Goal: Information Seeking & Learning: Learn about a topic

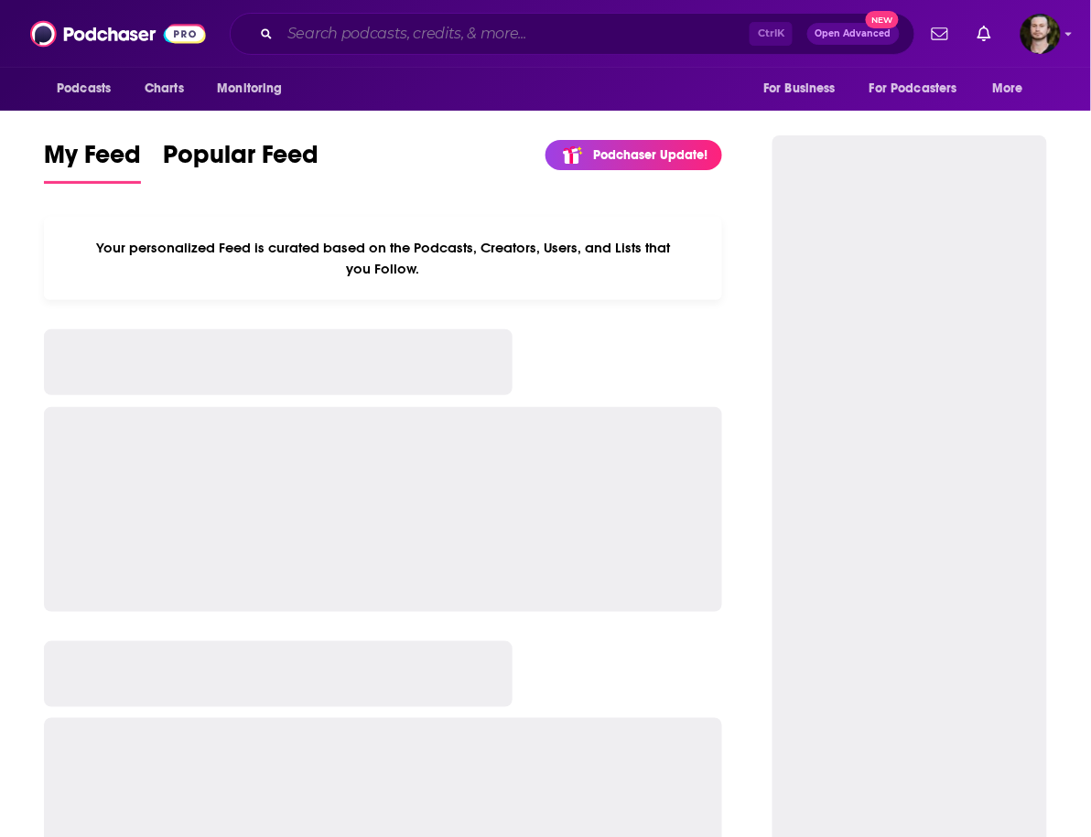
click at [422, 33] on input "Search podcasts, credits, & more..." at bounding box center [514, 33] width 469 height 29
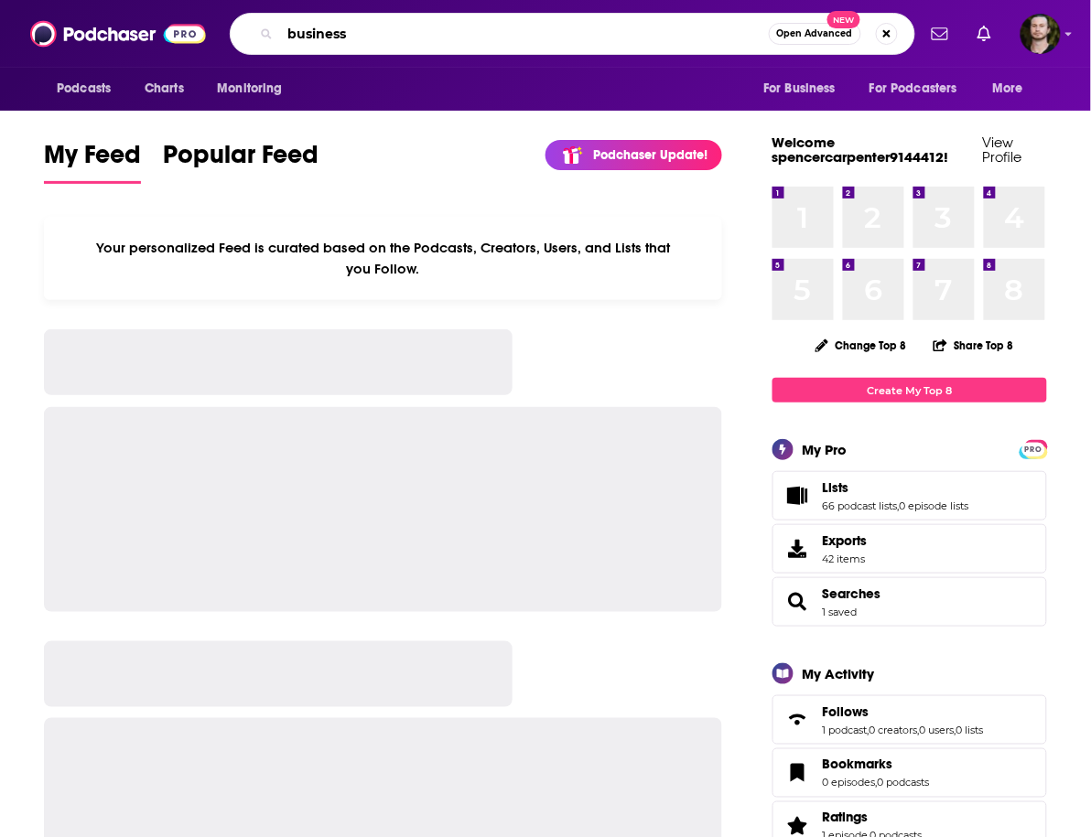
type input "business"
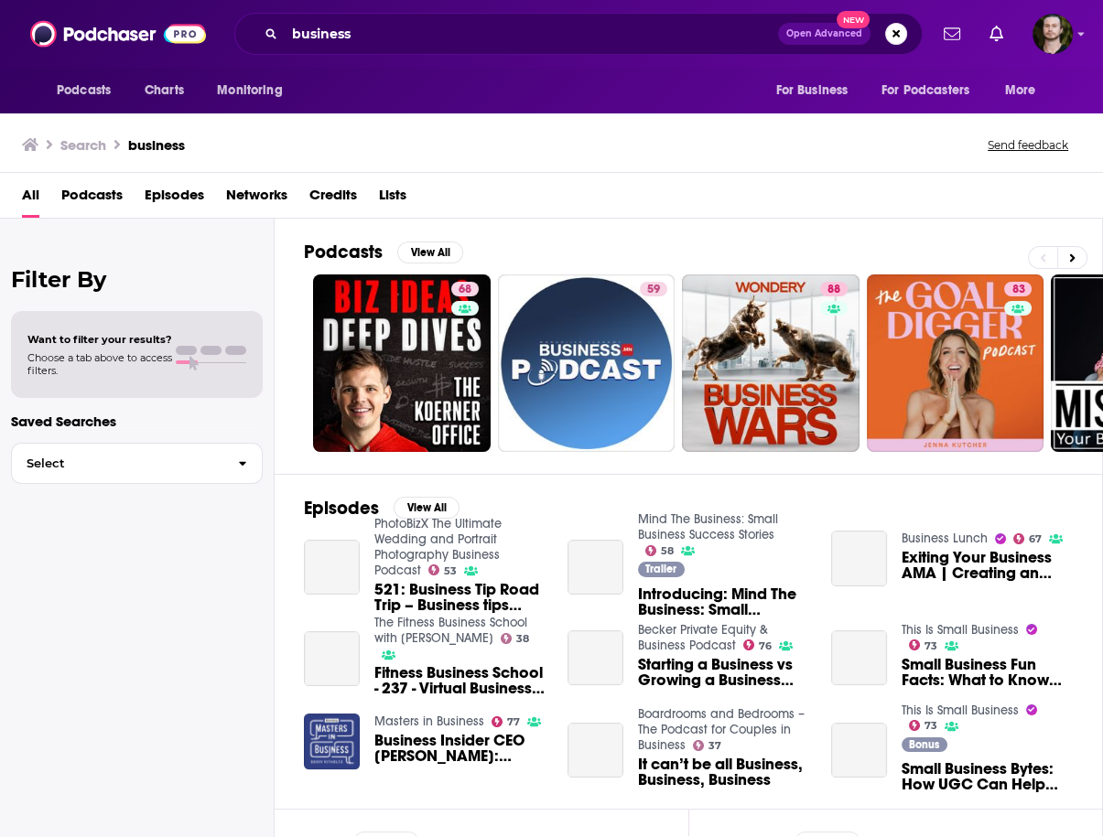
click at [90, 188] on span "Podcasts" at bounding box center [91, 199] width 61 height 38
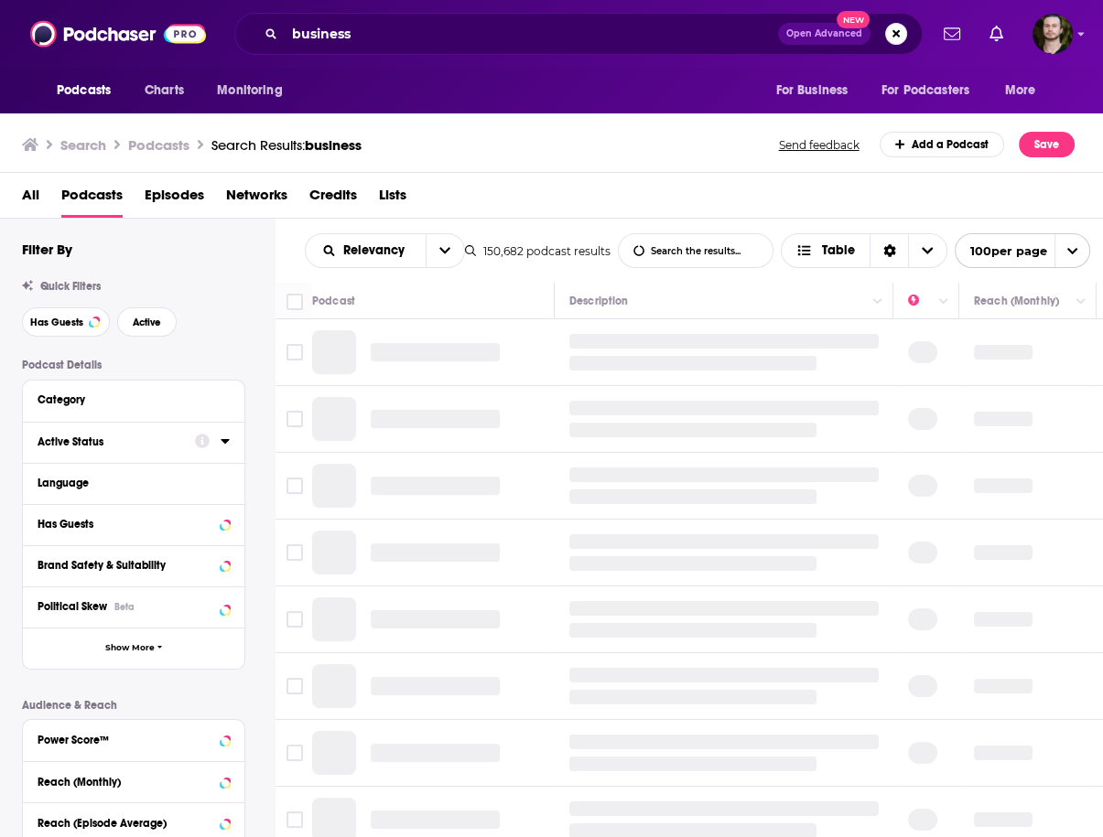
click at [222, 442] on icon at bounding box center [225, 441] width 8 height 5
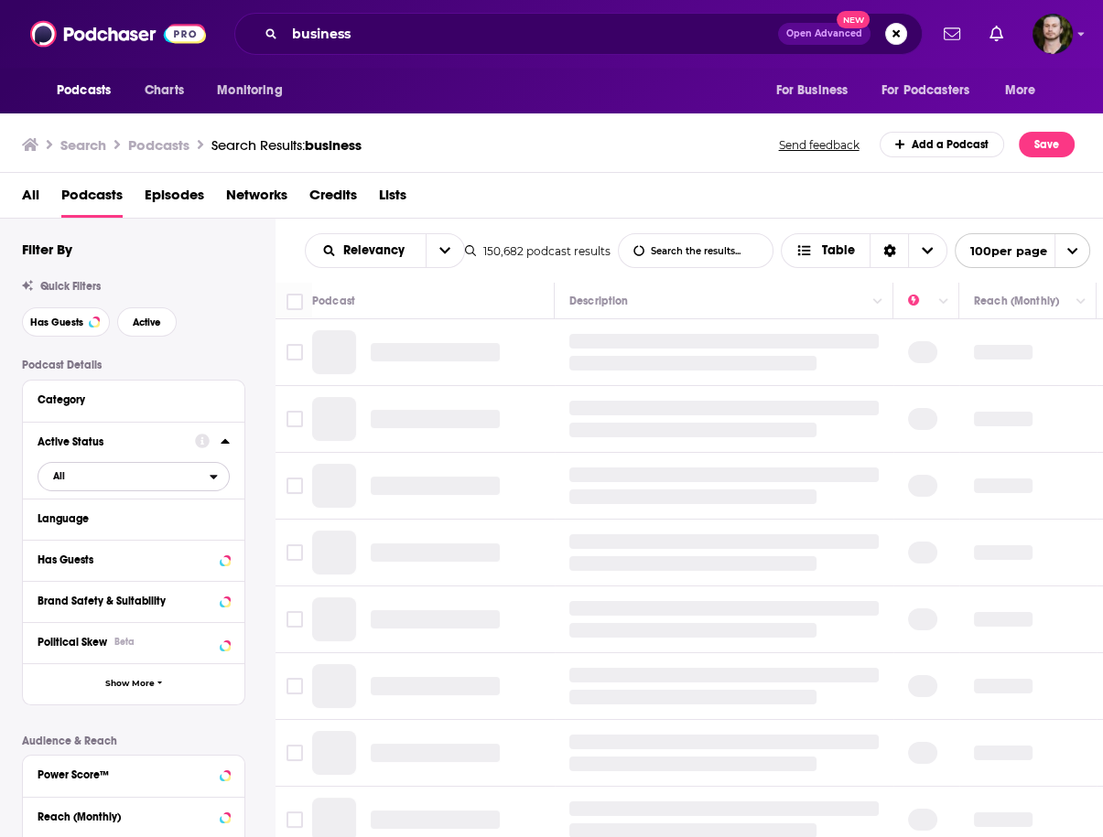
click at [166, 478] on span "All" at bounding box center [123, 476] width 171 height 24
click at [155, 545] on div "Active 24k" at bounding box center [140, 537] width 205 height 30
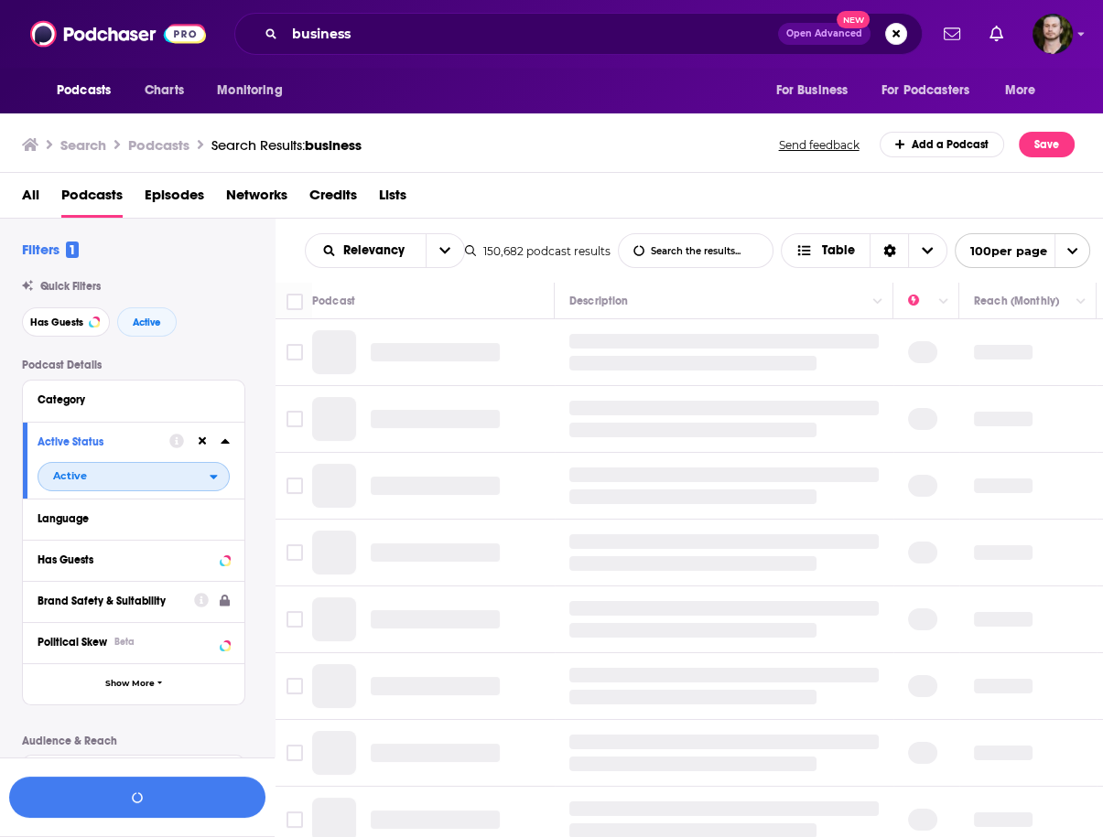
scroll to position [73, 0]
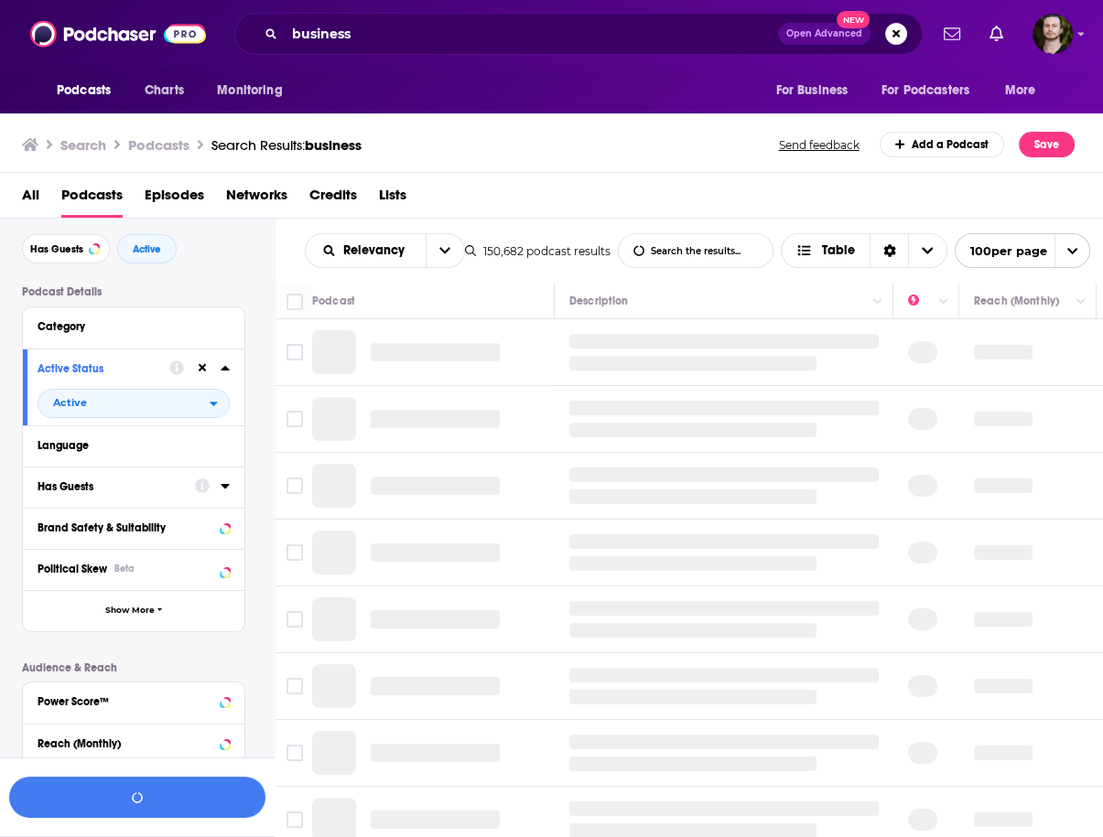
click at [228, 487] on icon at bounding box center [225, 486] width 8 height 5
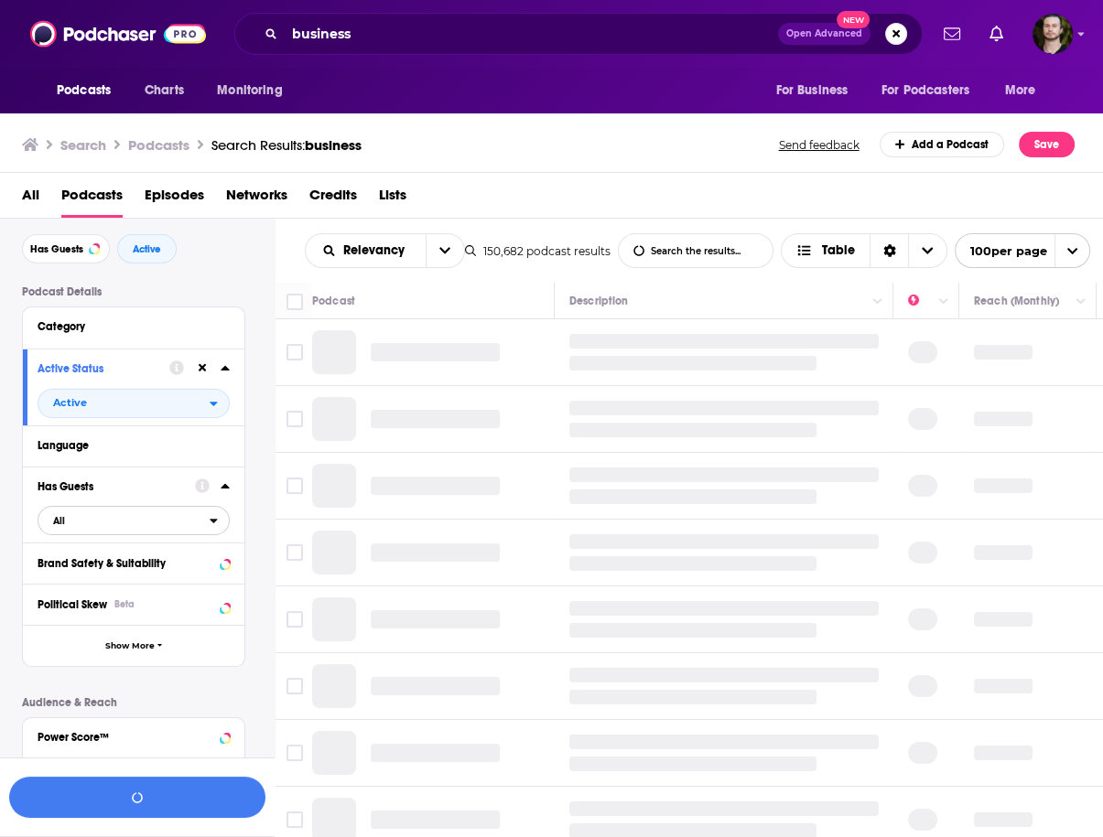
click at [132, 524] on span "All" at bounding box center [123, 521] width 171 height 24
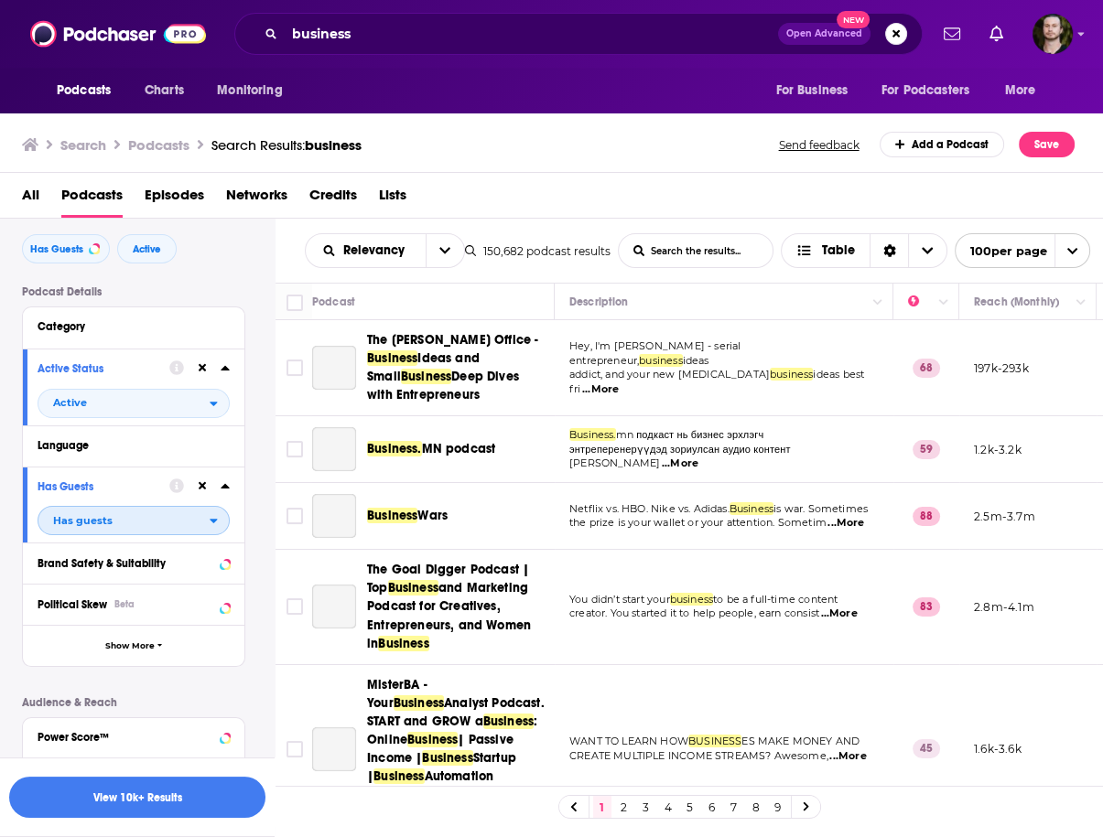
scroll to position [388, 0]
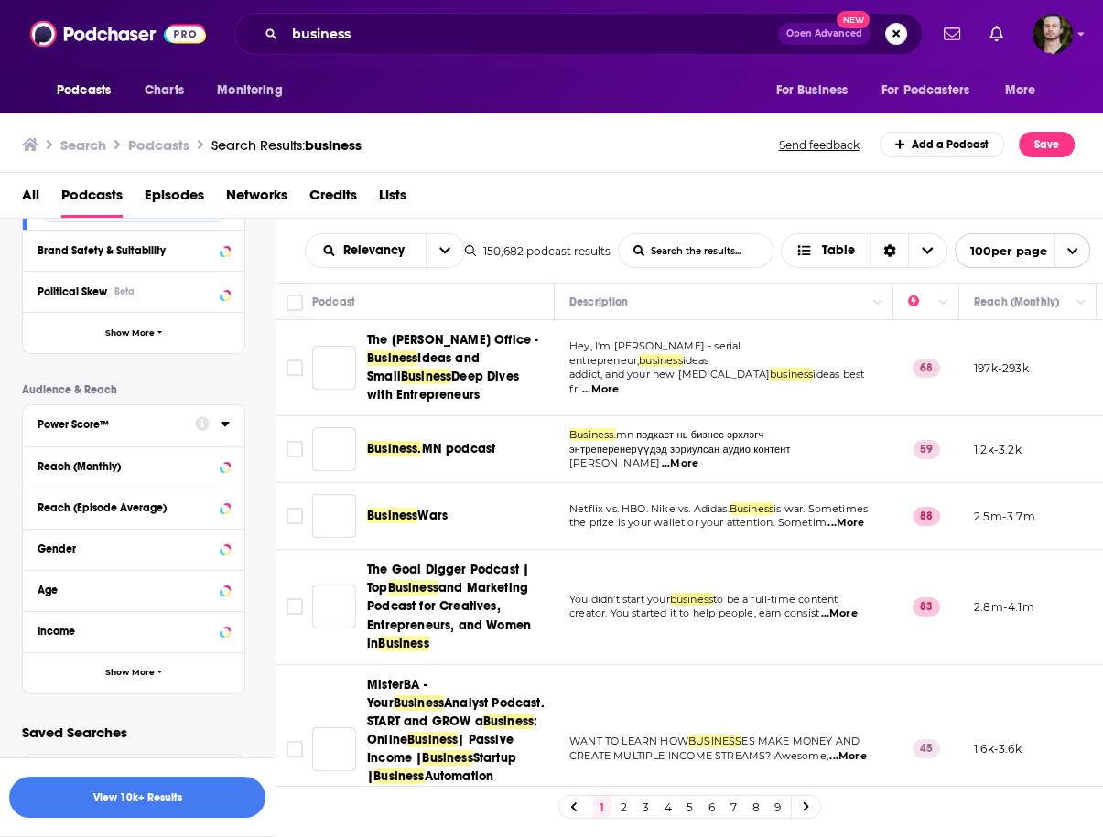
click at [227, 423] on icon at bounding box center [225, 424] width 8 height 5
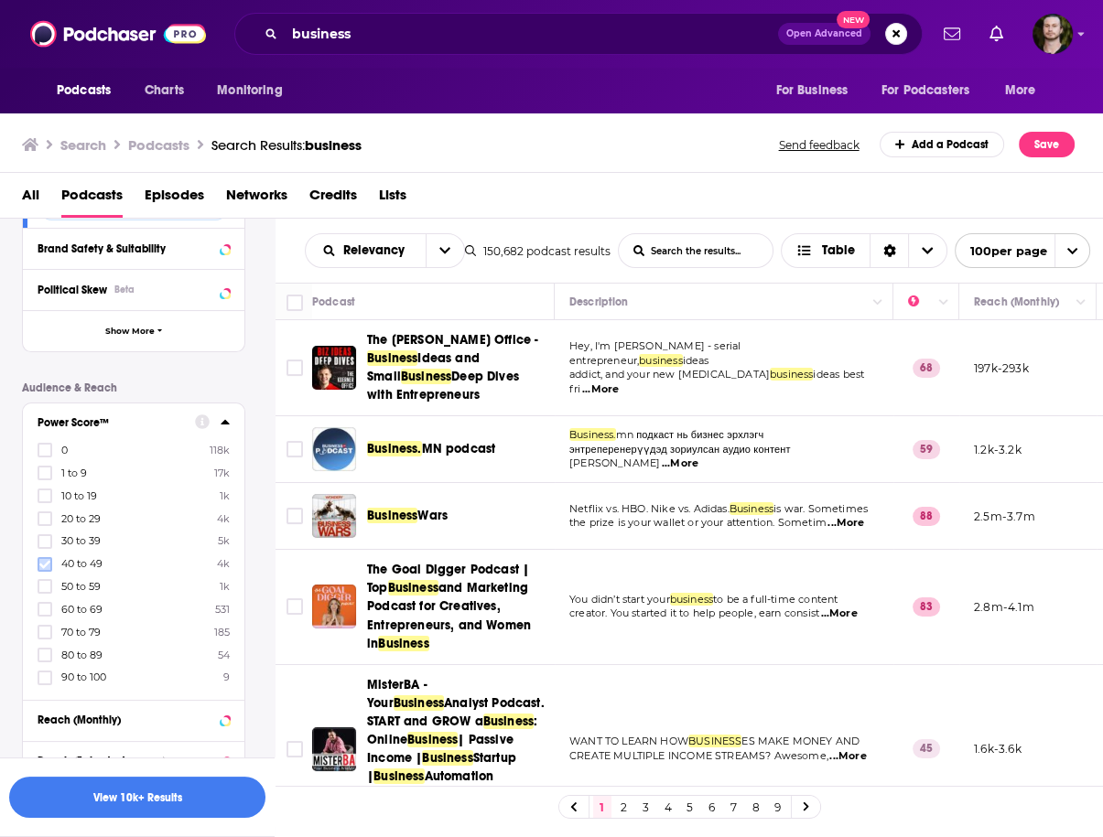
click at [48, 564] on icon at bounding box center [44, 564] width 11 height 11
click at [46, 588] on icon at bounding box center [44, 586] width 11 height 11
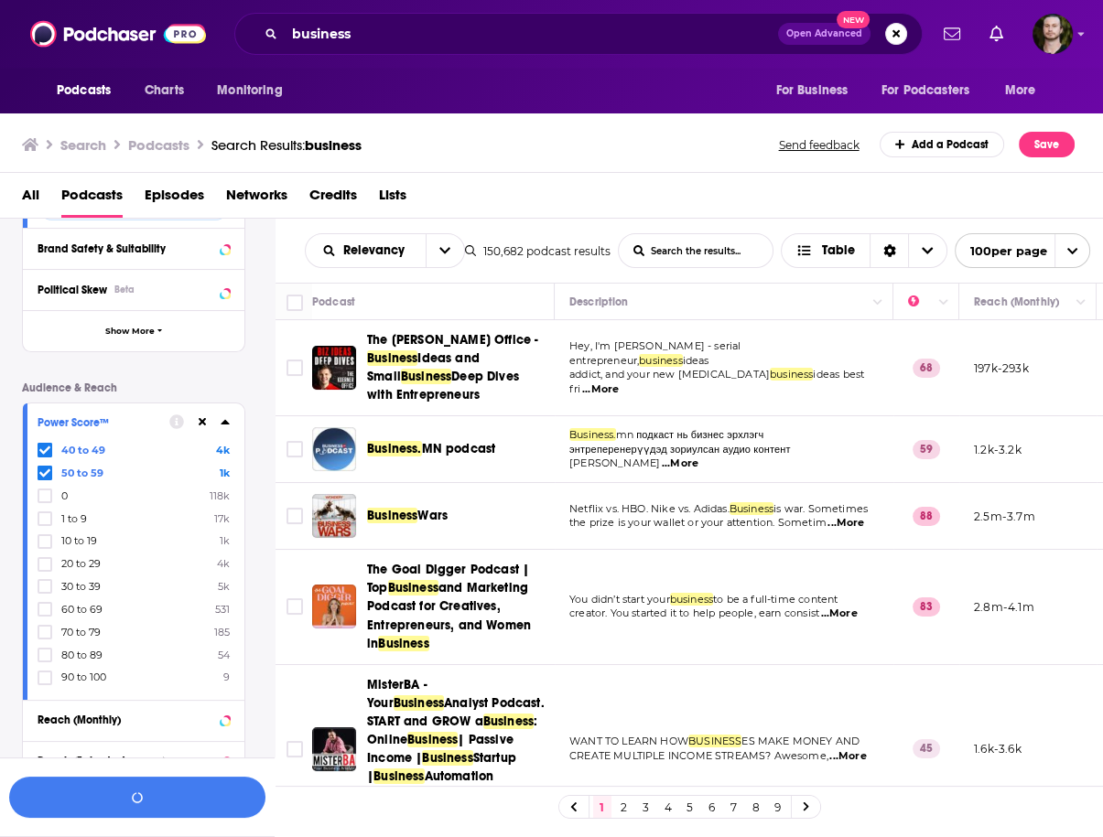
click at [52, 609] on div at bounding box center [47, 609] width 18 height 16
click at [45, 615] on input "multiSelectOption-60-7" at bounding box center [45, 615] width 0 height 0
click at [48, 632] on icon at bounding box center [44, 632] width 11 height 11
click at [48, 650] on icon at bounding box center [44, 655] width 11 height 11
click at [50, 678] on label at bounding box center [45, 678] width 15 height 15
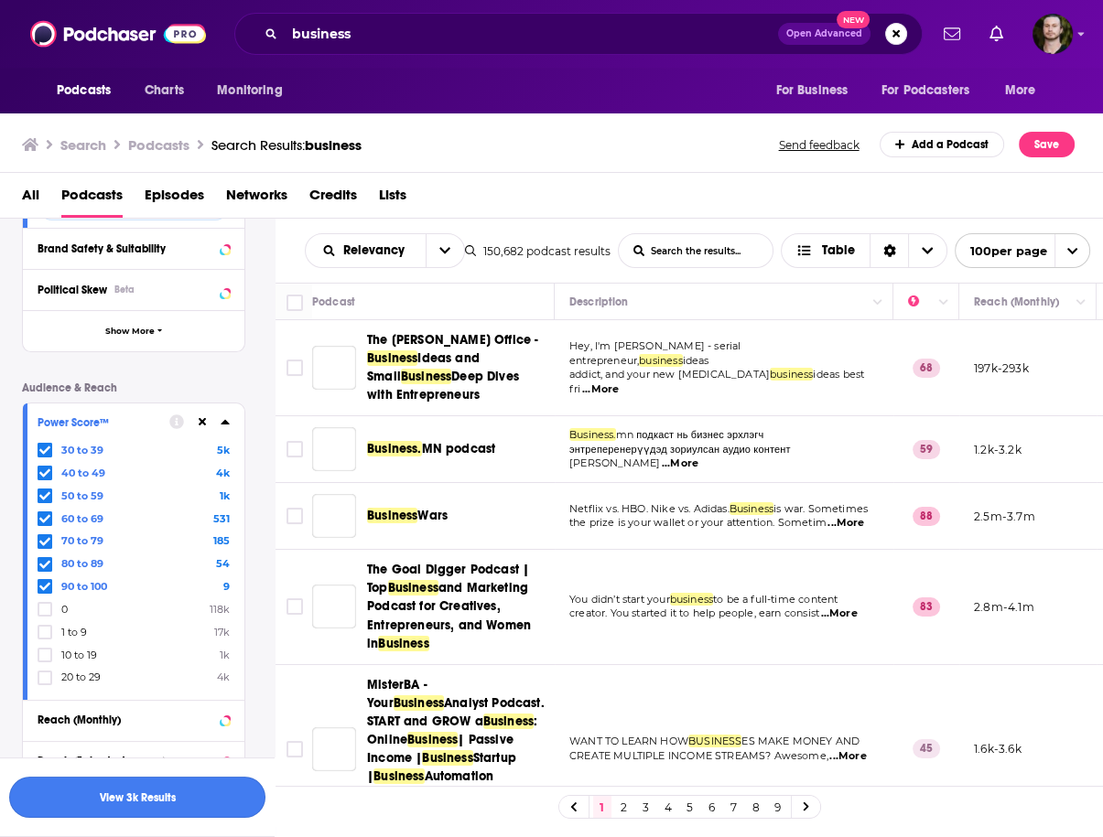
click at [143, 801] on button "View 3k Results" at bounding box center [137, 797] width 256 height 41
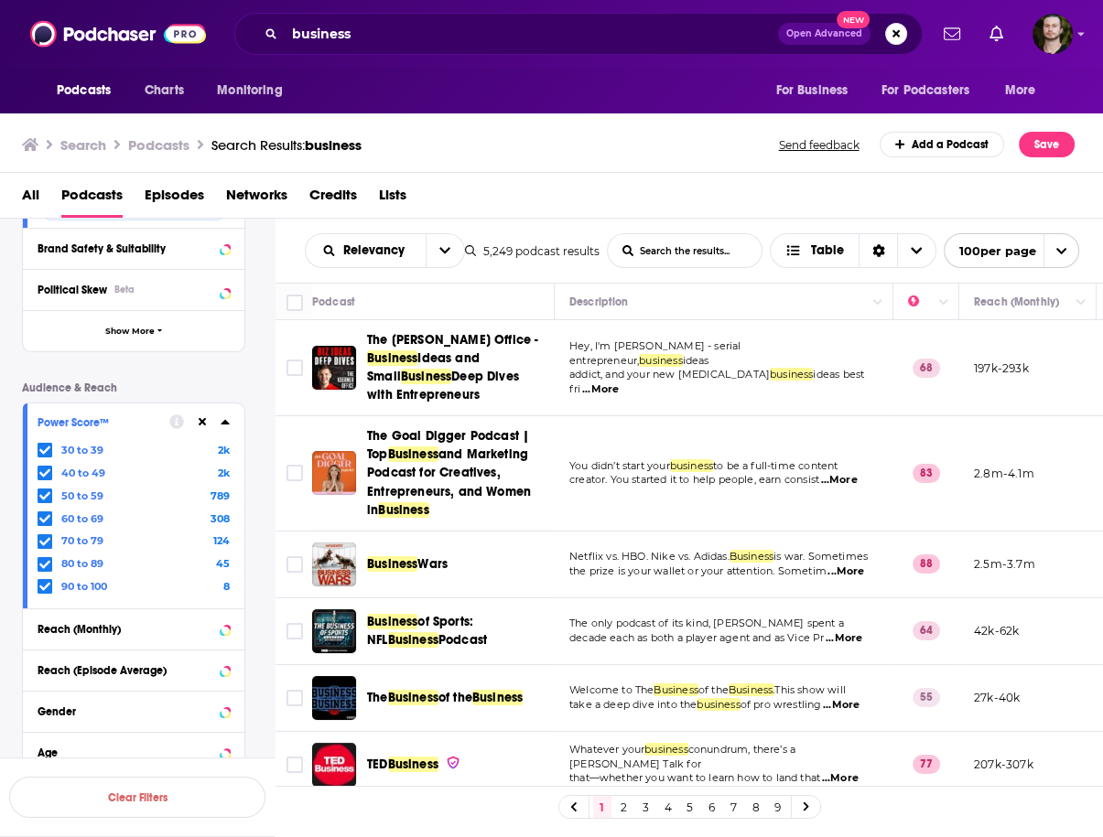
click at [619, 382] on span "...More" at bounding box center [600, 389] width 37 height 15
click at [577, 405] on td "Hey, I'm [PERSON_NAME] - serial entrepreneur, business ideas addict, and your n…" at bounding box center [724, 368] width 339 height 96
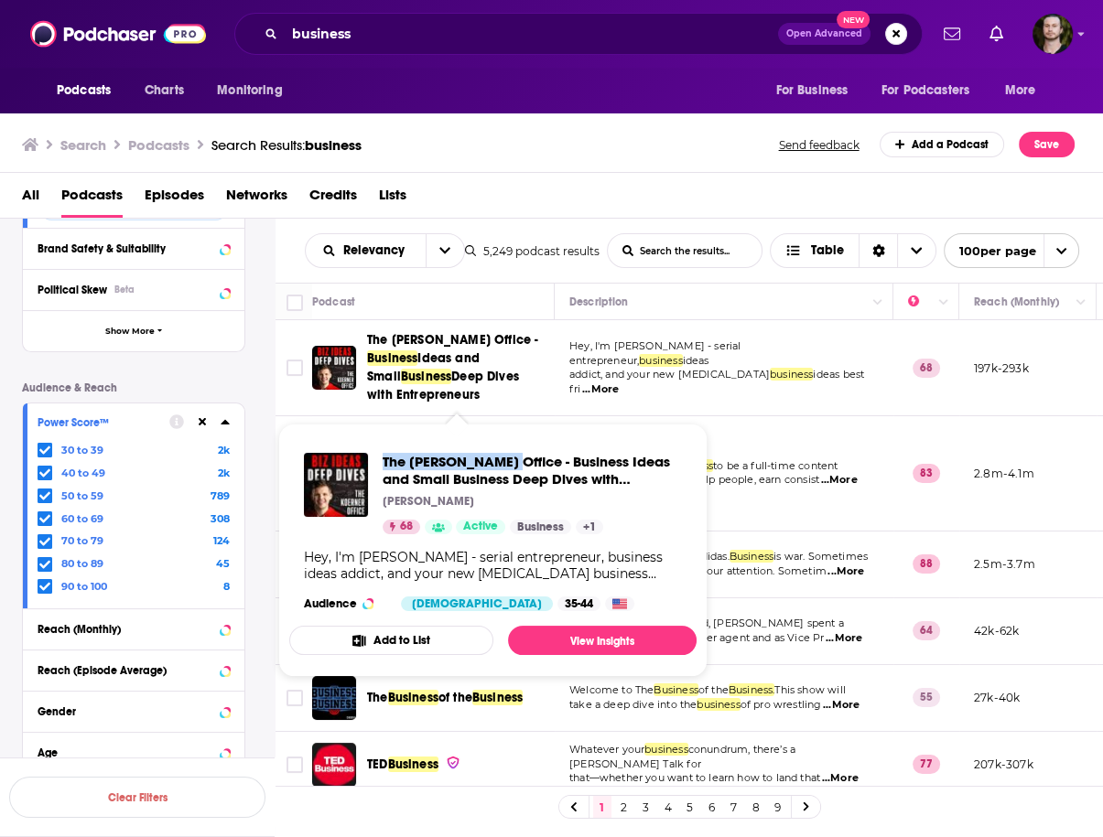
drag, startPoint x: 379, startPoint y: 457, endPoint x: 504, endPoint y: 464, distance: 125.6
click at [504, 464] on div "The [PERSON_NAME] Office - Business Ideas and Small Business Deep Dives with En…" at bounding box center [493, 493] width 378 height 81
copy span "The [PERSON_NAME] Office"
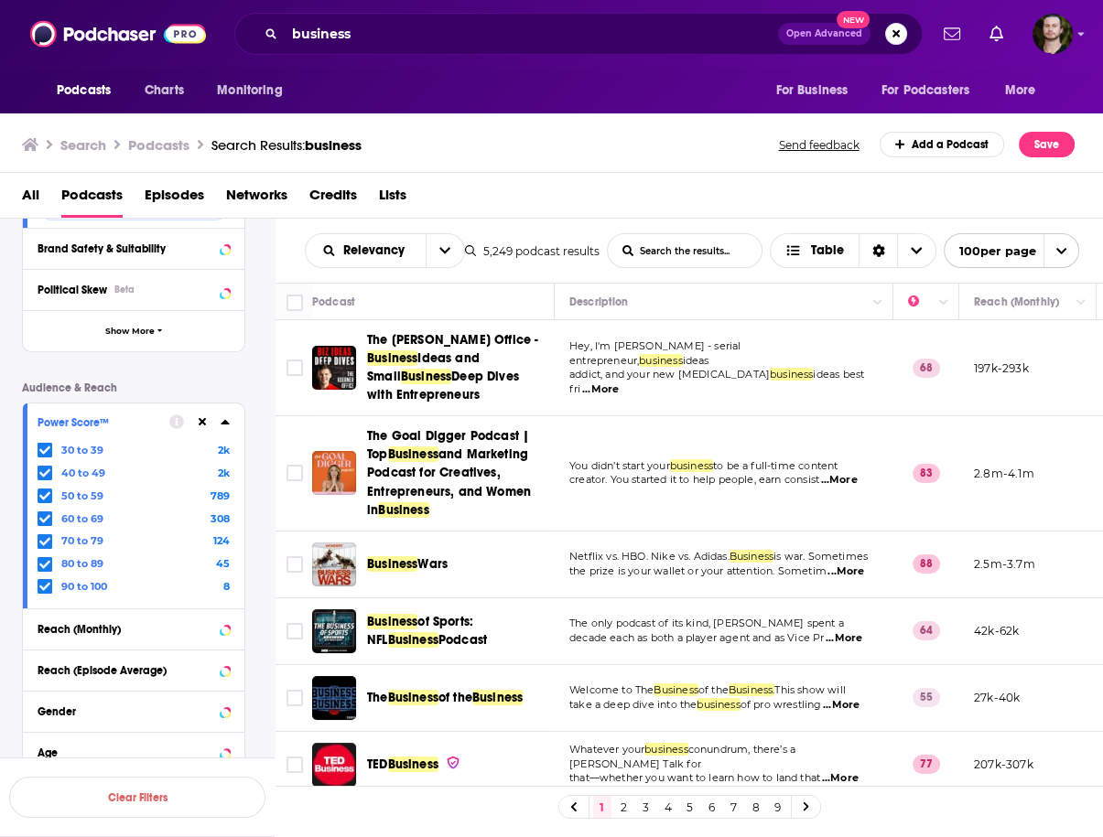
click at [48, 495] on icon at bounding box center [44, 496] width 11 height 8
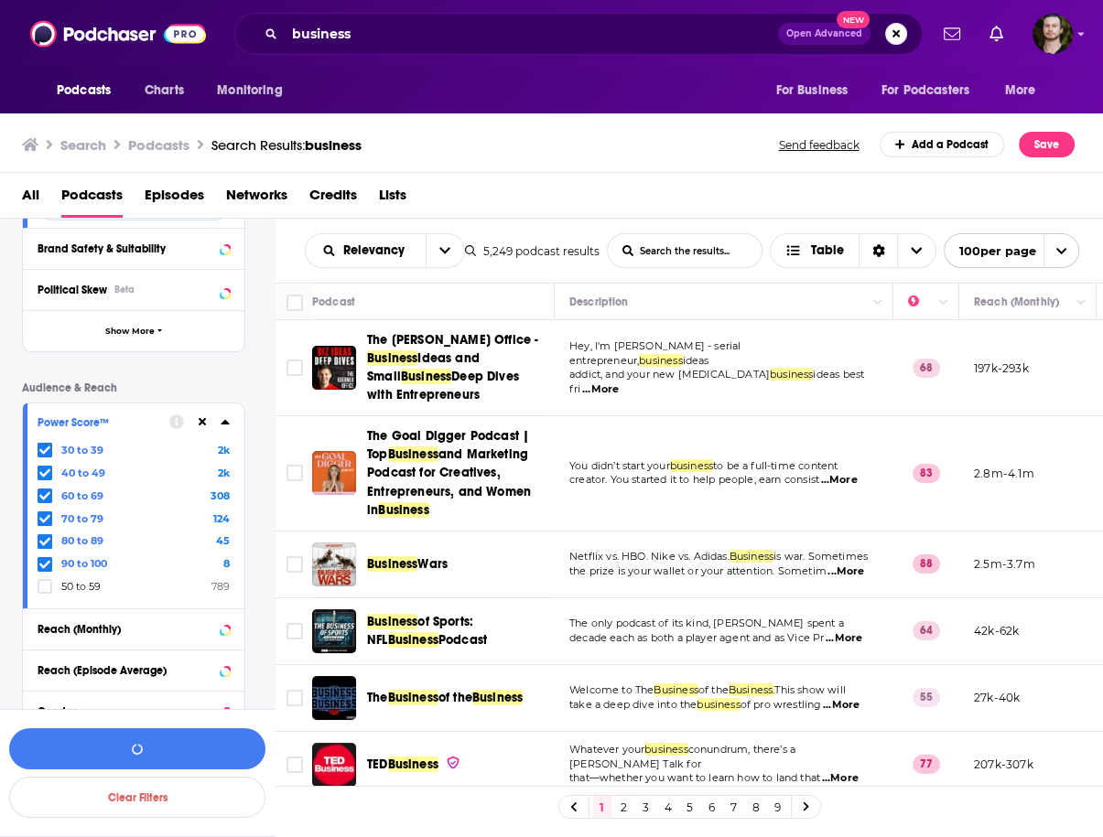
click at [39, 498] on icon at bounding box center [44, 495] width 11 height 11
click at [47, 497] on icon at bounding box center [44, 495] width 11 height 11
click at [46, 501] on icon at bounding box center [44, 495] width 11 height 11
click at [44, 497] on icon at bounding box center [44, 496] width 11 height 8
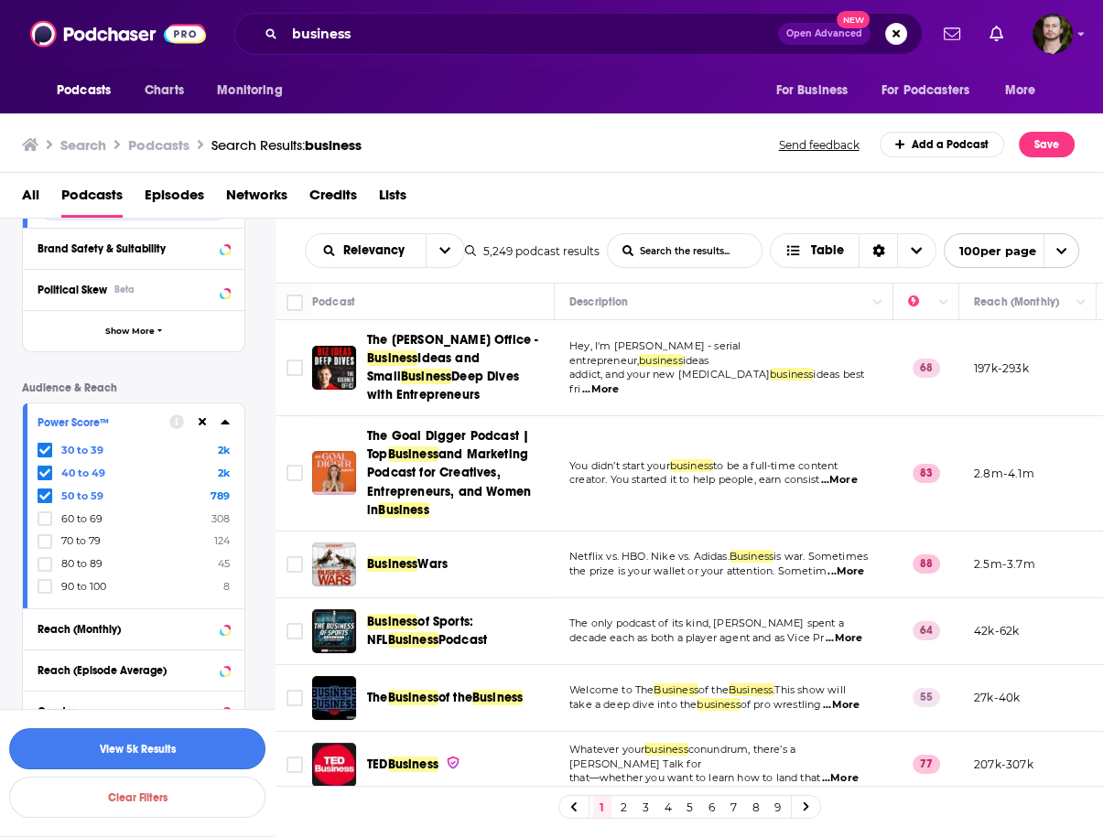
click at [176, 740] on button "View 5k Results" at bounding box center [137, 748] width 256 height 41
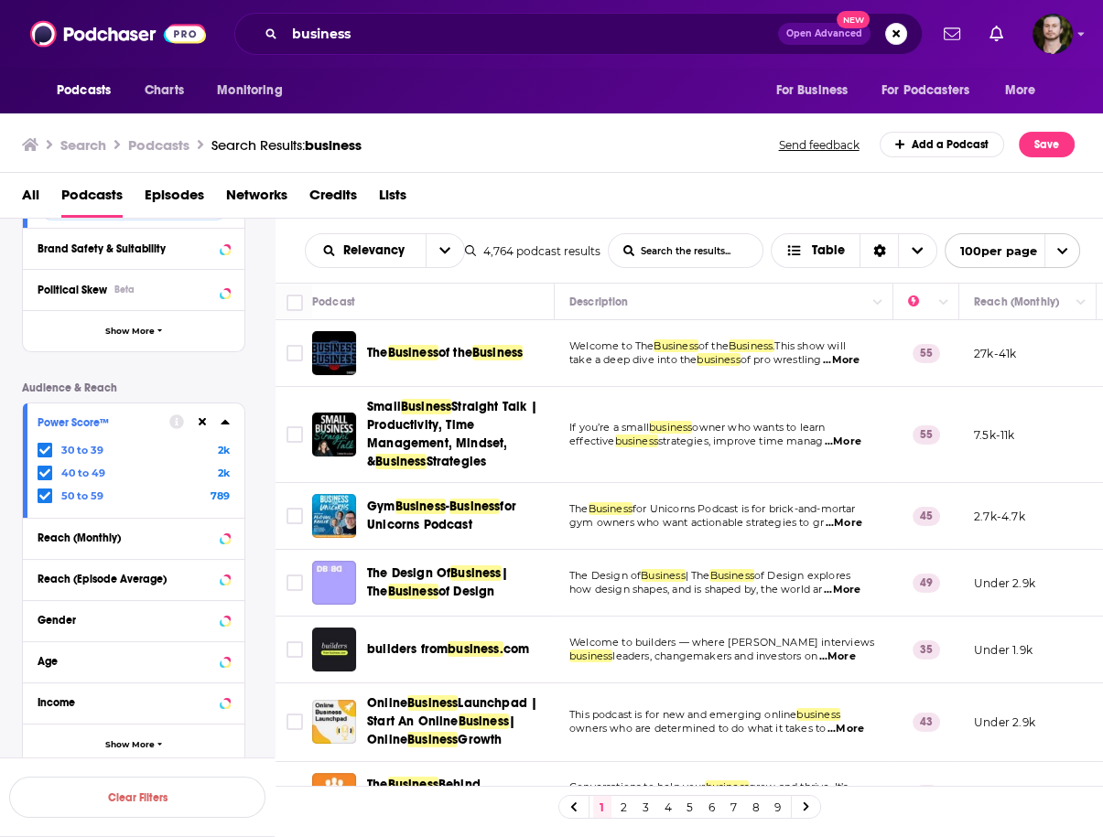
click at [857, 362] on span "...More" at bounding box center [841, 360] width 37 height 15
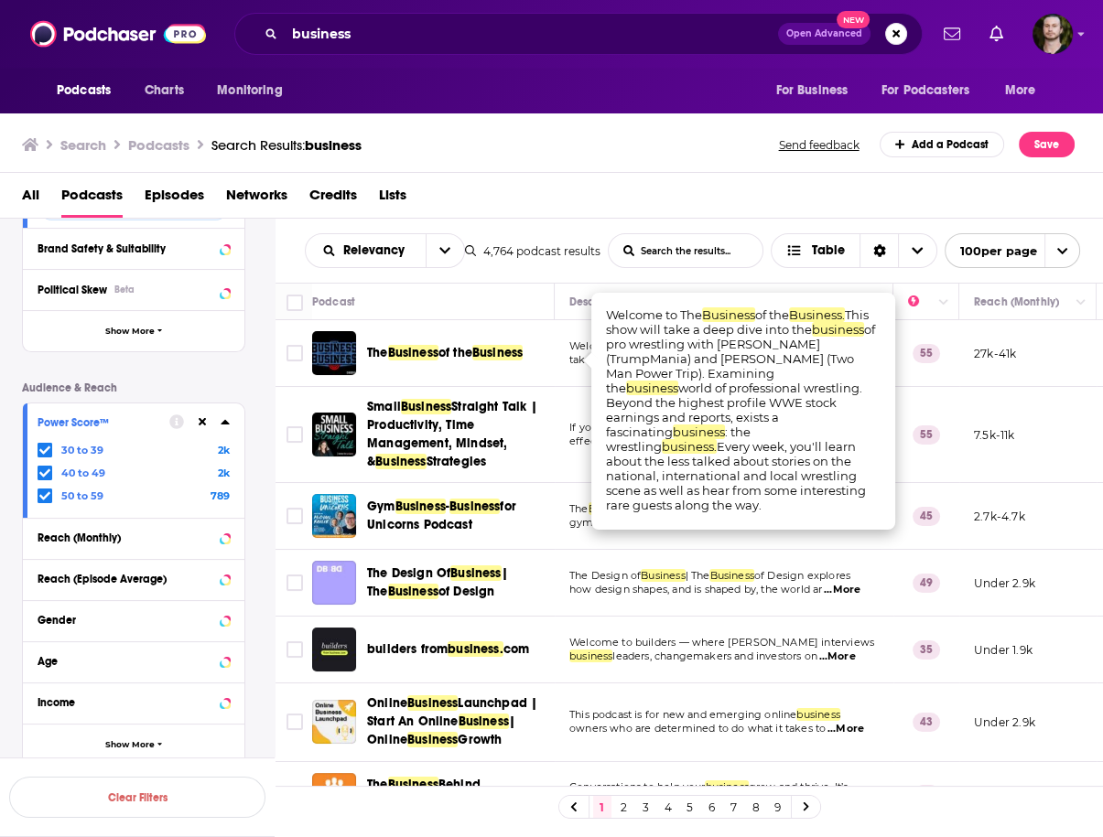
click at [910, 375] on td "55" at bounding box center [926, 353] width 66 height 67
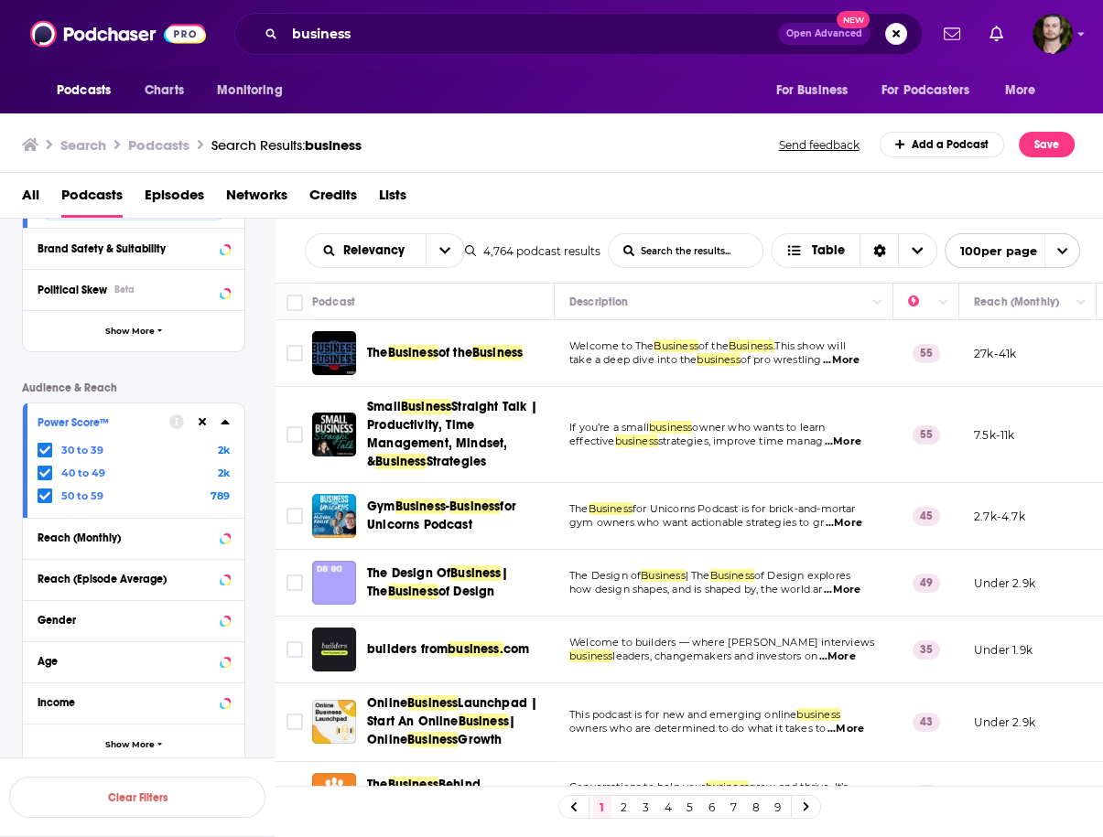
click at [840, 436] on span "...More" at bounding box center [842, 442] width 37 height 15
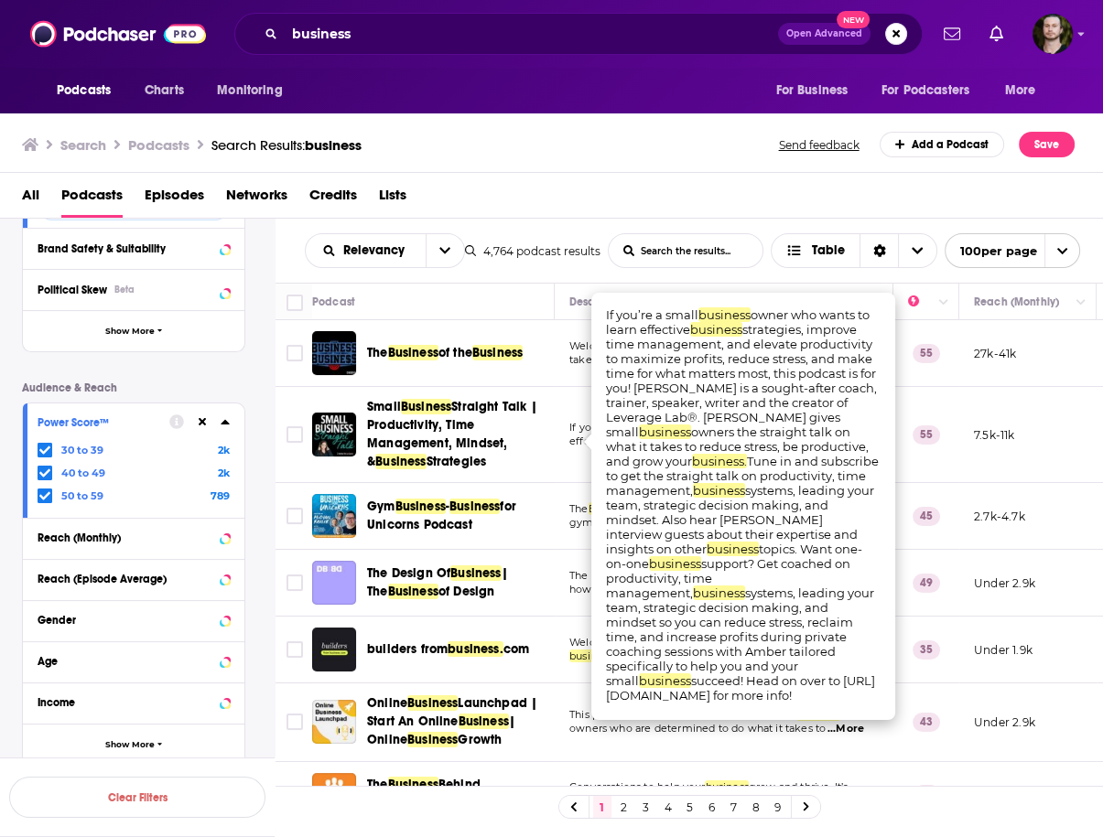
click at [970, 472] on td "7.5k-11k" at bounding box center [1027, 435] width 137 height 96
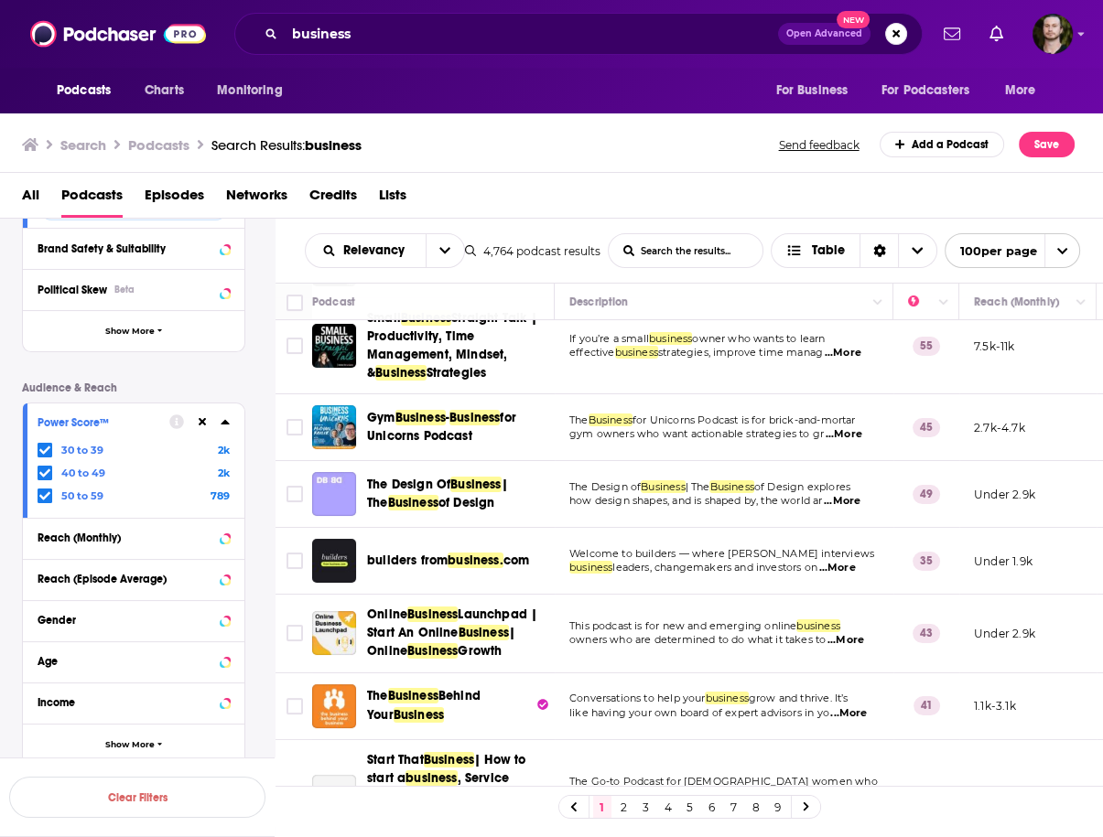
scroll to position [220, 0]
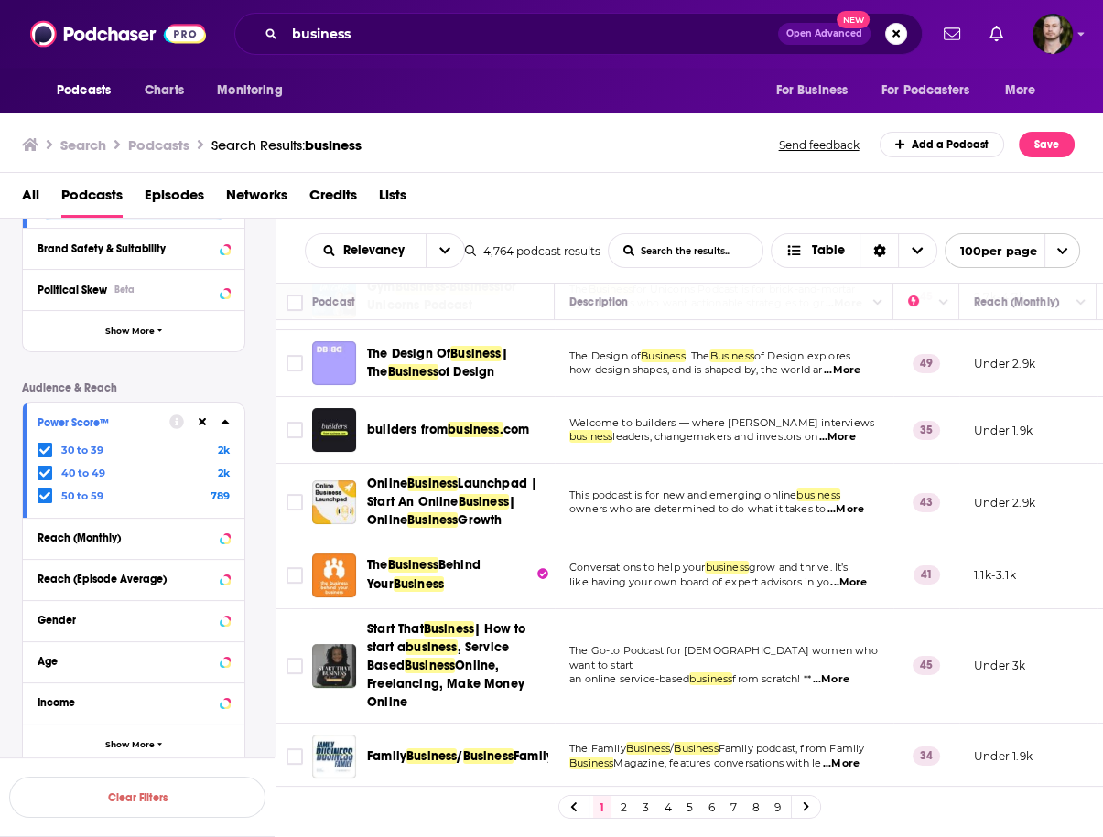
click at [854, 371] on span "...More" at bounding box center [842, 370] width 37 height 15
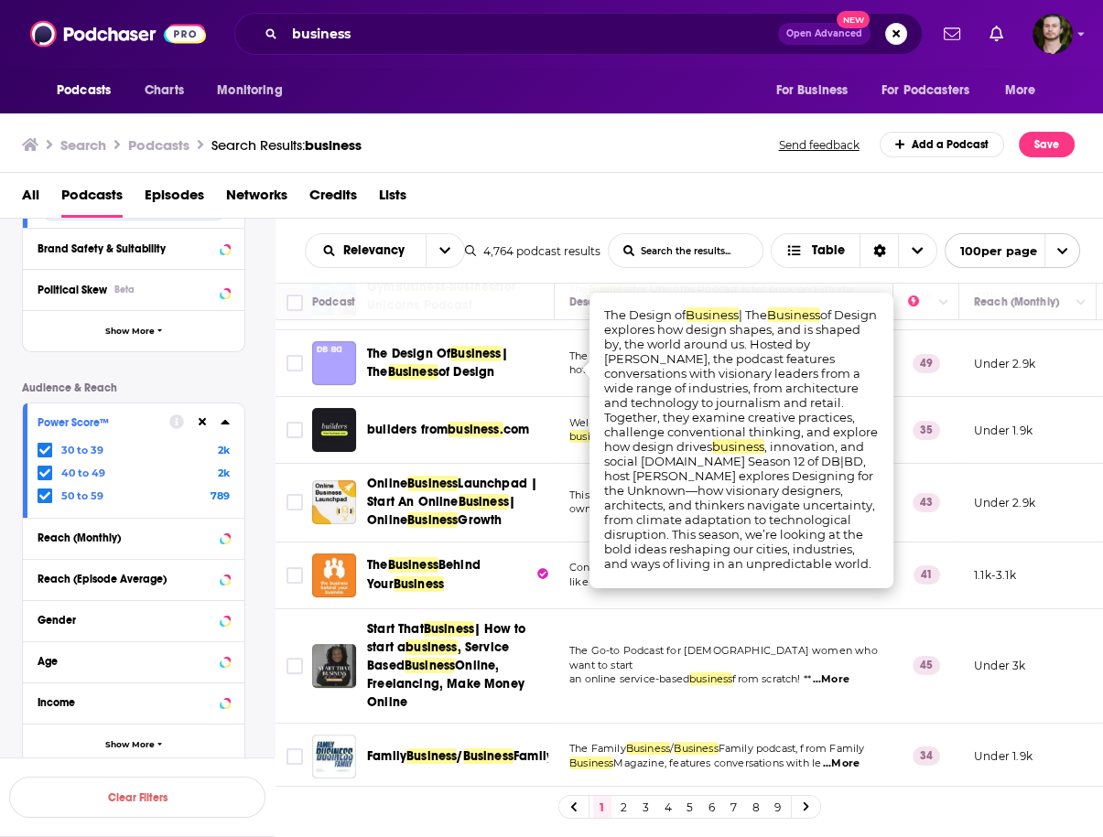
click at [952, 385] on td "49" at bounding box center [926, 363] width 66 height 67
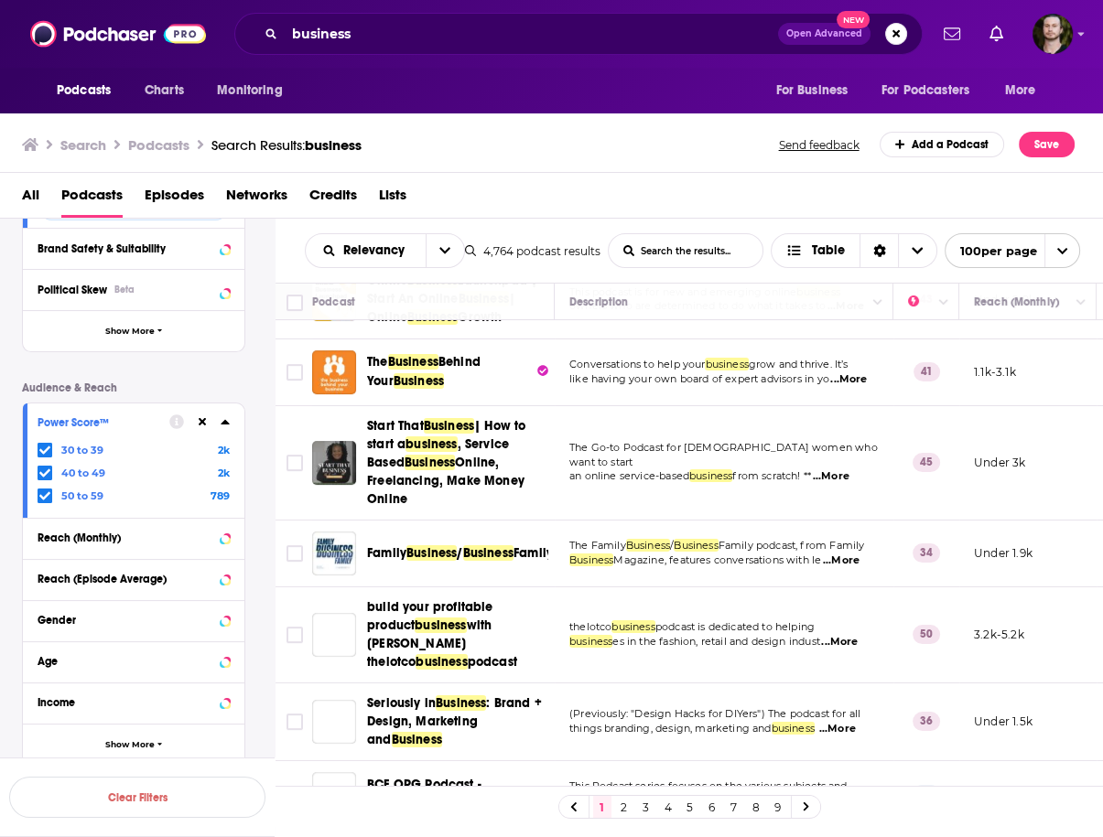
scroll to position [366, 0]
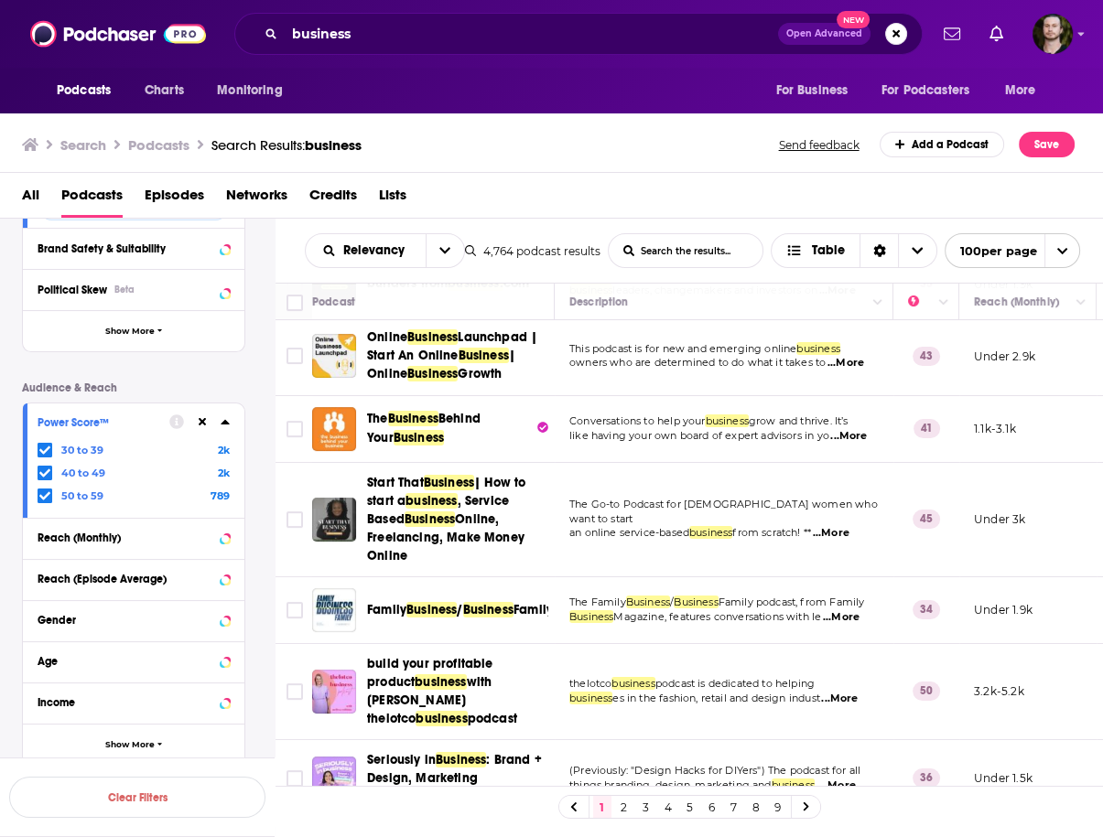
click at [845, 436] on span "...More" at bounding box center [848, 436] width 37 height 15
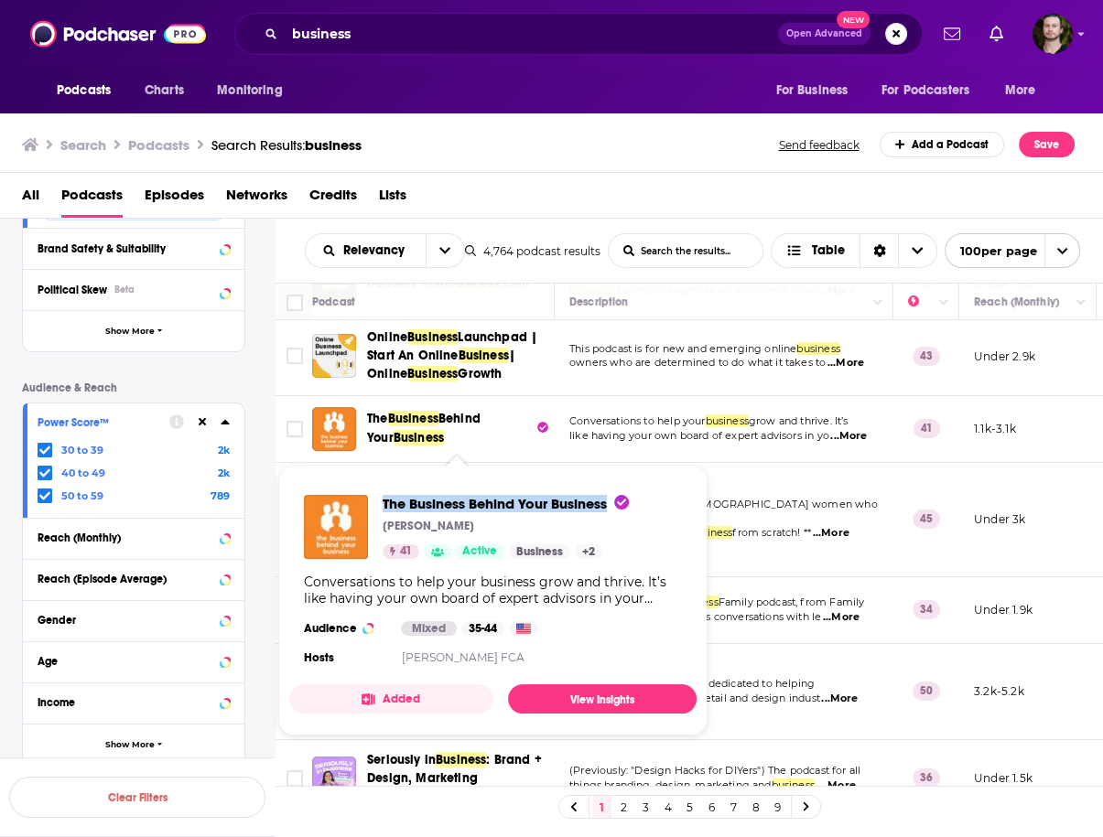
drag, startPoint x: 377, startPoint y: 508, endPoint x: 613, endPoint y: 508, distance: 236.1
click at [613, 508] on div "The Business Behind Your Business [PERSON_NAME] 41 Active Business + 2" at bounding box center [466, 527] width 325 height 64
copy span "The Business Behind Your Business"
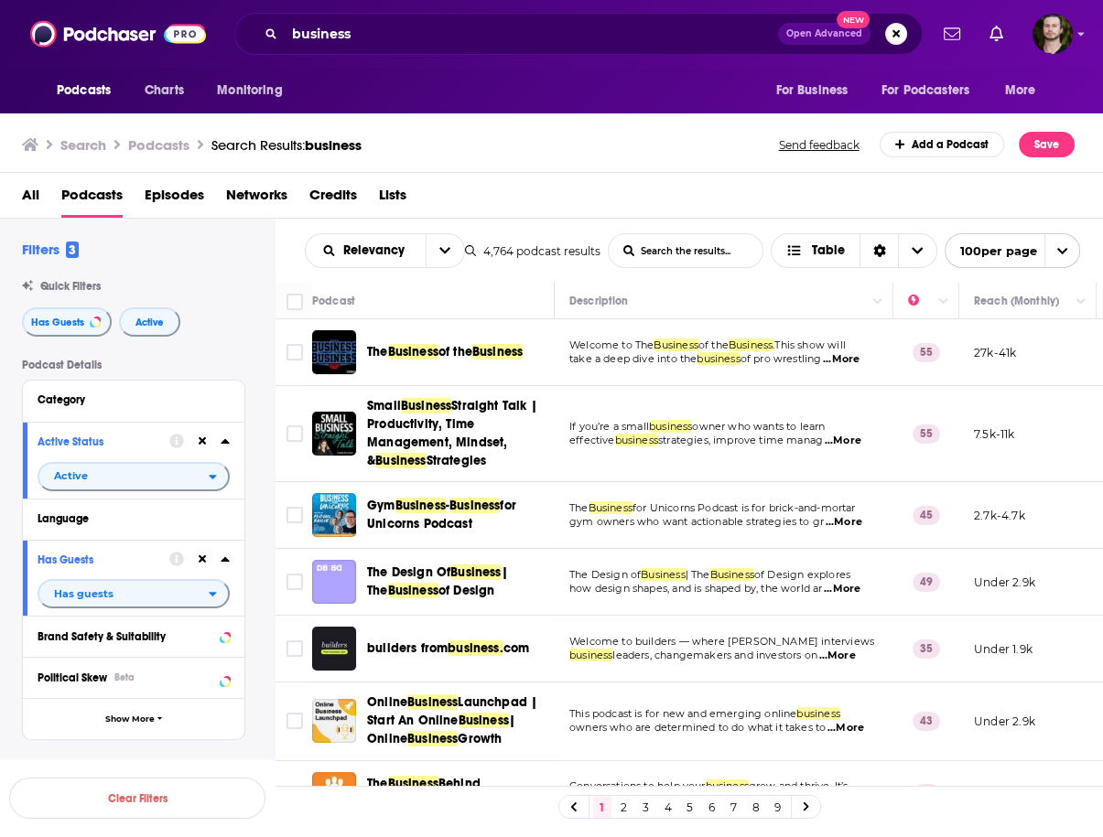
scroll to position [366, 0]
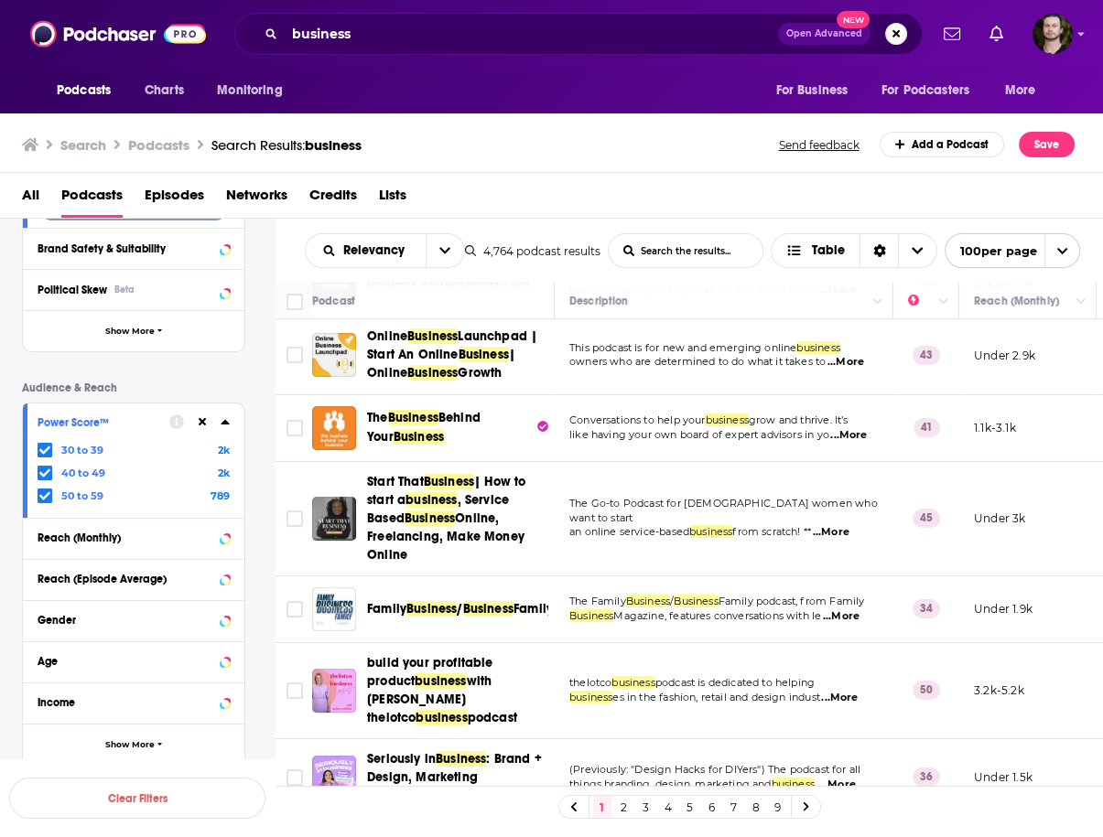
click at [849, 526] on span "...More" at bounding box center [831, 532] width 37 height 15
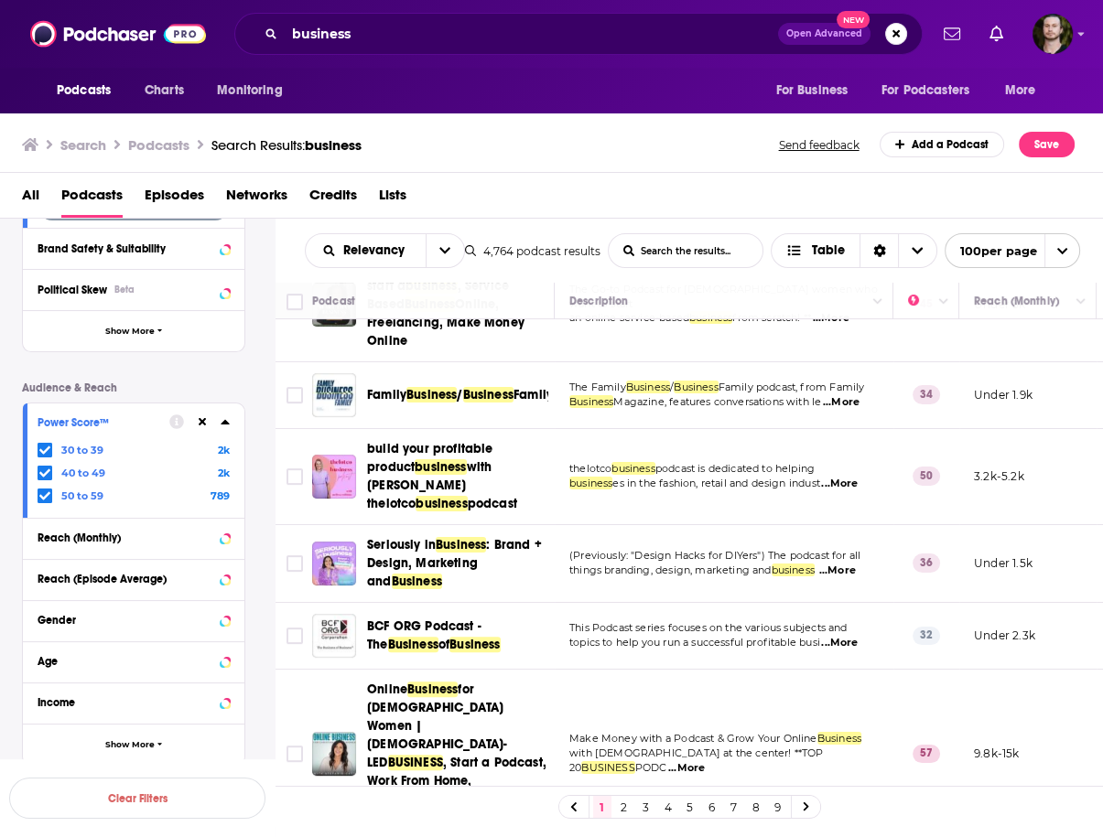
scroll to position [586, 0]
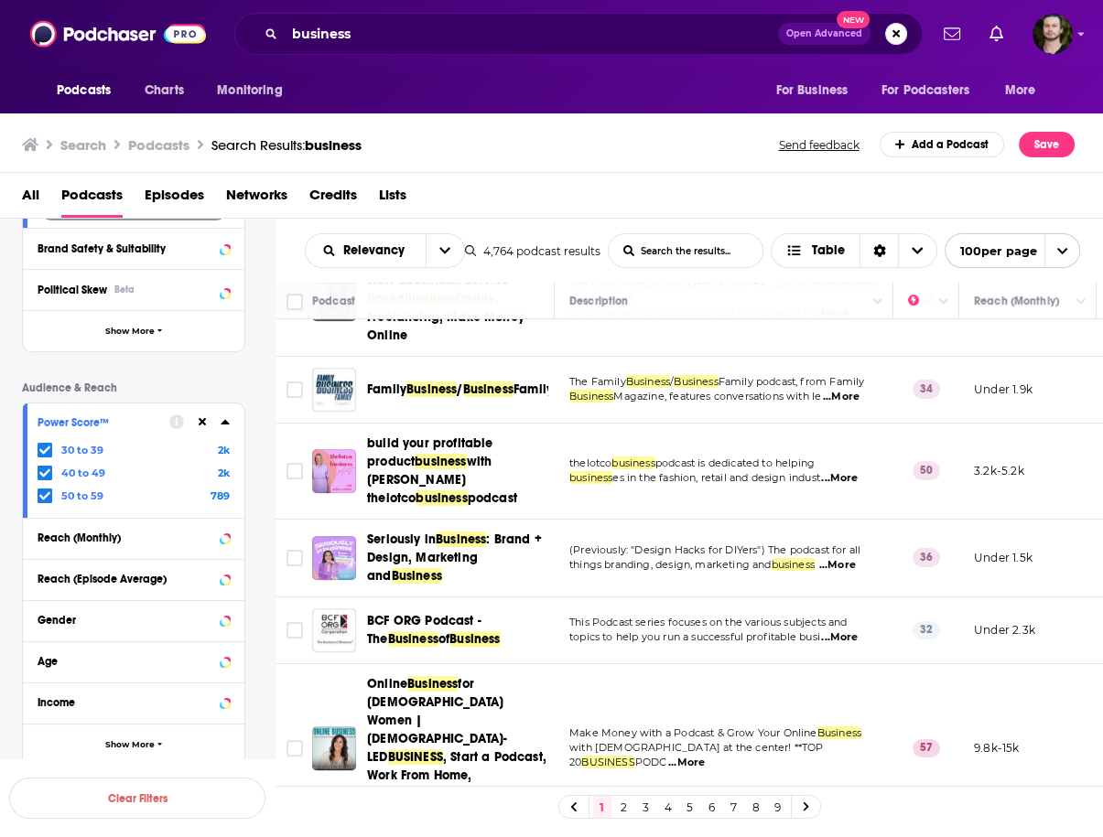
click at [857, 471] on span "...More" at bounding box center [839, 478] width 37 height 15
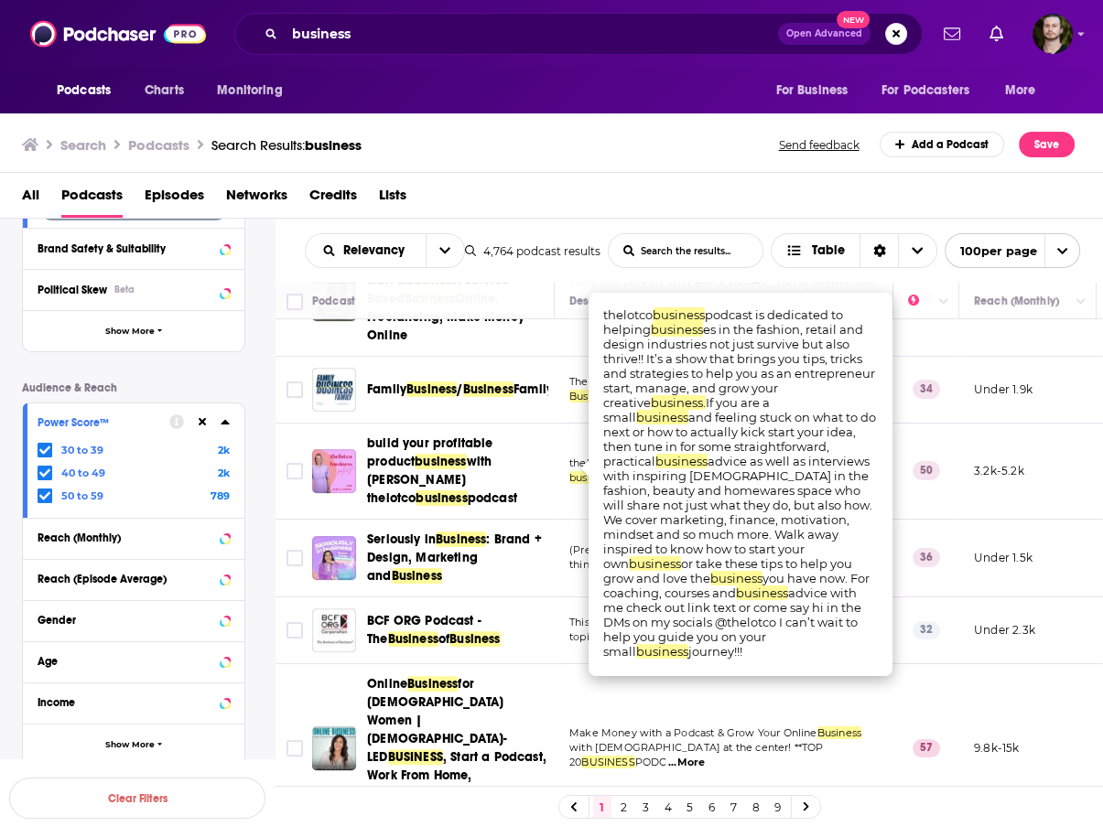
click at [917, 490] on td "50" at bounding box center [926, 472] width 66 height 96
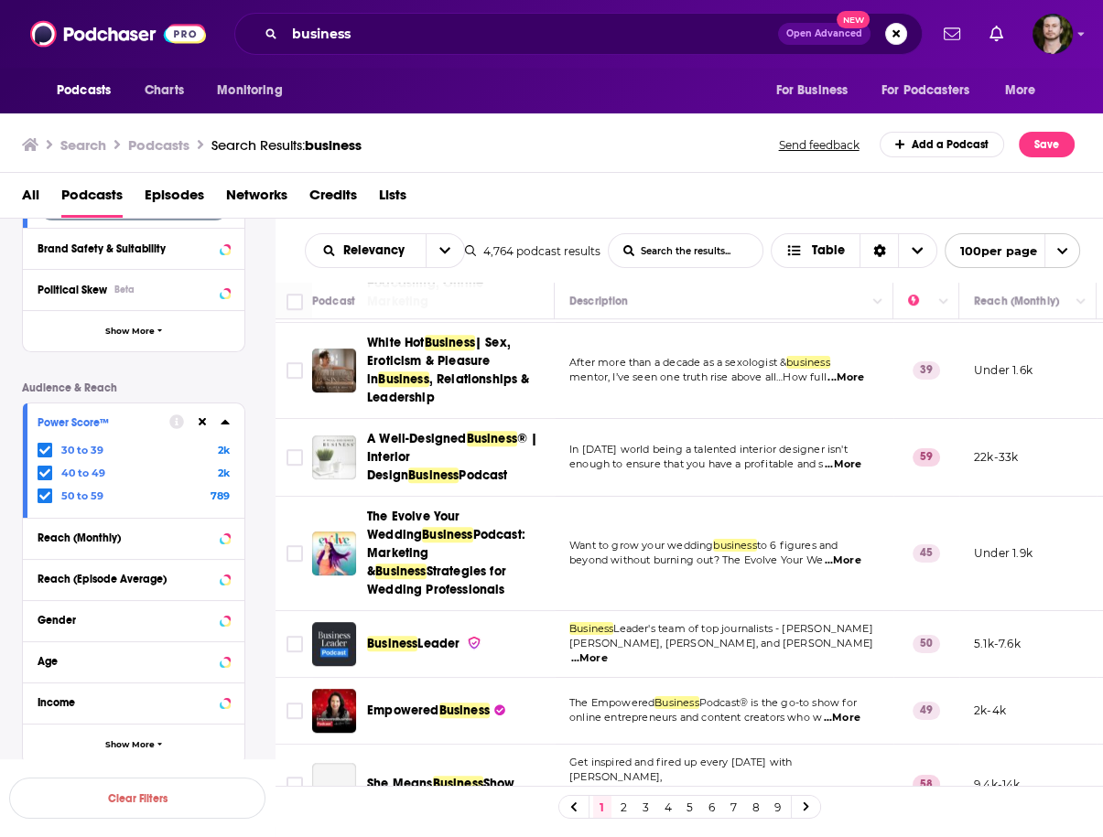
scroll to position [1098, 0]
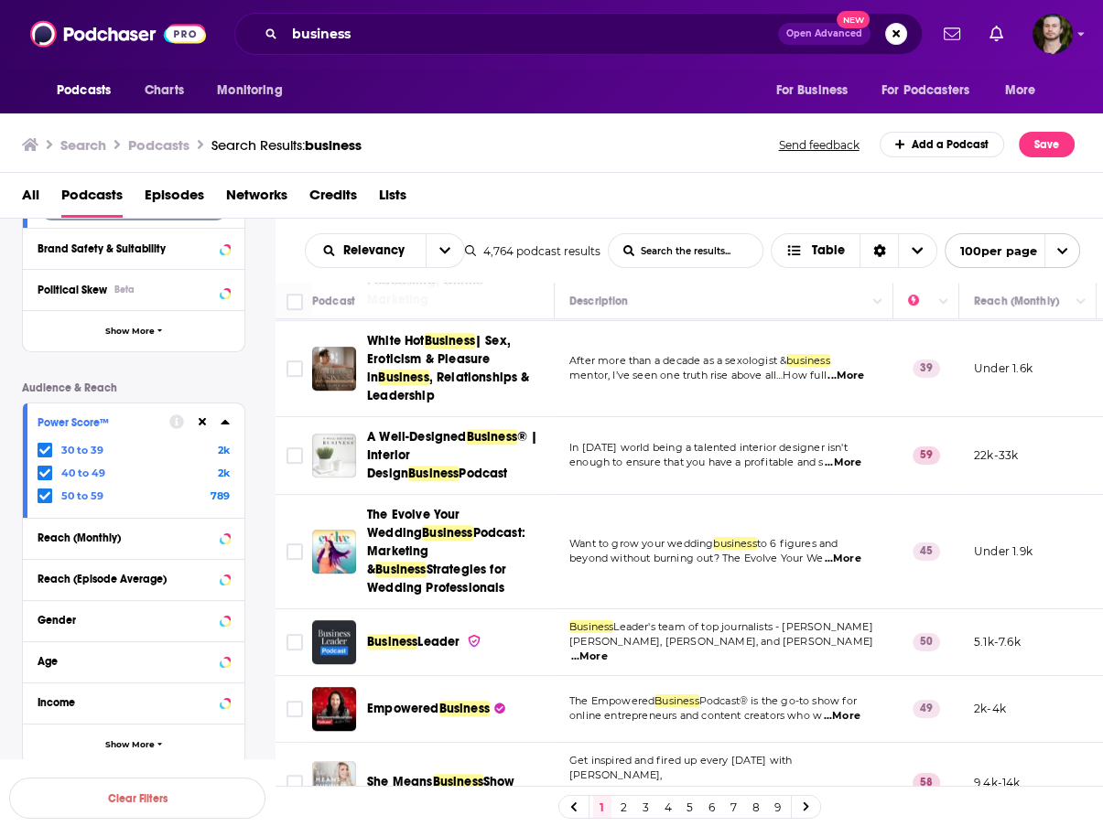
click at [608, 650] on span "...More" at bounding box center [589, 657] width 37 height 15
click at [901, 676] on td "49" at bounding box center [926, 709] width 66 height 67
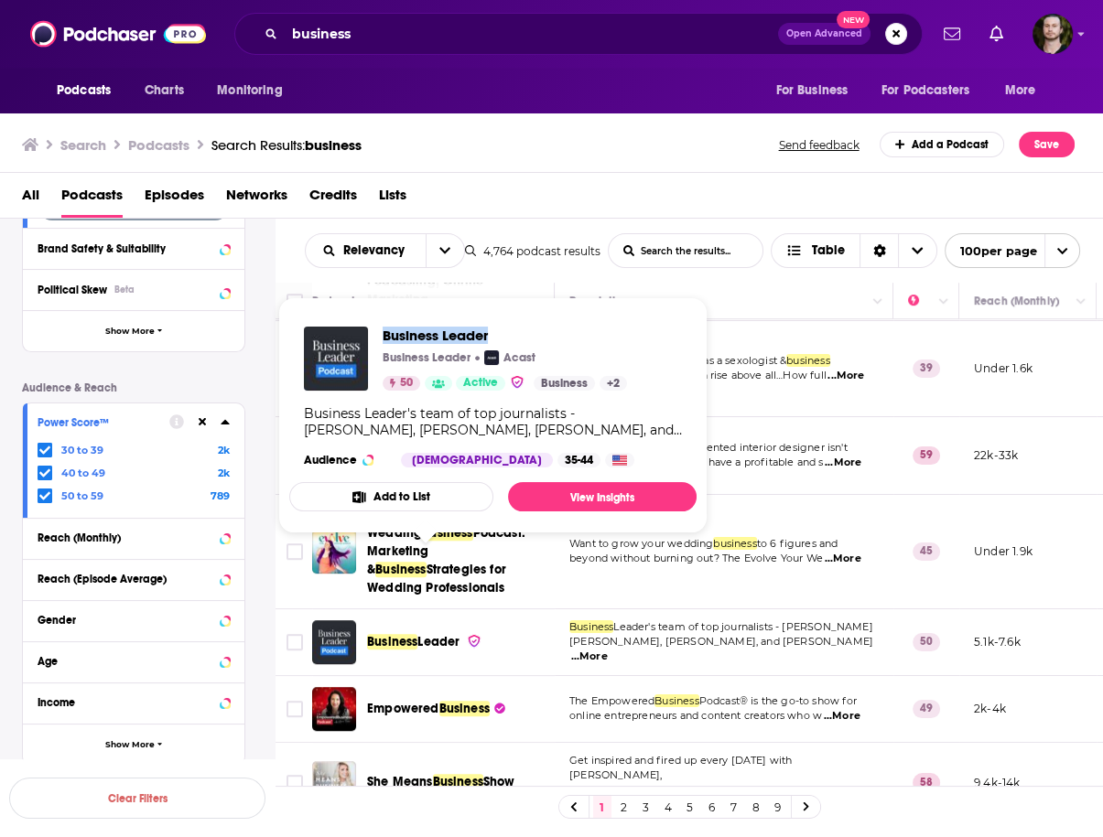
drag, startPoint x: 376, startPoint y: 324, endPoint x: 491, endPoint y: 336, distance: 115.9
click at [491, 336] on div "Business Leader Business Leader Acast 50 Active Business + 2 Business Leader's …" at bounding box center [492, 397] width 407 height 170
copy span "Business Leader"
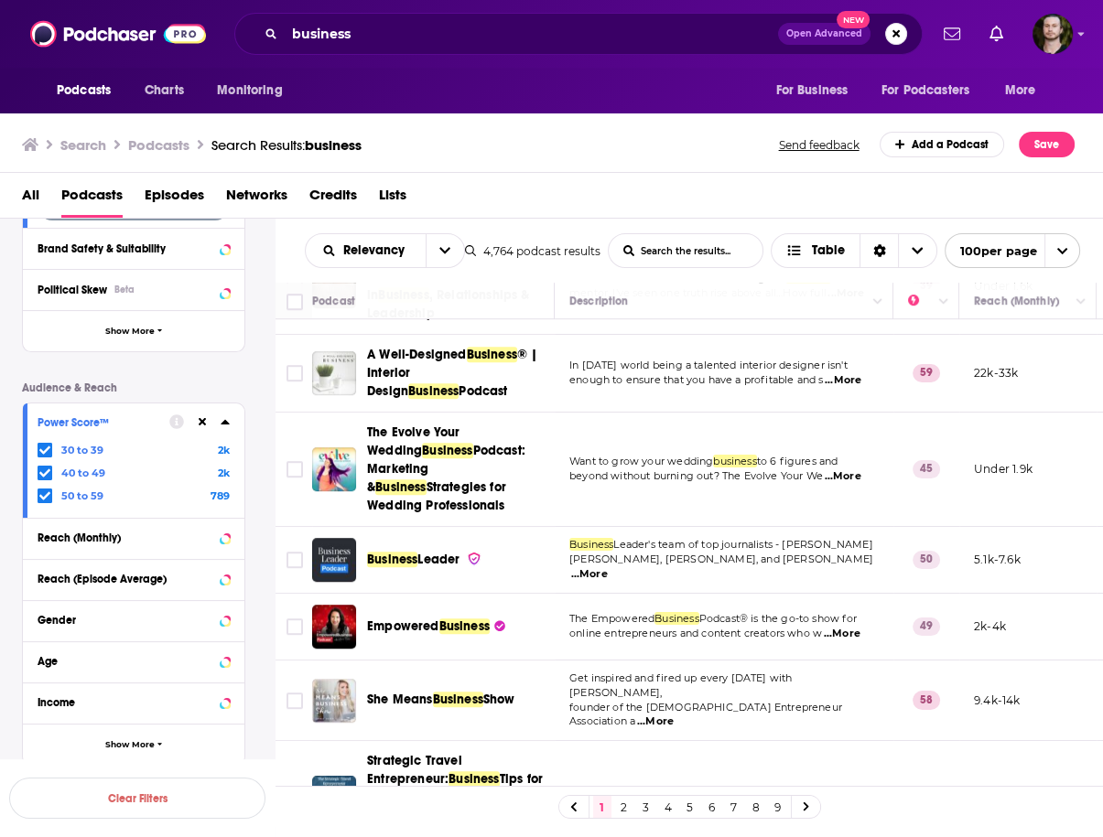
scroll to position [1244, 0]
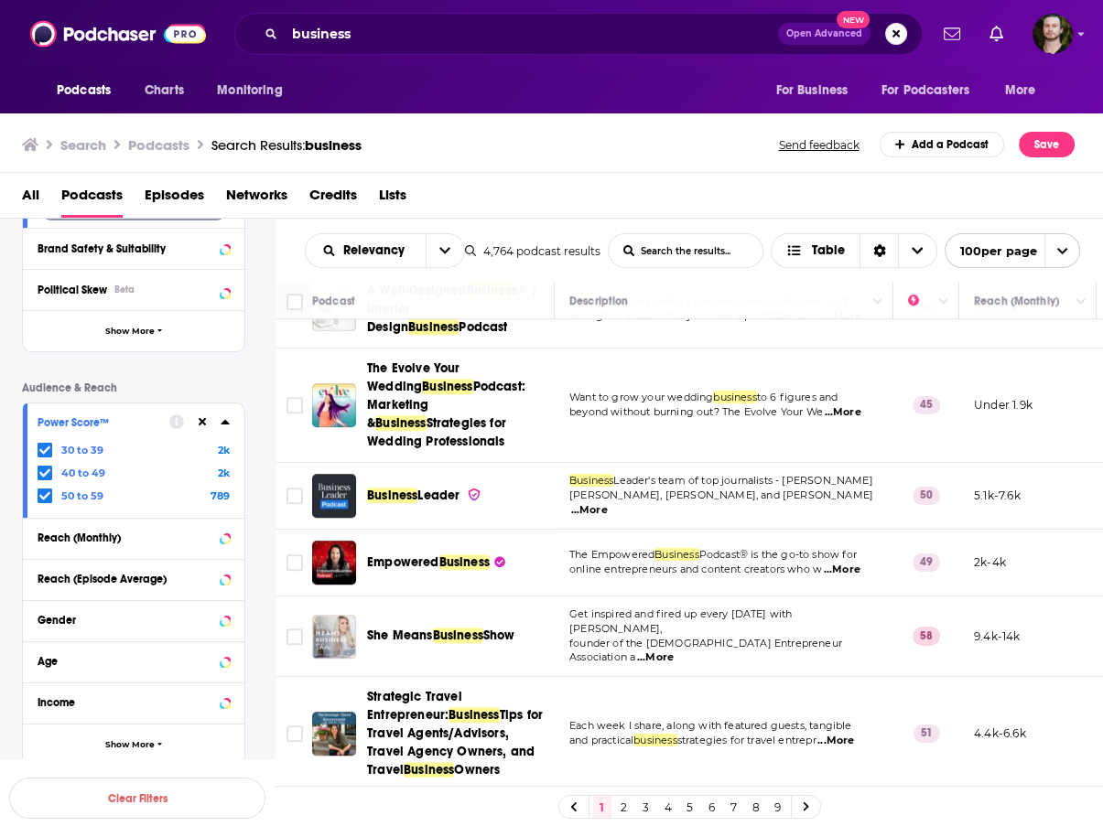
click at [855, 563] on span "...More" at bounding box center [842, 570] width 37 height 15
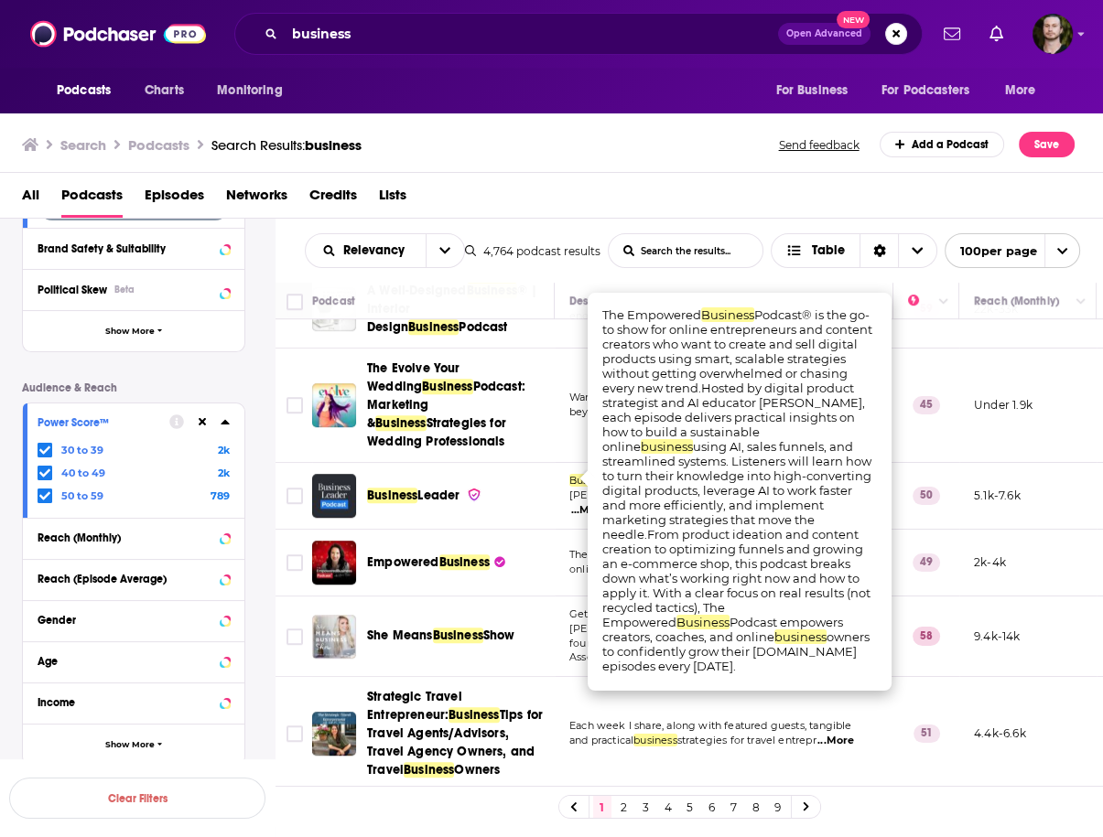
click at [900, 530] on td "49" at bounding box center [926, 563] width 66 height 67
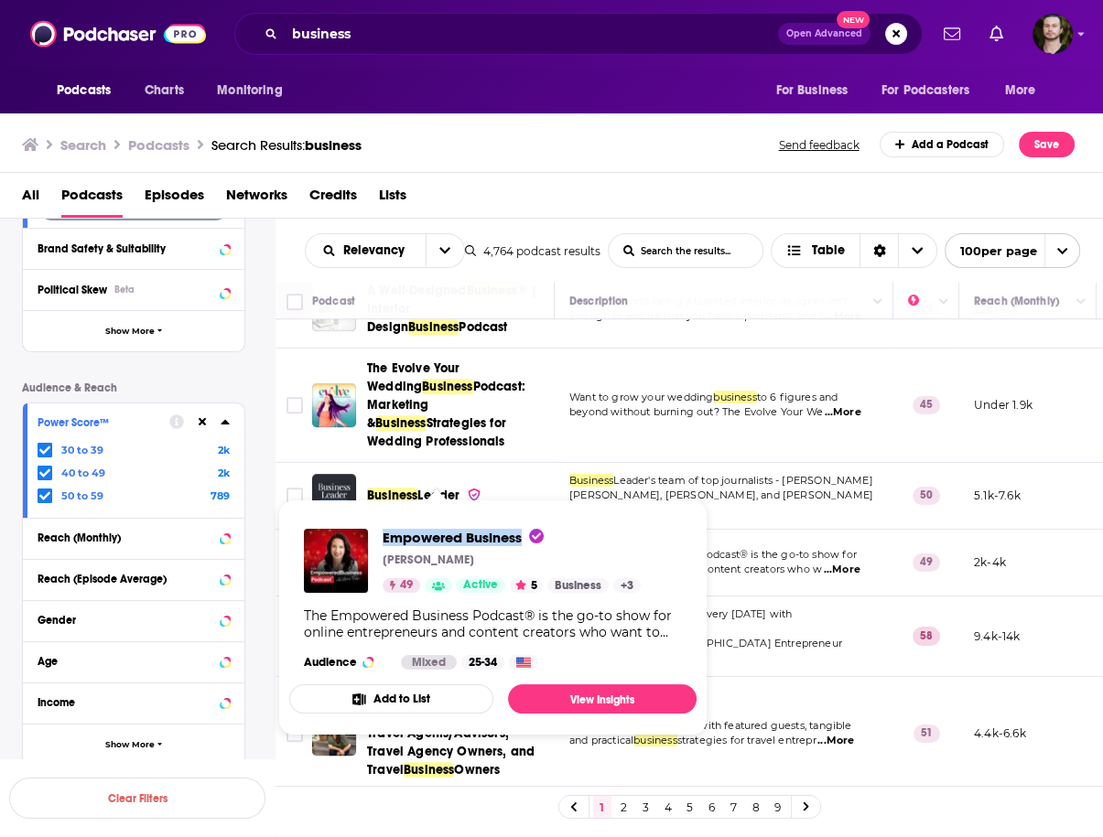
drag, startPoint x: 376, startPoint y: 536, endPoint x: 520, endPoint y: 536, distance: 143.7
click at [520, 536] on div "Empowered Business Monica Froese 49 Active 5 Business + 3" at bounding box center [472, 561] width 337 height 64
copy span "Empowered Business"
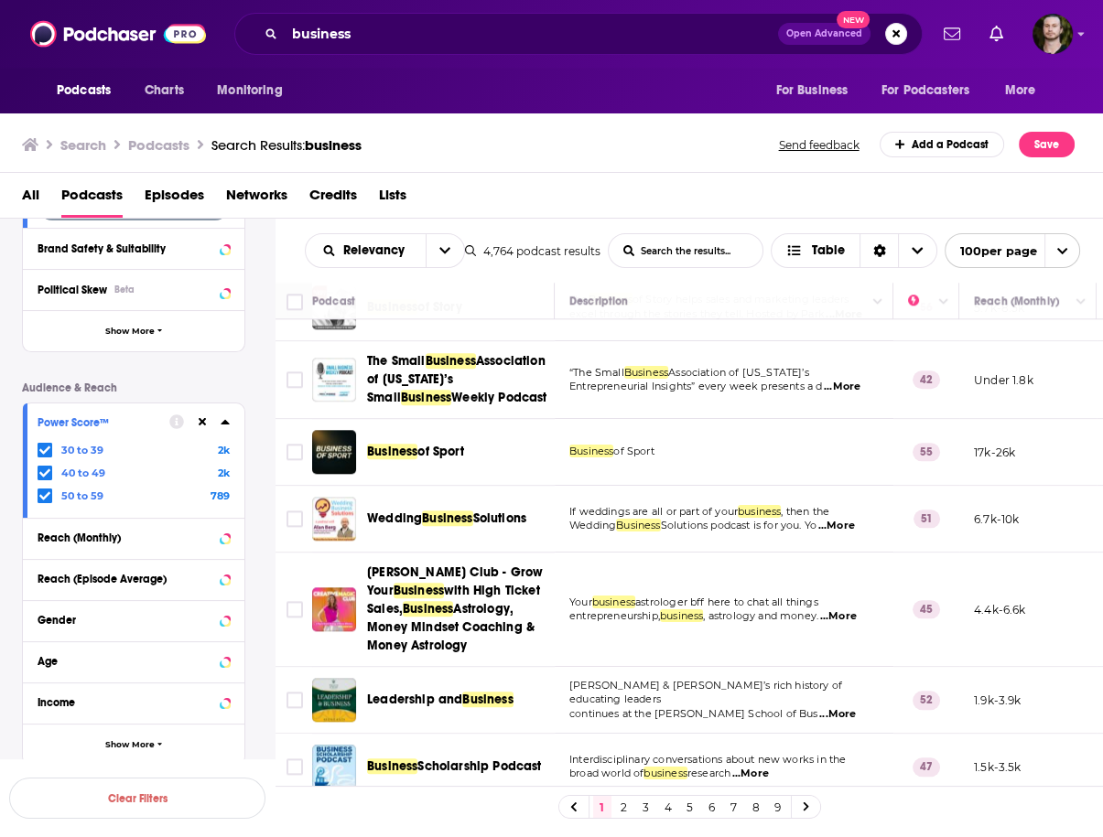
scroll to position [2123, 0]
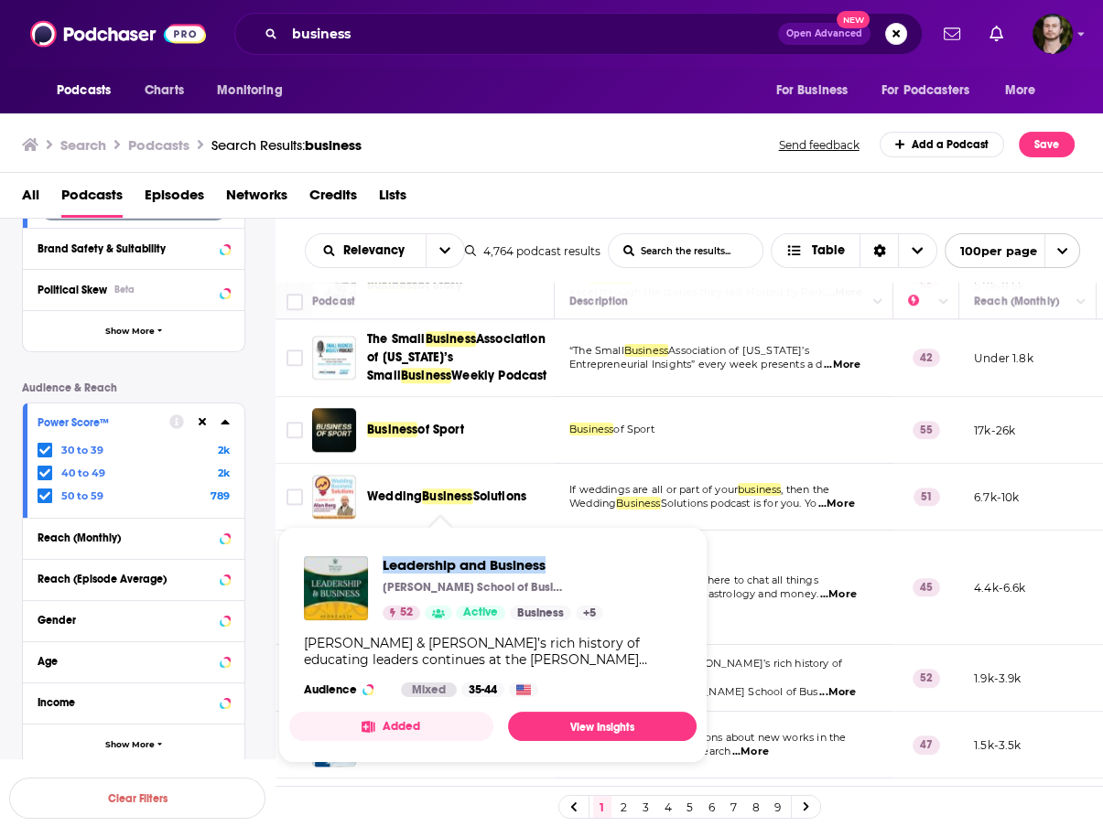
drag, startPoint x: 375, startPoint y: 561, endPoint x: 552, endPoint y: 573, distance: 177.0
click at [552, 573] on div "Leadership and Business Raymond A. Mason School of Business 52 Active Business …" at bounding box center [453, 588] width 299 height 64
copy span "Leadership and Business"
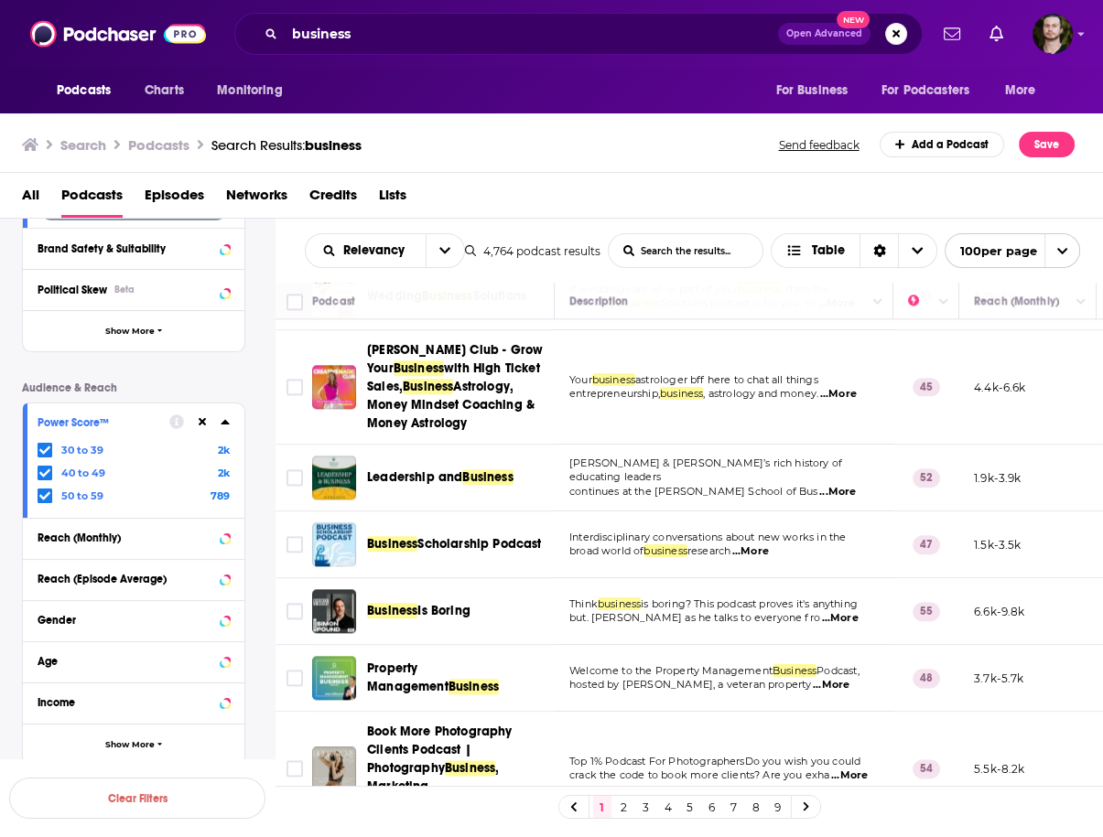
scroll to position [2343, 0]
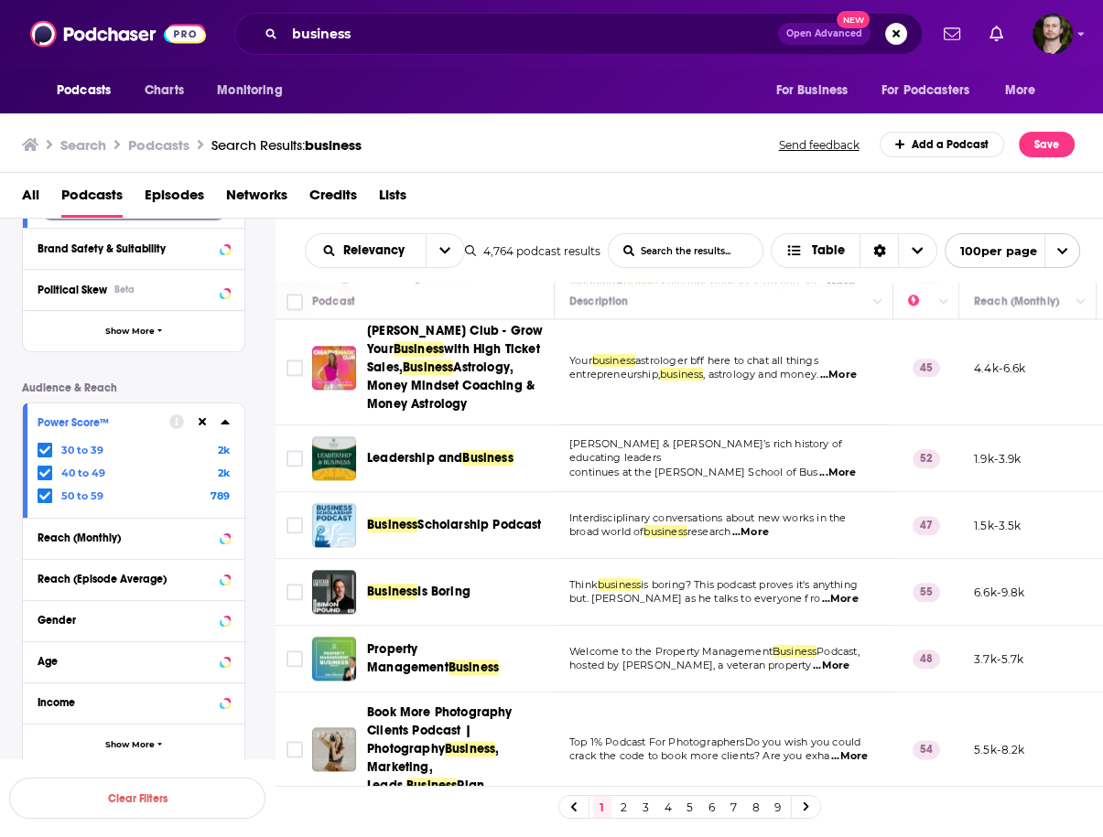
click at [846, 592] on span "...More" at bounding box center [839, 599] width 37 height 15
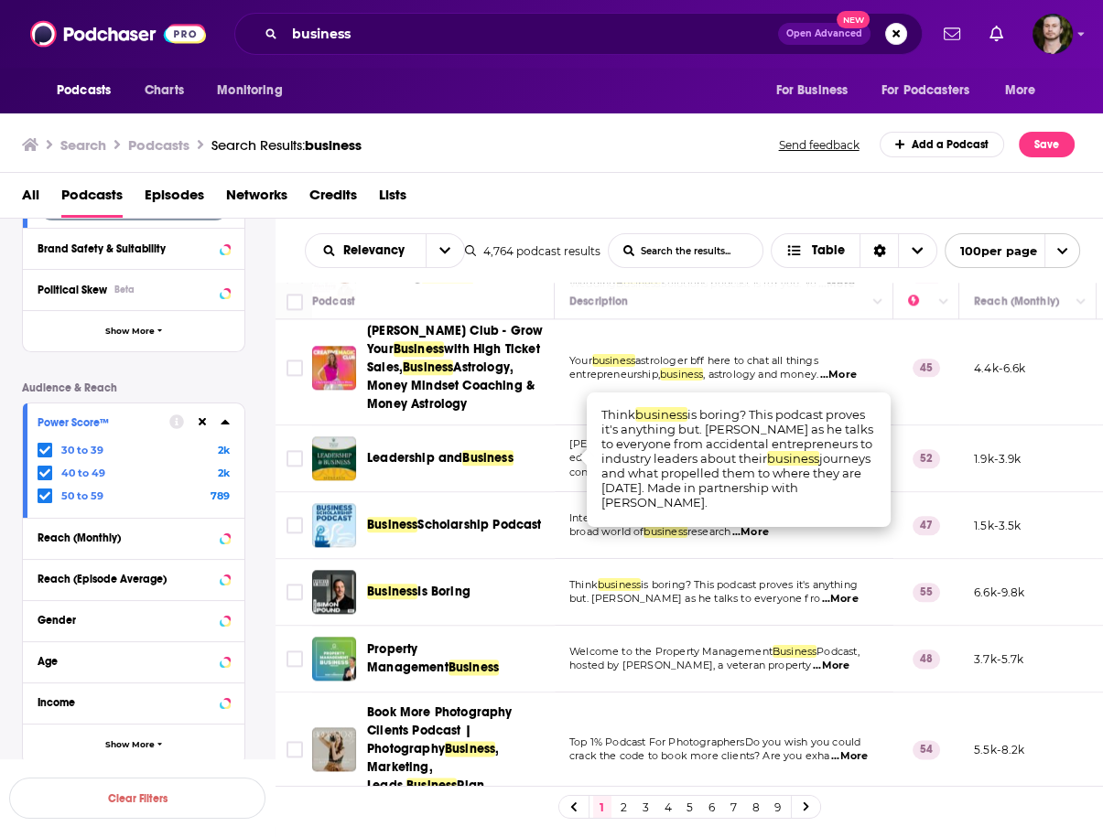
click at [563, 626] on td "Welcome to the Property Management Business Podcast, hosted by Marc Cunningham,…" at bounding box center [724, 659] width 339 height 67
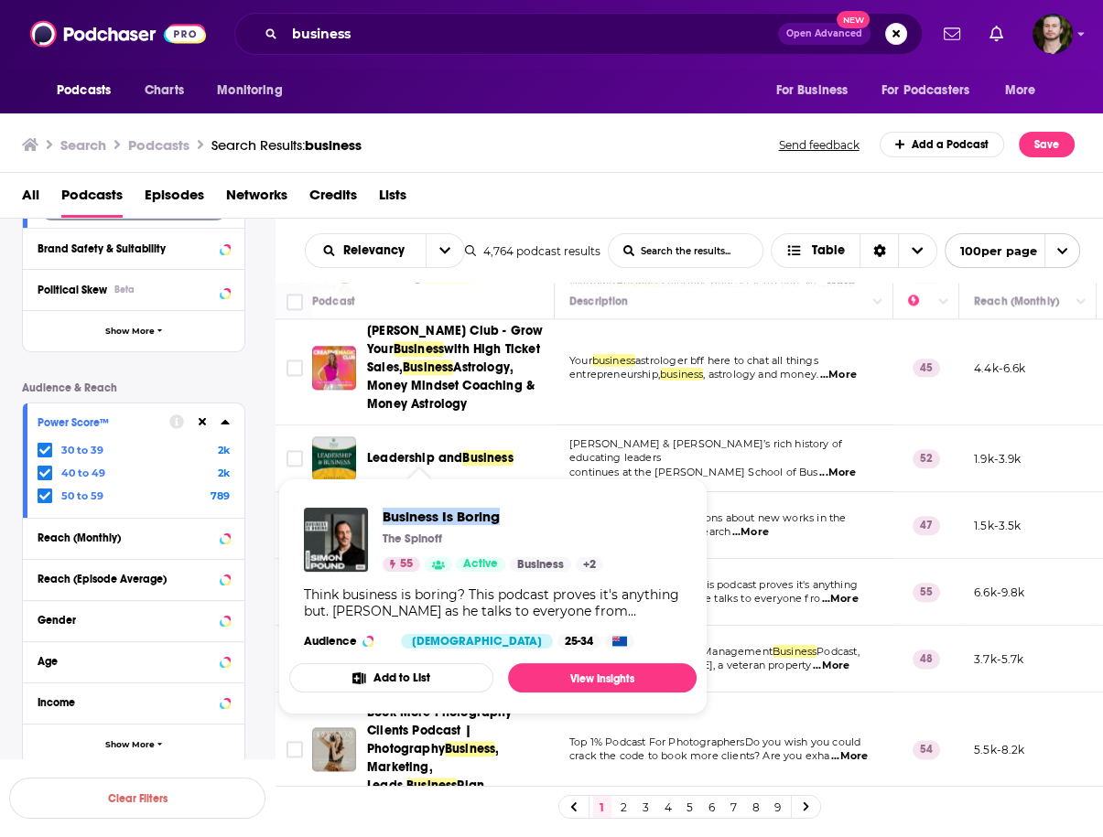
drag, startPoint x: 380, startPoint y: 514, endPoint x: 518, endPoint y: 519, distance: 138.3
click at [518, 519] on div "Business Is Boring The Spinoff 55 Active Business + 2" at bounding box center [453, 540] width 299 height 64
copy span "Business Is Boring"
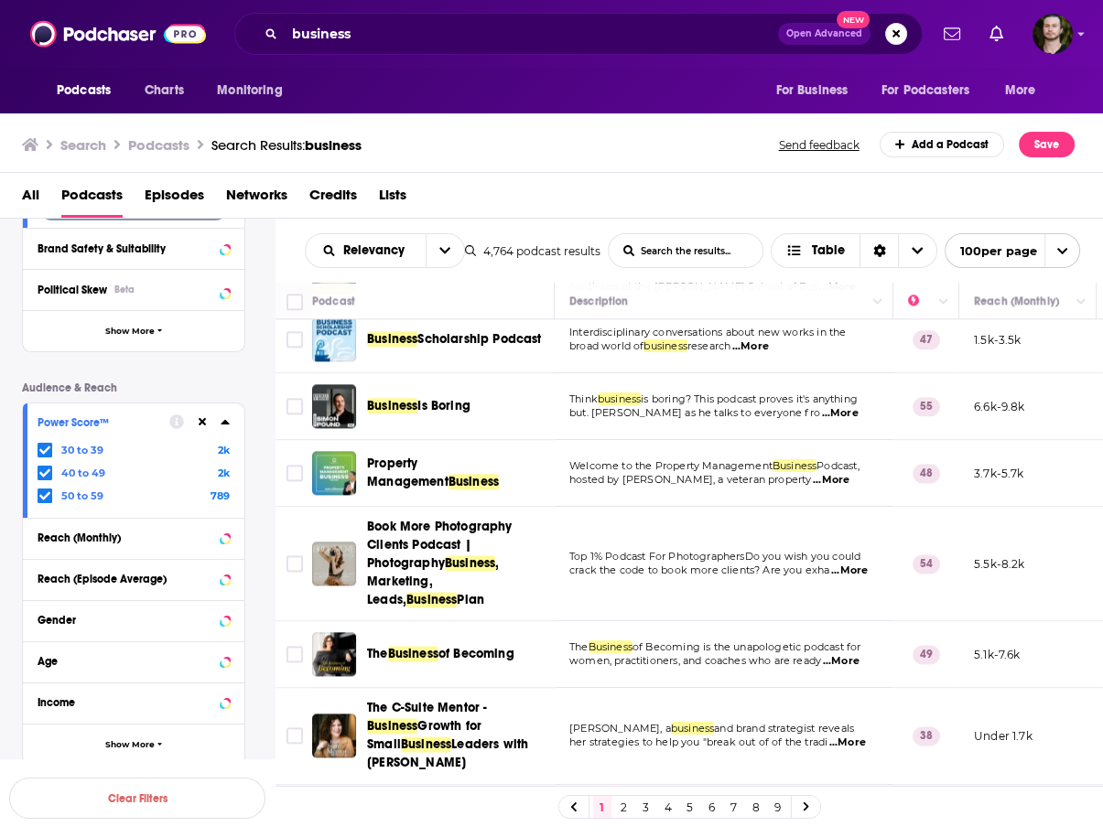
scroll to position [2562, 0]
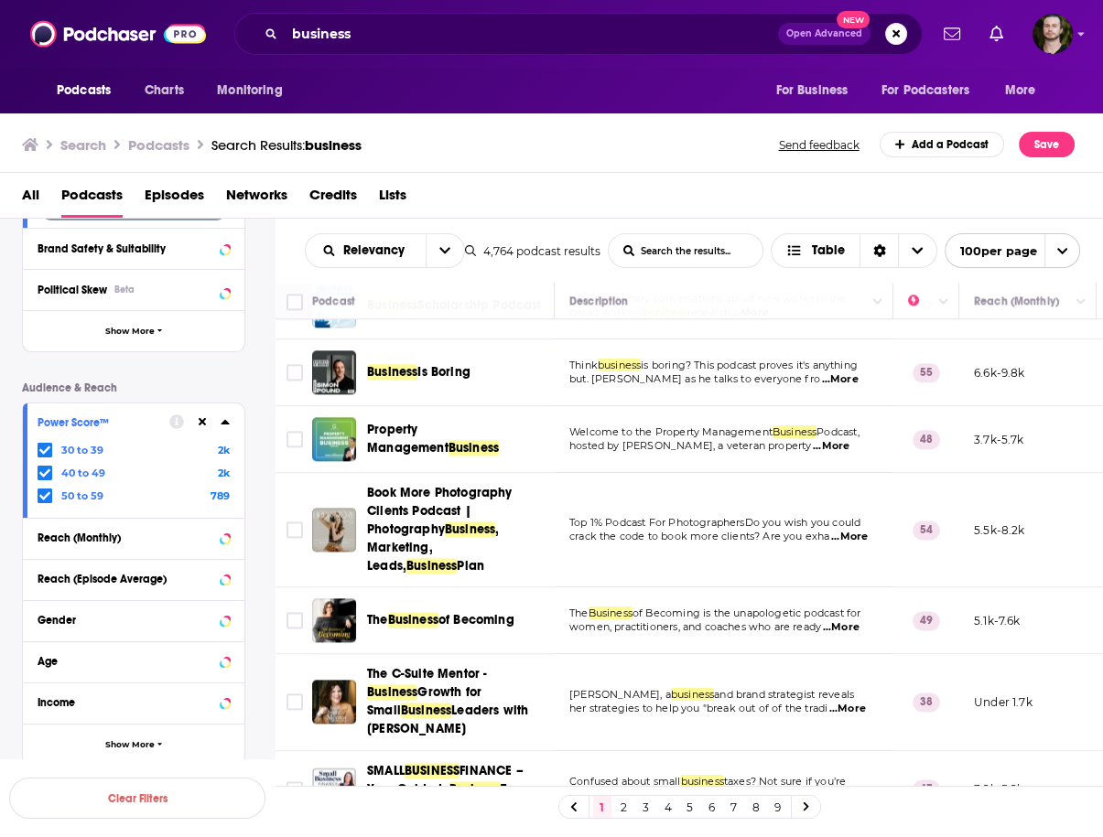
click at [853, 702] on span "...More" at bounding box center [847, 709] width 37 height 15
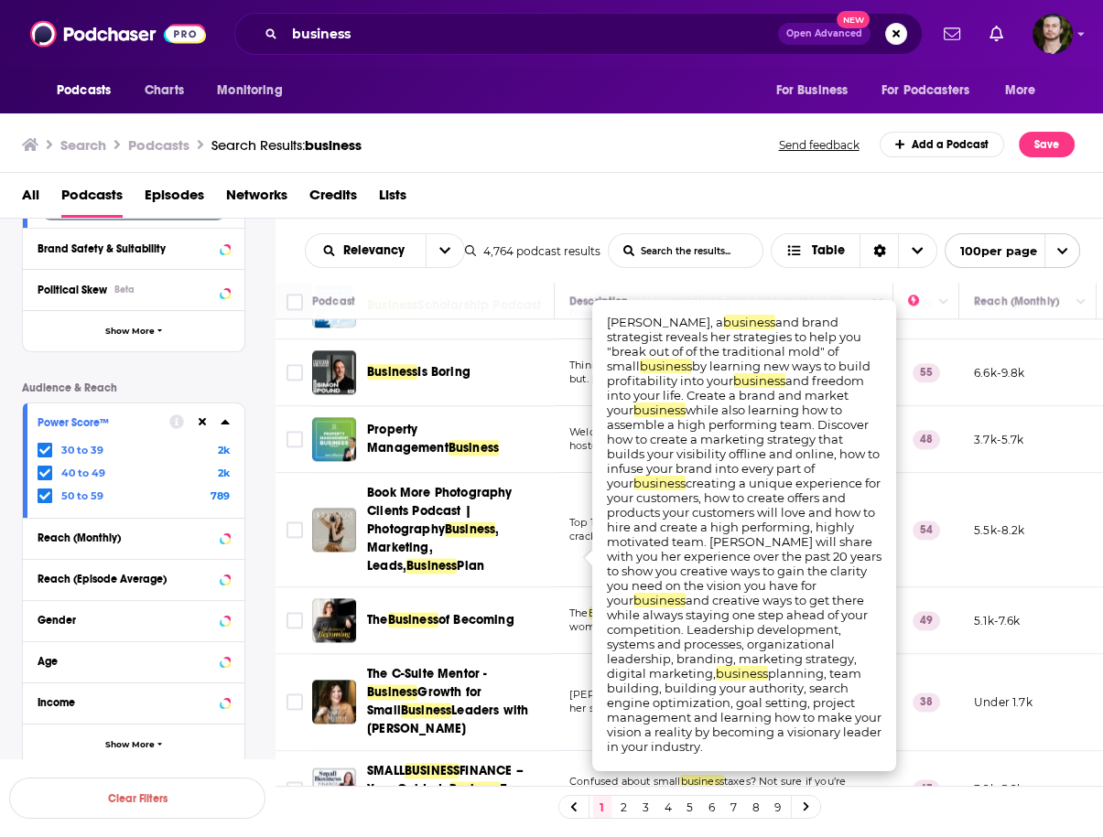
click at [565, 654] on td "Theresa Cantley, a business and brand strategist reveals her strategies to help…" at bounding box center [724, 702] width 339 height 96
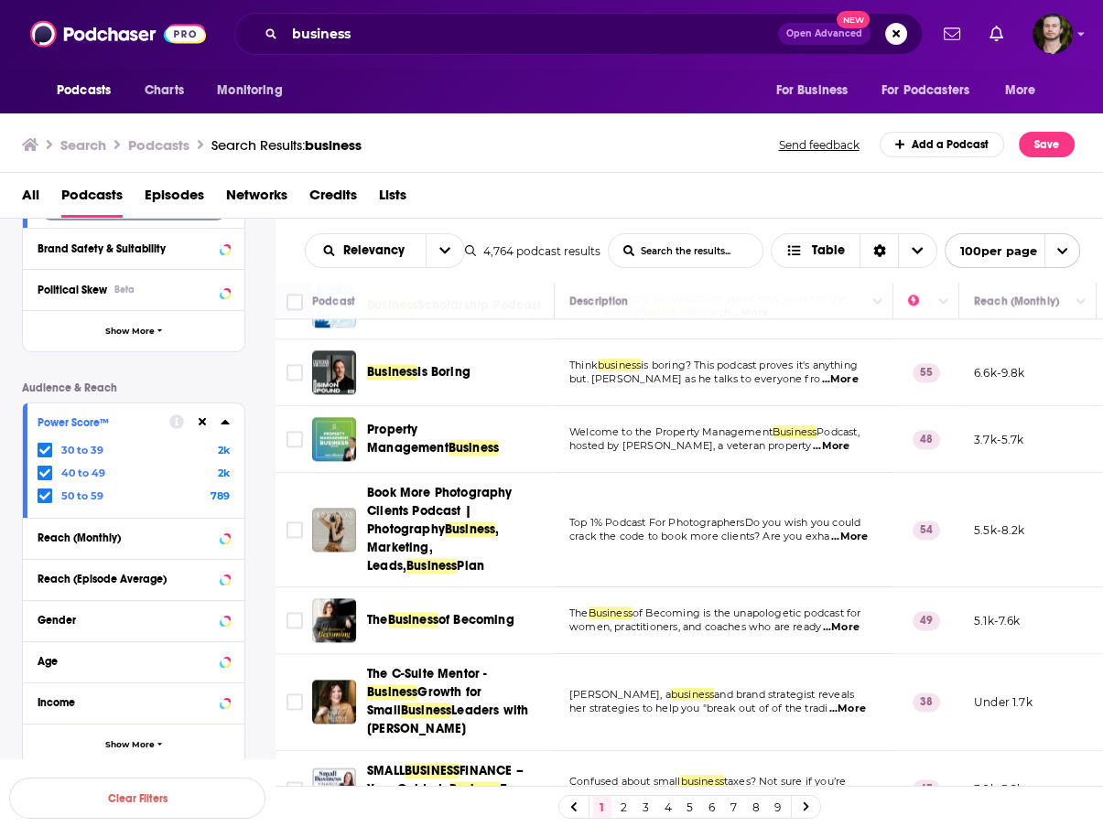
click at [851, 702] on span "...More" at bounding box center [847, 709] width 37 height 15
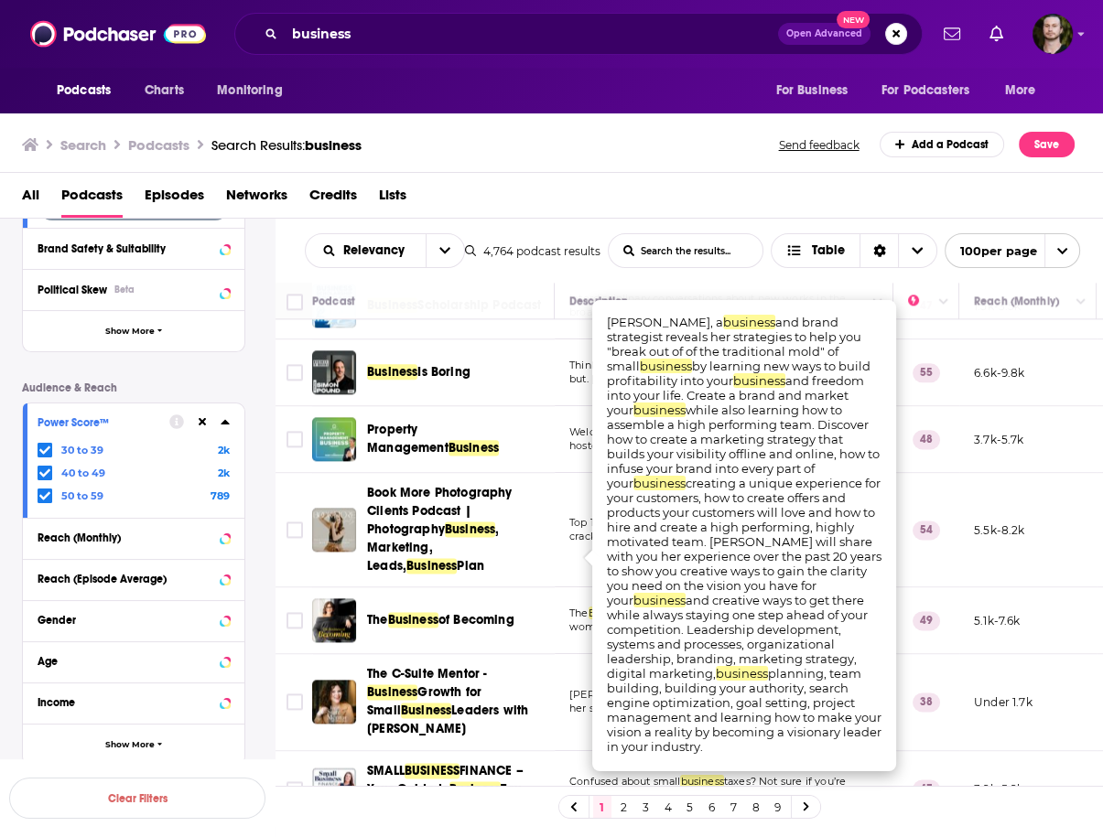
click at [557, 654] on td "Theresa Cantley, a business and brand strategist reveals her strategies to help…" at bounding box center [724, 702] width 339 height 96
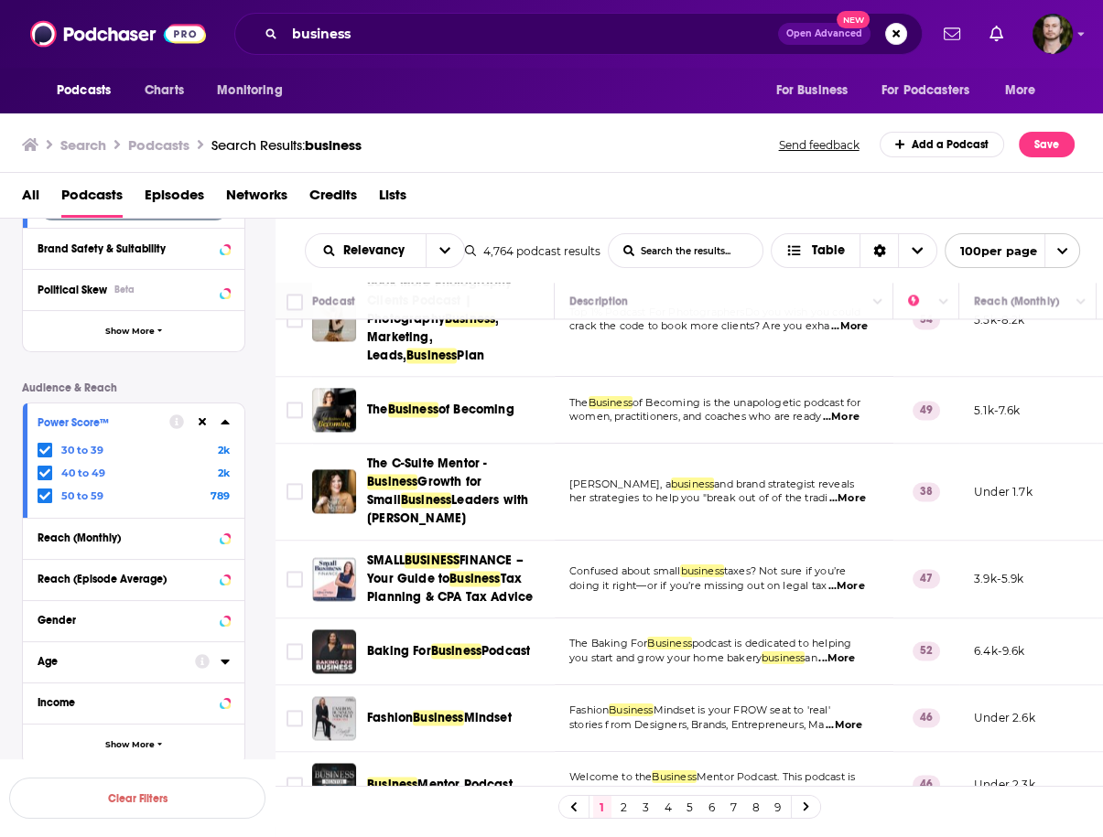
scroll to position [2855, 0]
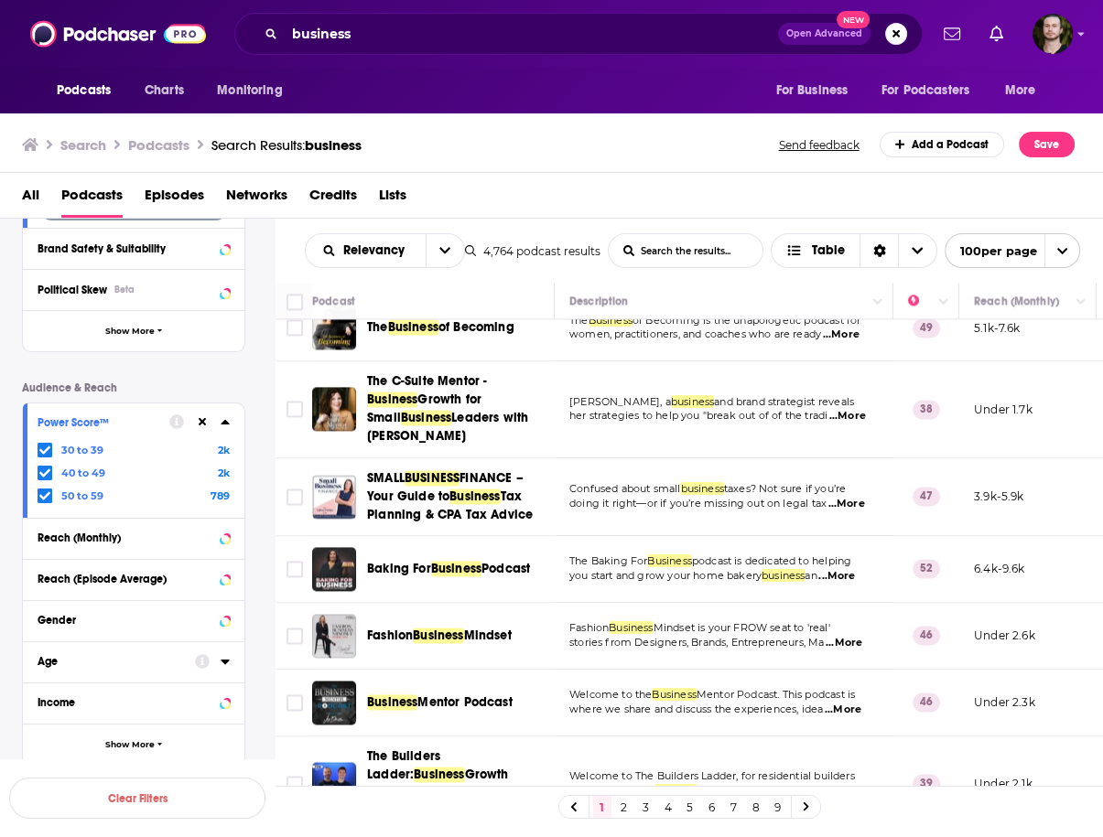
click at [851, 703] on span "...More" at bounding box center [842, 710] width 37 height 15
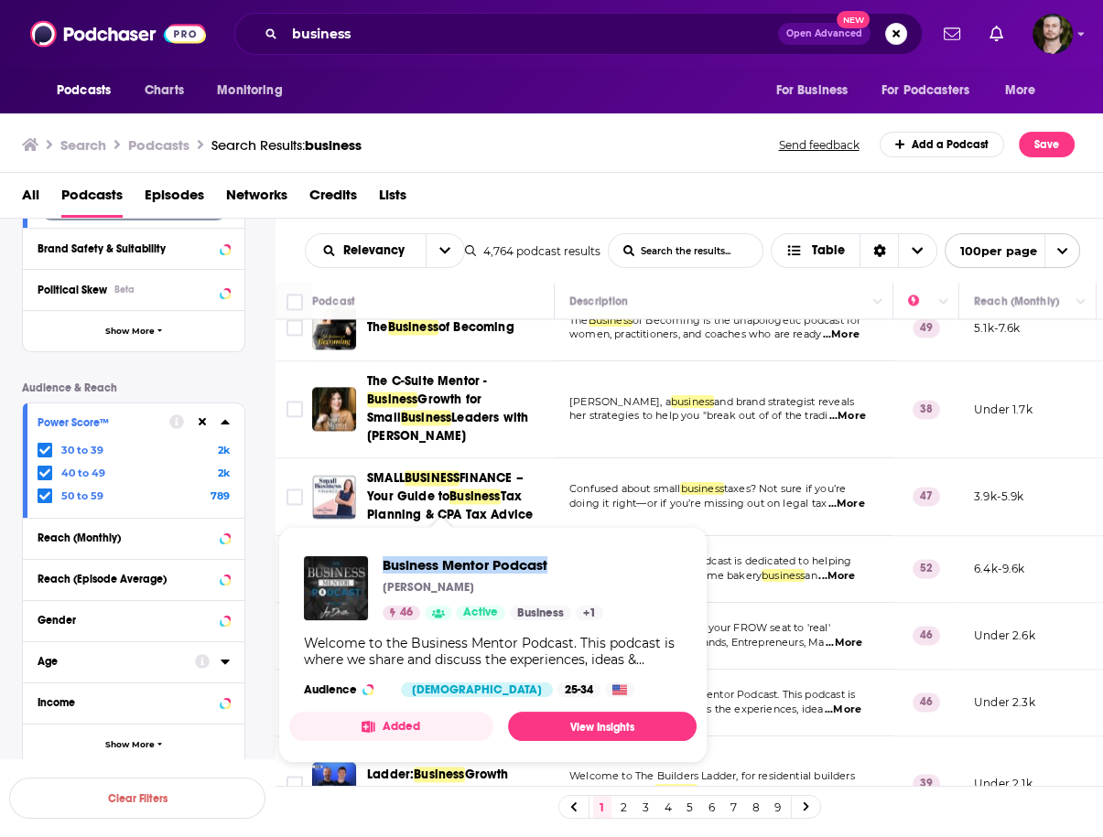
drag, startPoint x: 376, startPoint y: 558, endPoint x: 556, endPoint y: 548, distance: 180.5
click at [556, 548] on div "Business Mentor Podcast Jay Dhillon 46 Active Business + 1 Welcome to the Busin…" at bounding box center [492, 627] width 407 height 170
copy span "Business Mentor Podcast"
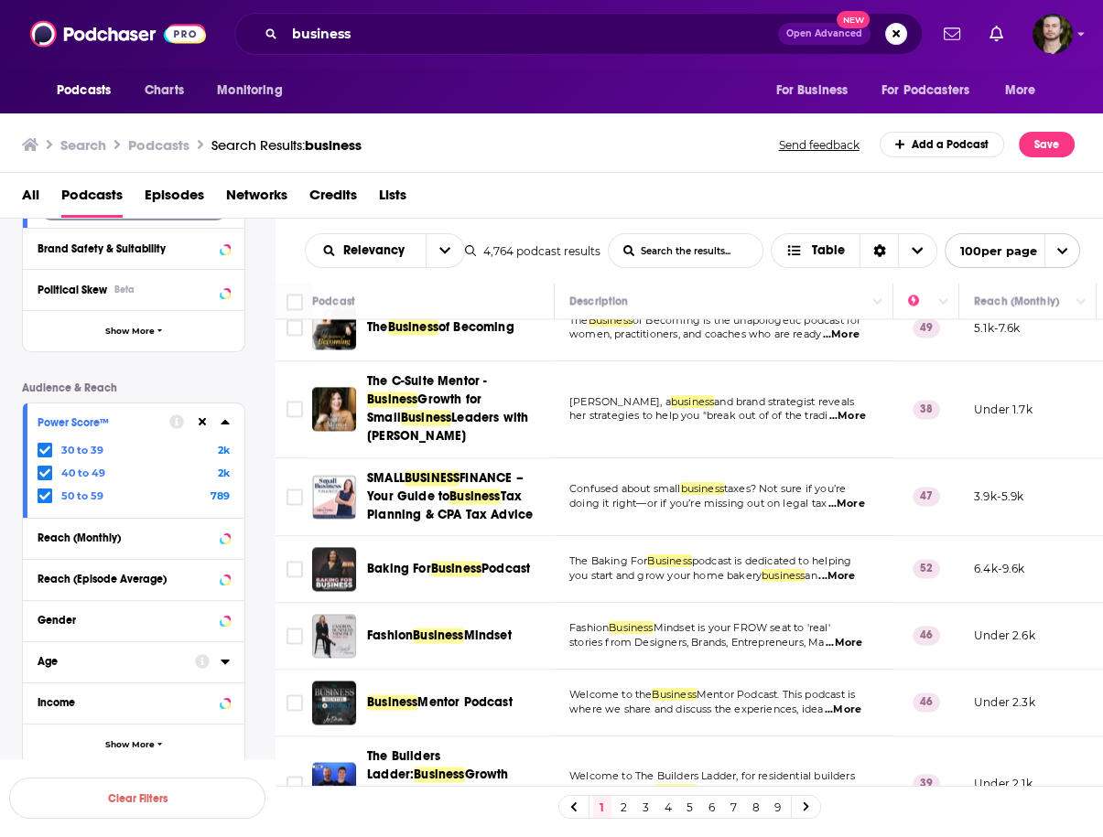
scroll to position [2928, 0]
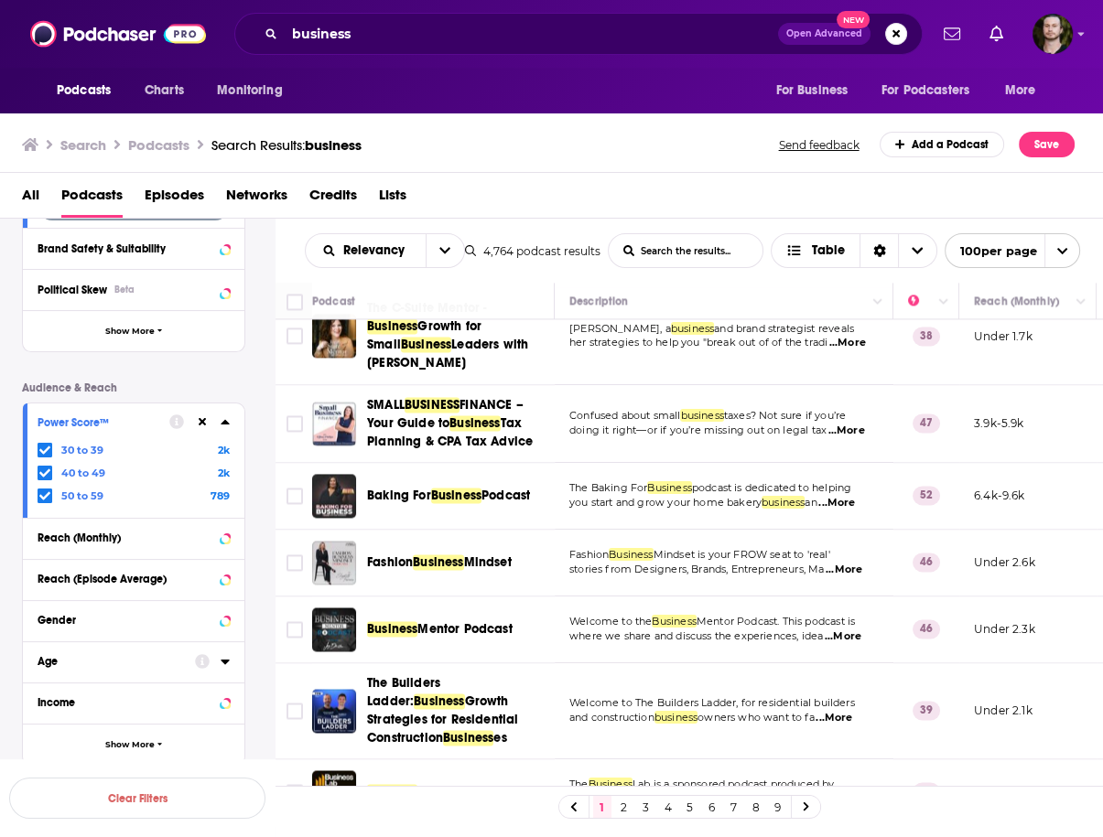
click at [852, 711] on span "...More" at bounding box center [833, 718] width 37 height 15
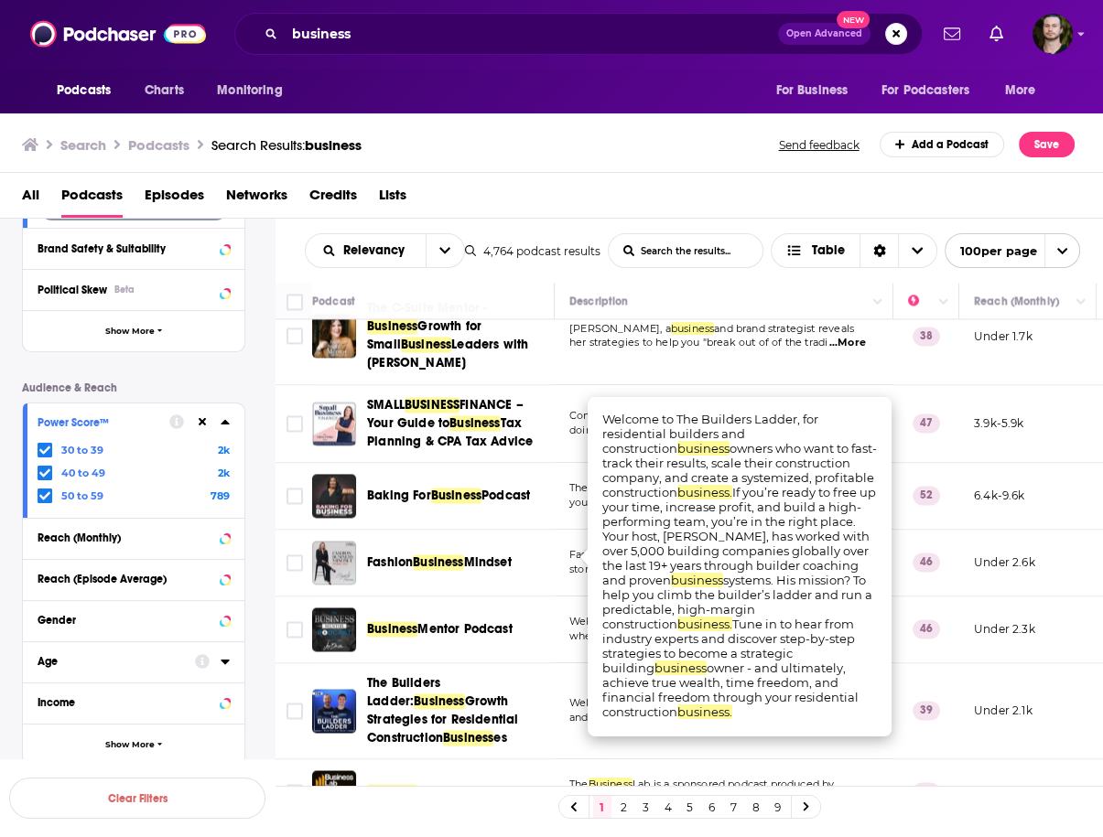
click at [904, 663] on td "39" at bounding box center [926, 711] width 66 height 96
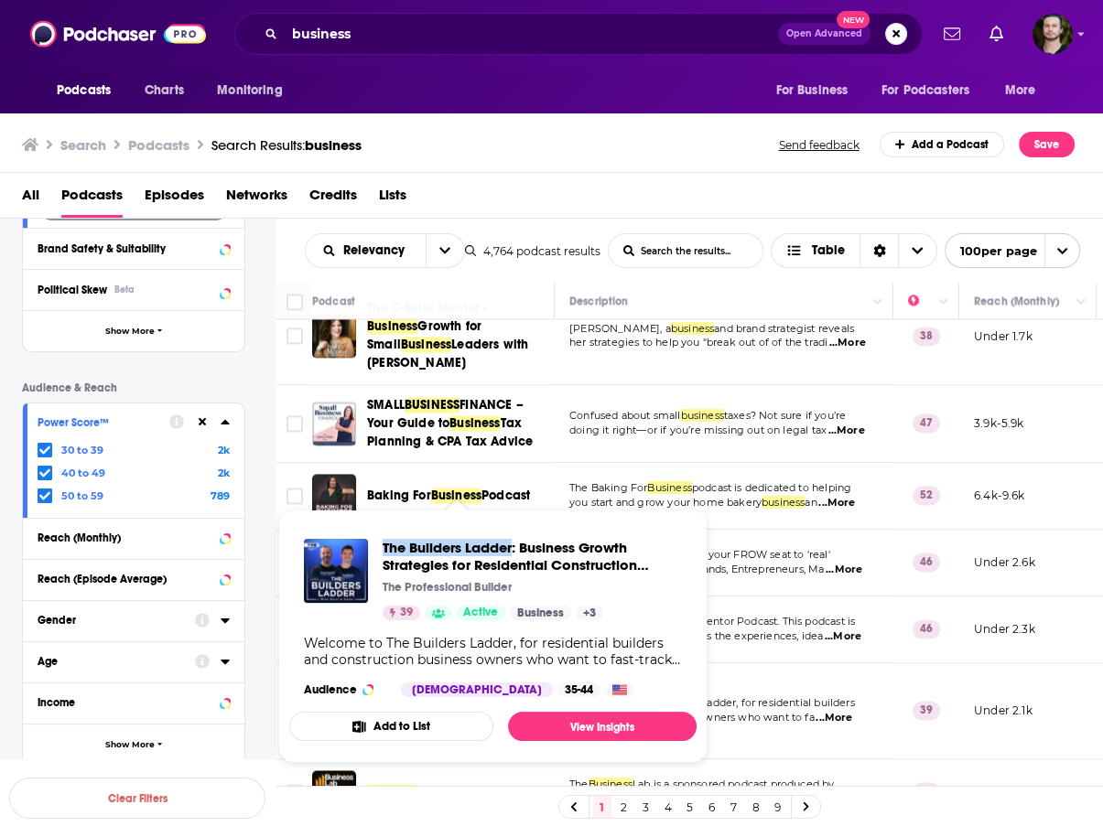
drag, startPoint x: 380, startPoint y: 544, endPoint x: 512, endPoint y: 546, distance: 132.7
click at [512, 546] on div "The Builders Ladder: Business Growth Strategies for Residential Construction Bu…" at bounding box center [493, 579] width 378 height 81
copy span "The Builders Ladder"
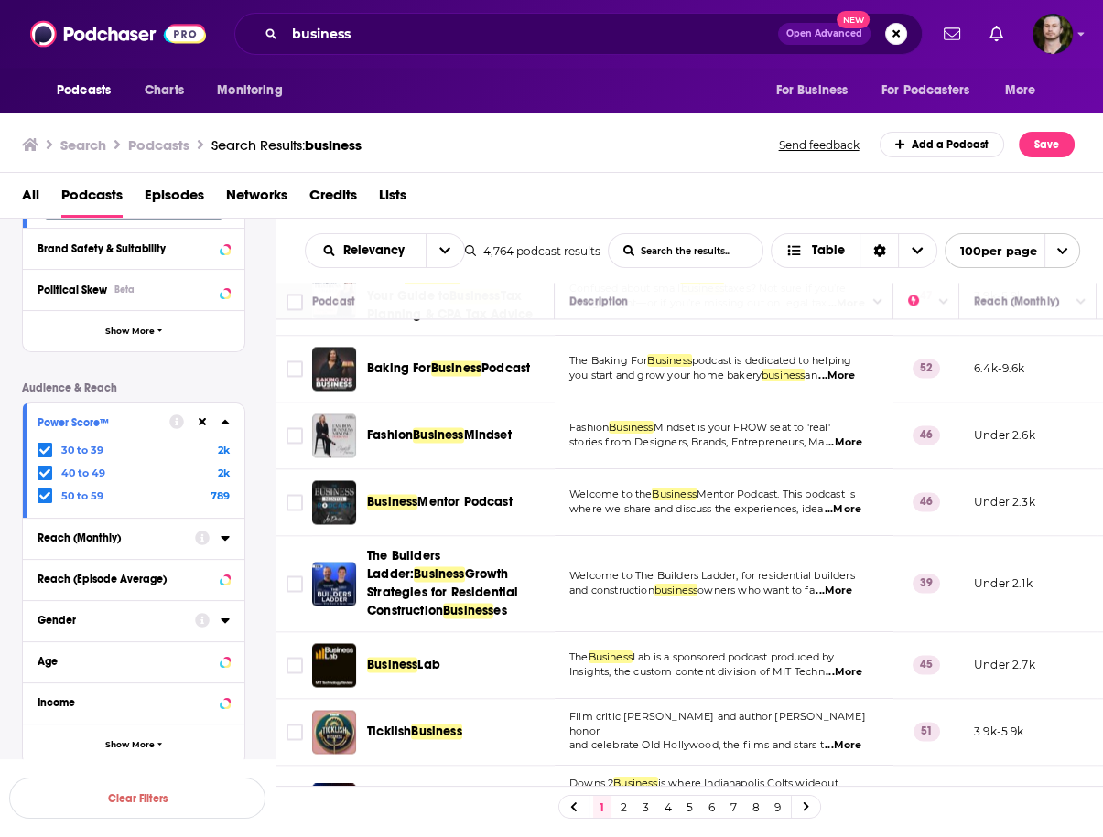
scroll to position [3148, 0]
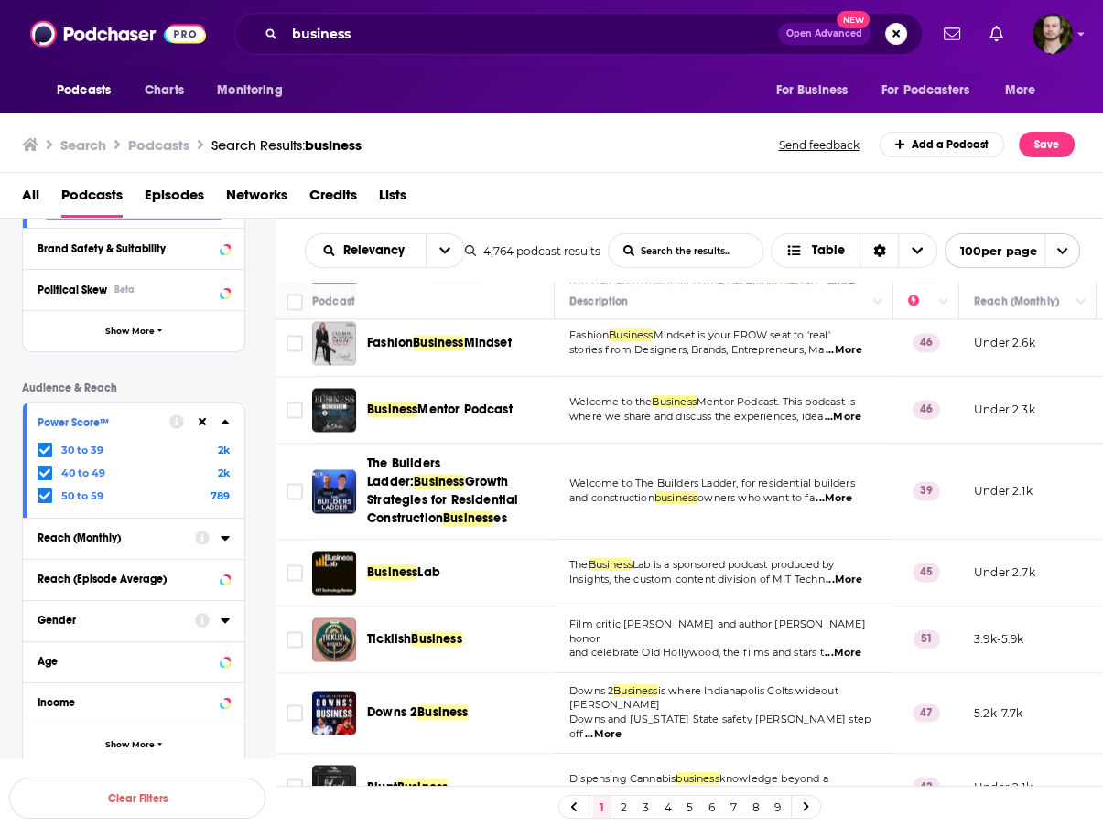
click at [844, 573] on span "...More" at bounding box center [843, 580] width 37 height 15
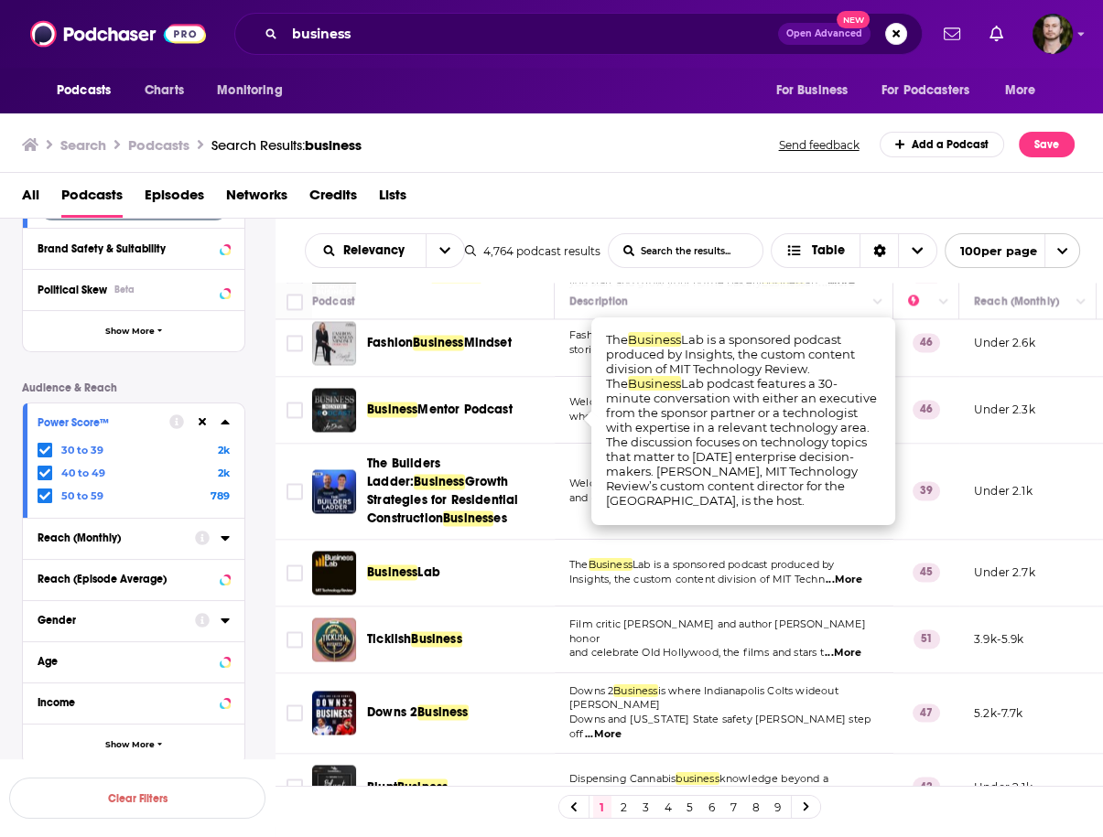
click at [563, 540] on td "The Business Lab is a sponsored podcast produced by Insights, the custom conten…" at bounding box center [724, 573] width 339 height 67
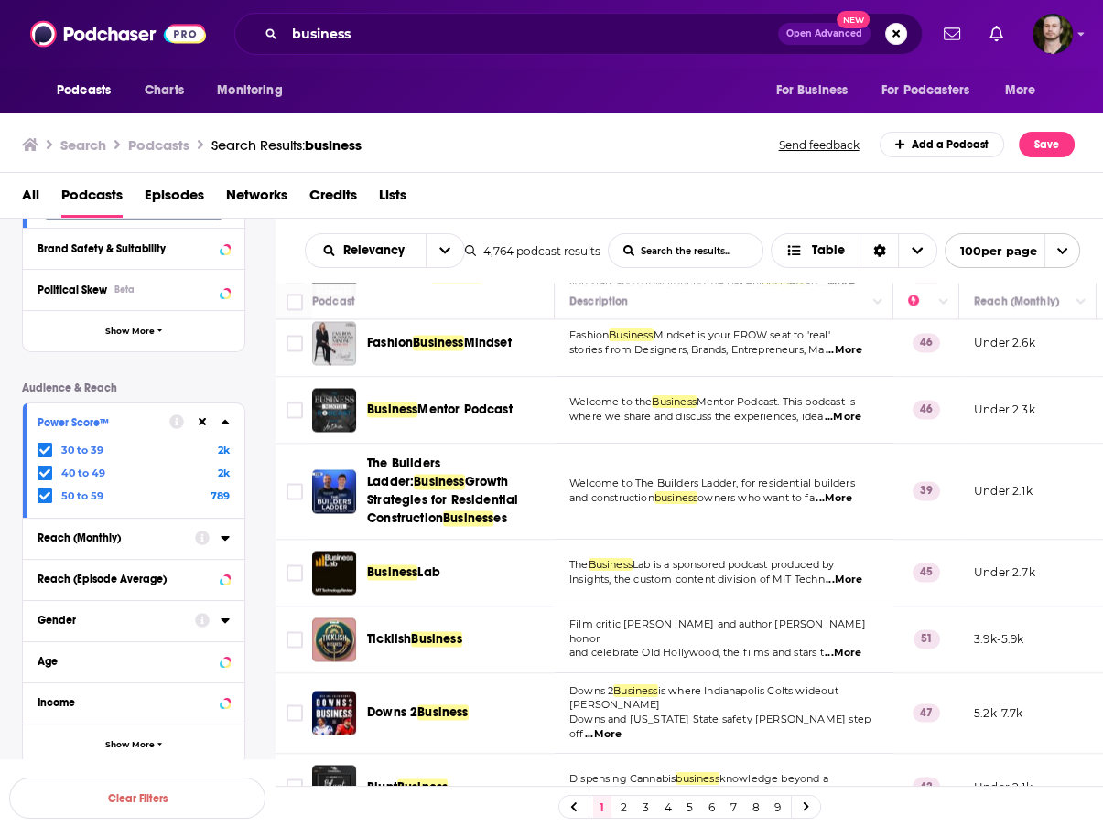
click at [843, 646] on span "...More" at bounding box center [842, 653] width 37 height 15
click at [567, 607] on td "Film critic Kristen Lopez and author Emily Edwards honor and celebrate Old Holl…" at bounding box center [724, 640] width 339 height 67
click at [621, 727] on span "...More" at bounding box center [603, 734] width 37 height 15
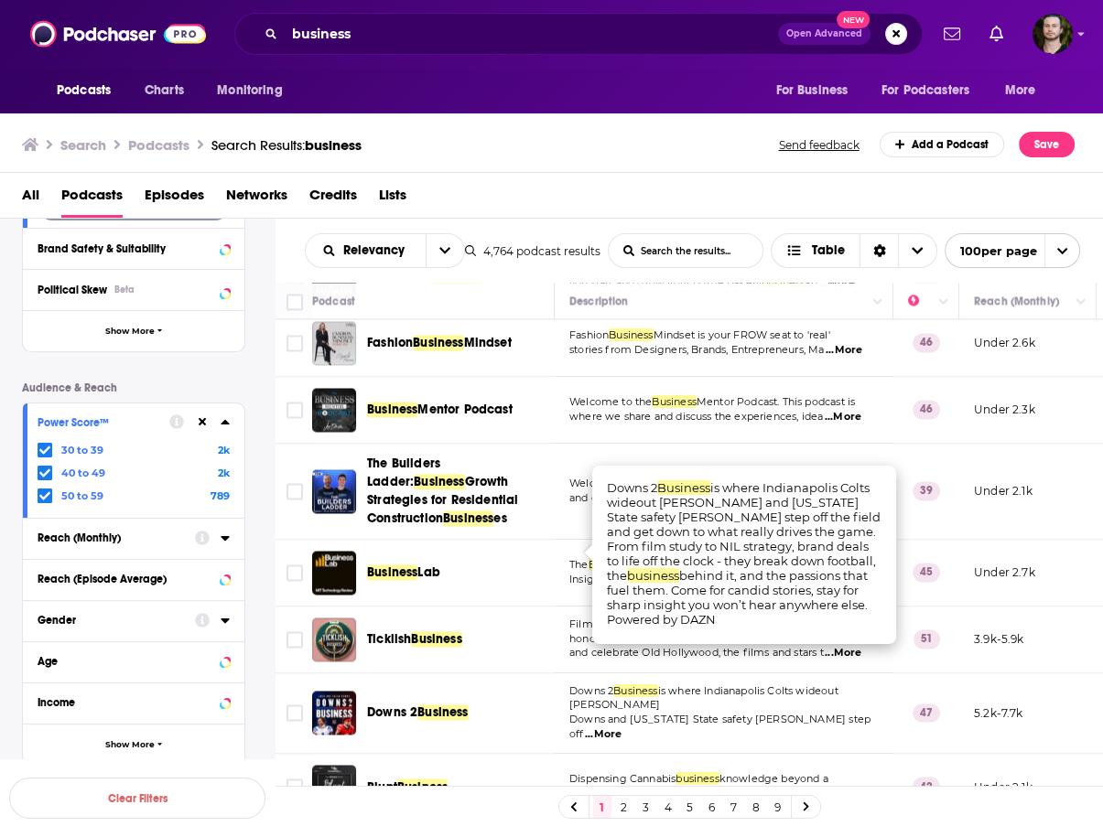
click at [563, 673] on td "Downs 2 Business is where Indianapolis Colts wideout Josh Downs and Ohio State …" at bounding box center [724, 713] width 339 height 81
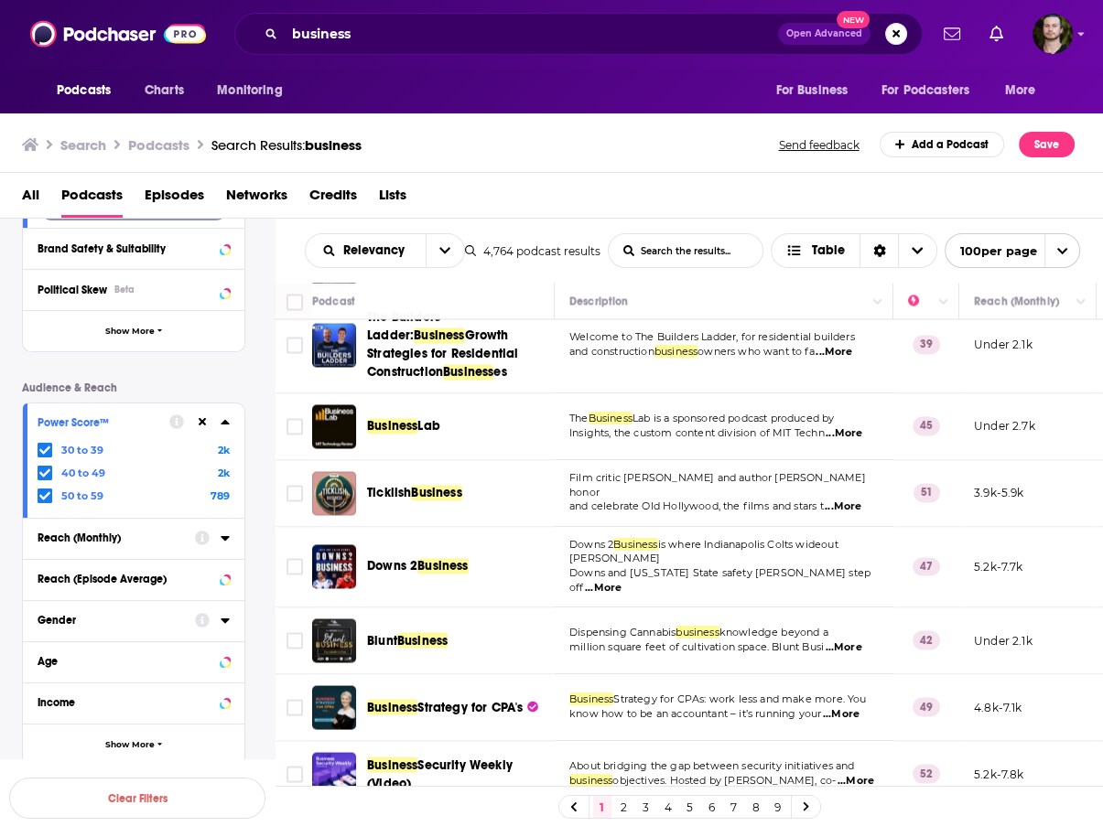
scroll to position [3367, 0]
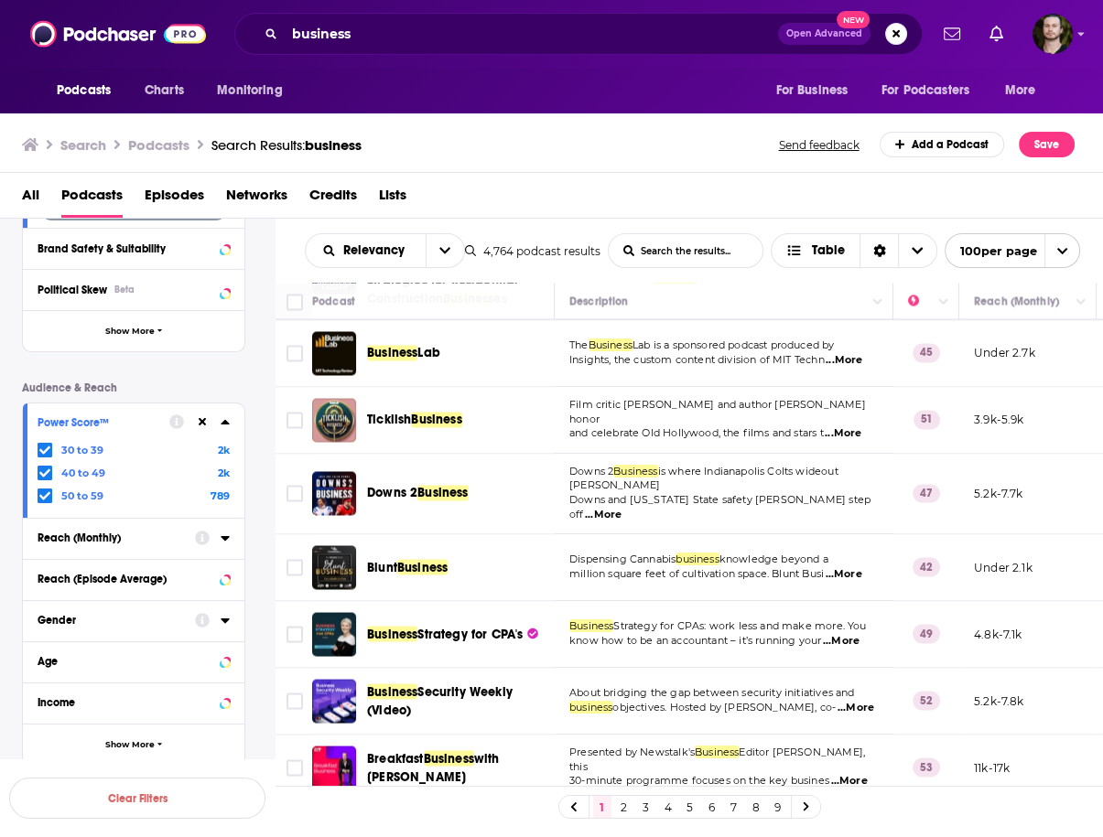
click at [847, 567] on span "...More" at bounding box center [842, 574] width 37 height 15
click at [559, 534] on td "Dispensing Cannabis business knowledge beyond a million square feet of cultivat…" at bounding box center [724, 567] width 339 height 67
click at [860, 774] on span "...More" at bounding box center [848, 781] width 37 height 15
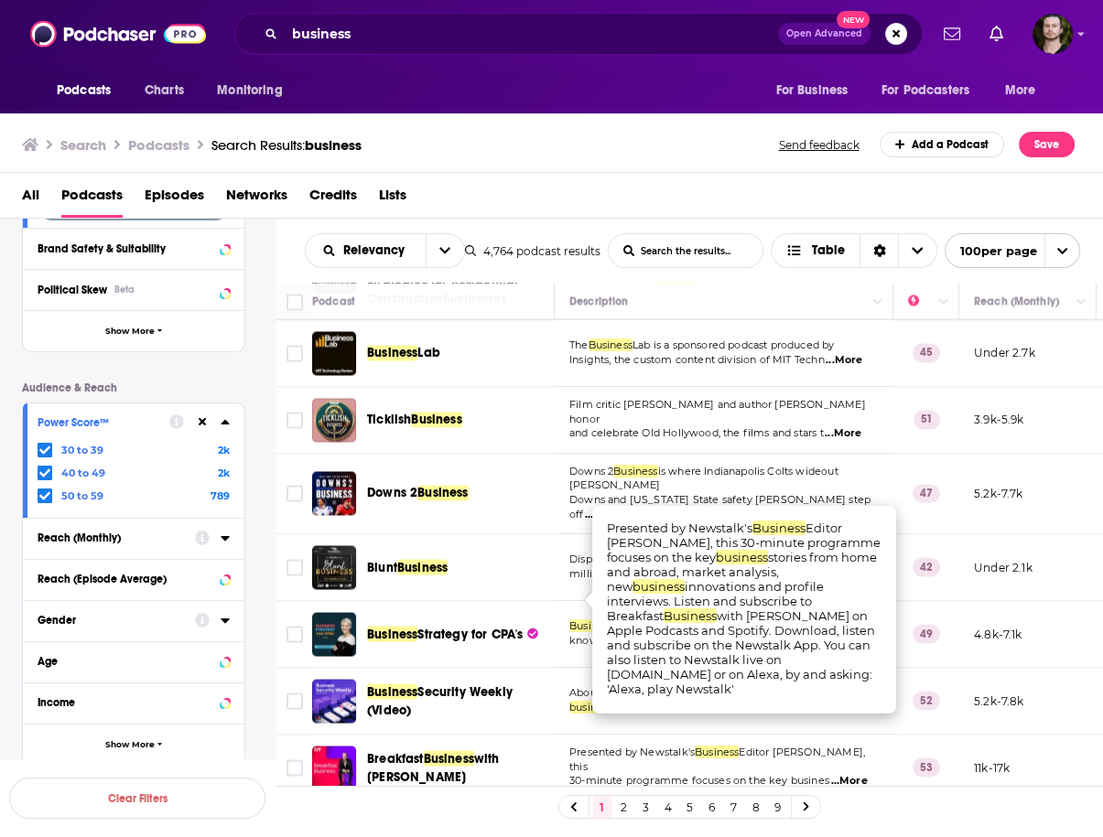
click at [566, 735] on td "Presented by Newstalk's Business Editor Joe Lynam, this 30-minute programme foc…" at bounding box center [724, 768] width 339 height 67
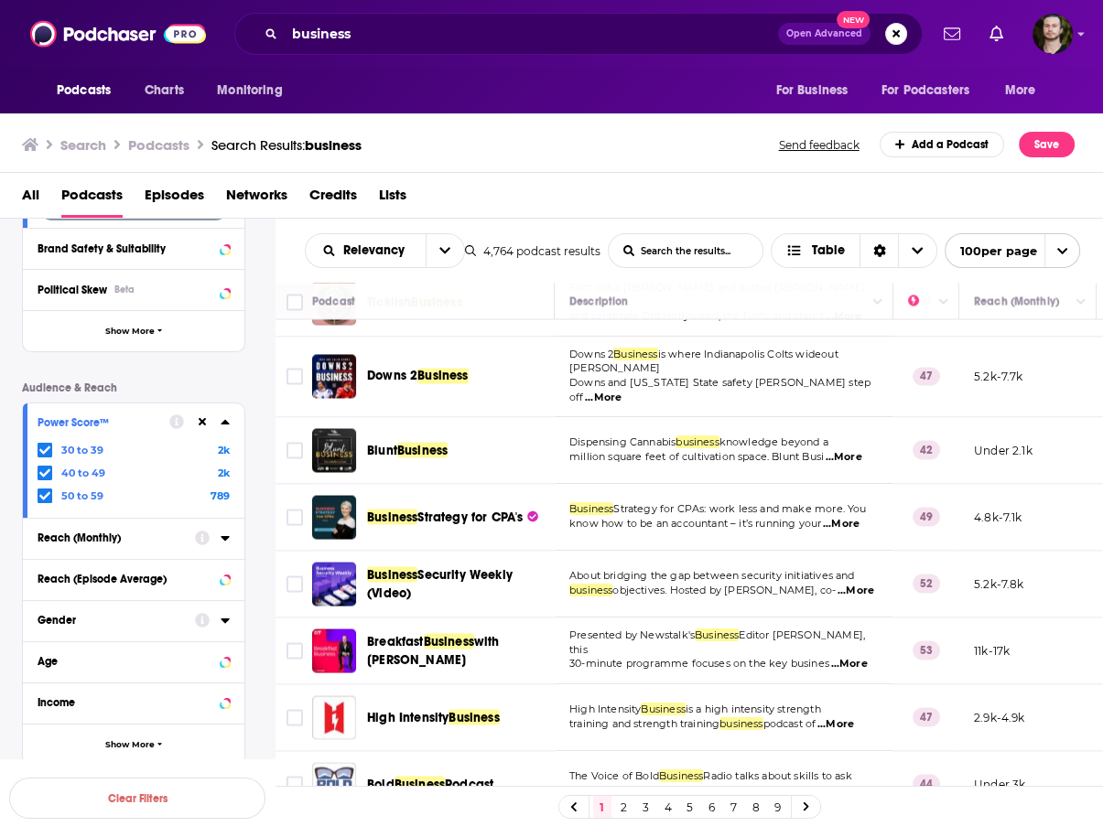
scroll to position [3514, 0]
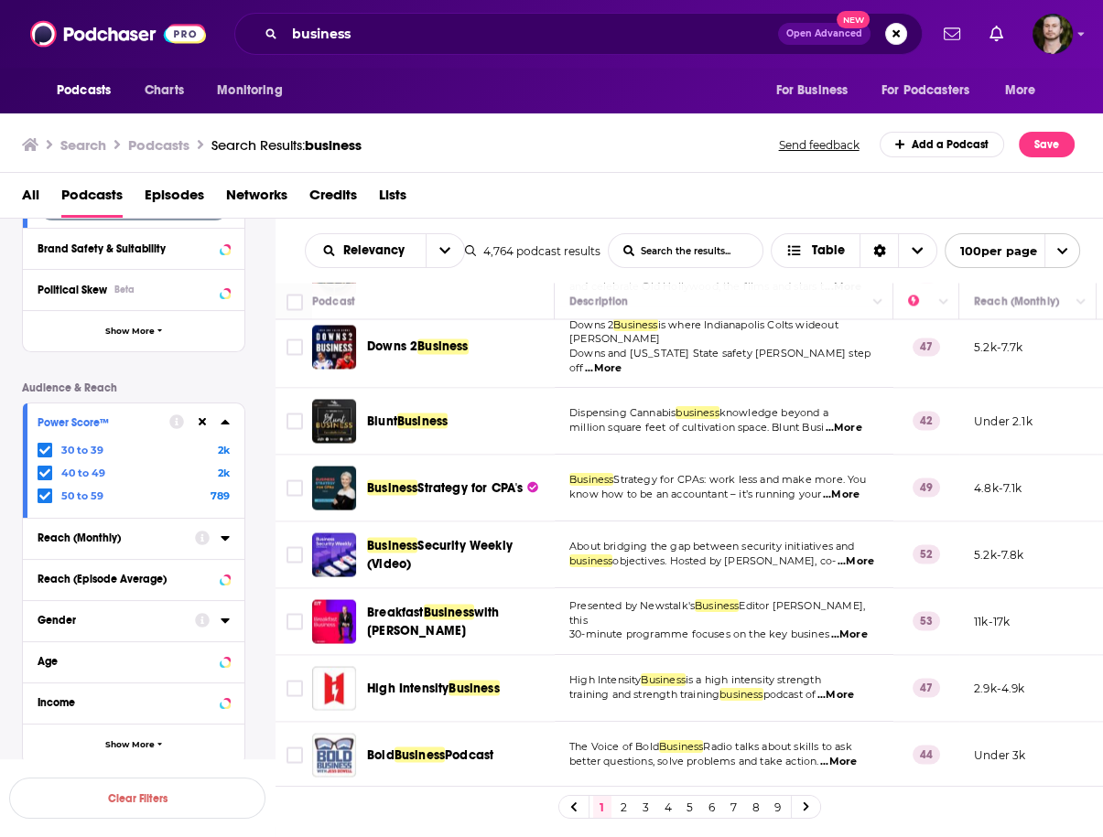
click at [851, 688] on span "...More" at bounding box center [835, 695] width 37 height 15
click at [562, 722] on td "The Voice of Bold Business Radio talks about skills to ask better questions, so…" at bounding box center [724, 755] width 339 height 67
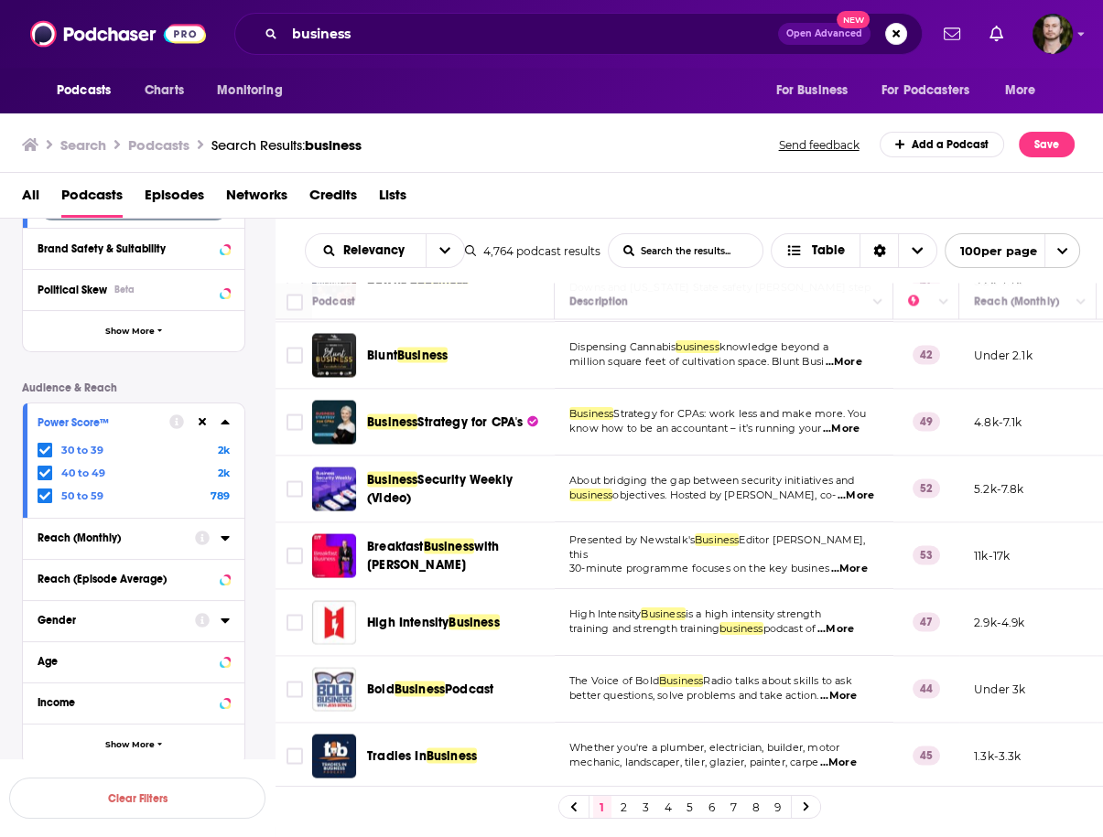
scroll to position [3660, 0]
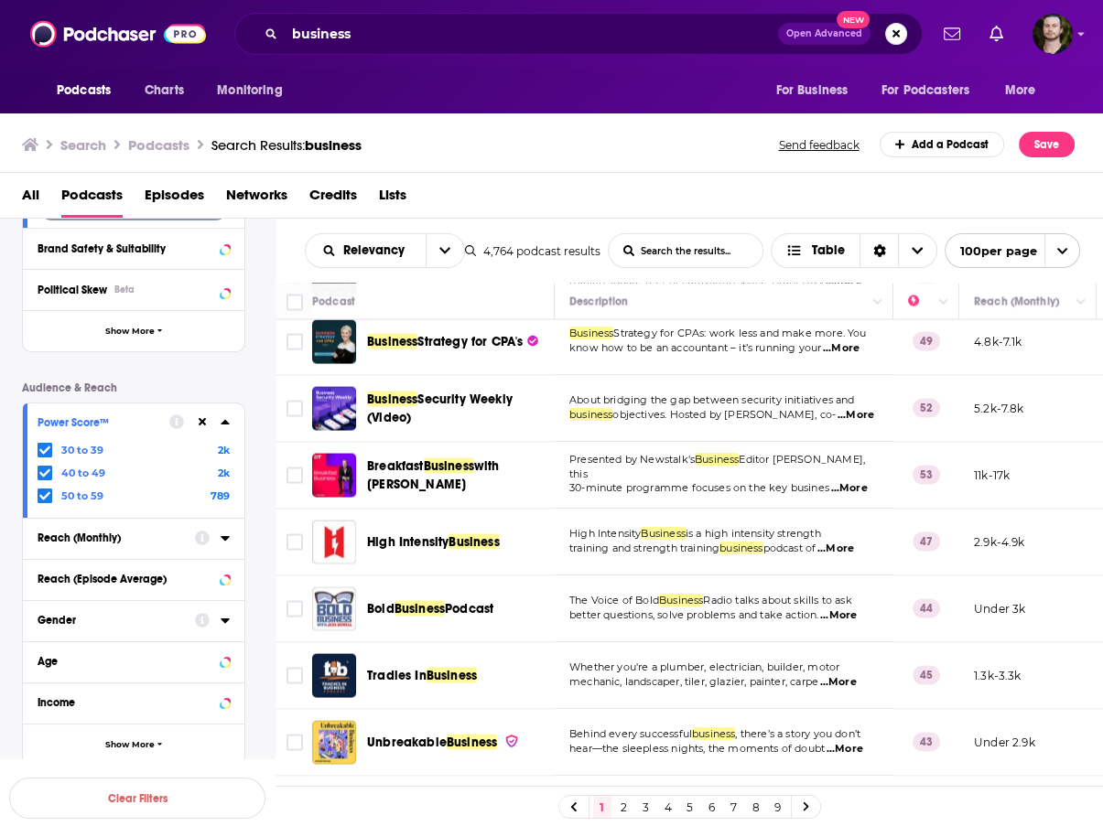
click at [846, 675] on span "...More" at bounding box center [837, 682] width 37 height 15
click at [562, 642] on td "Whether you're a plumber, electrician, builder, motor mechanic, landscaper, til…" at bounding box center [724, 675] width 339 height 67
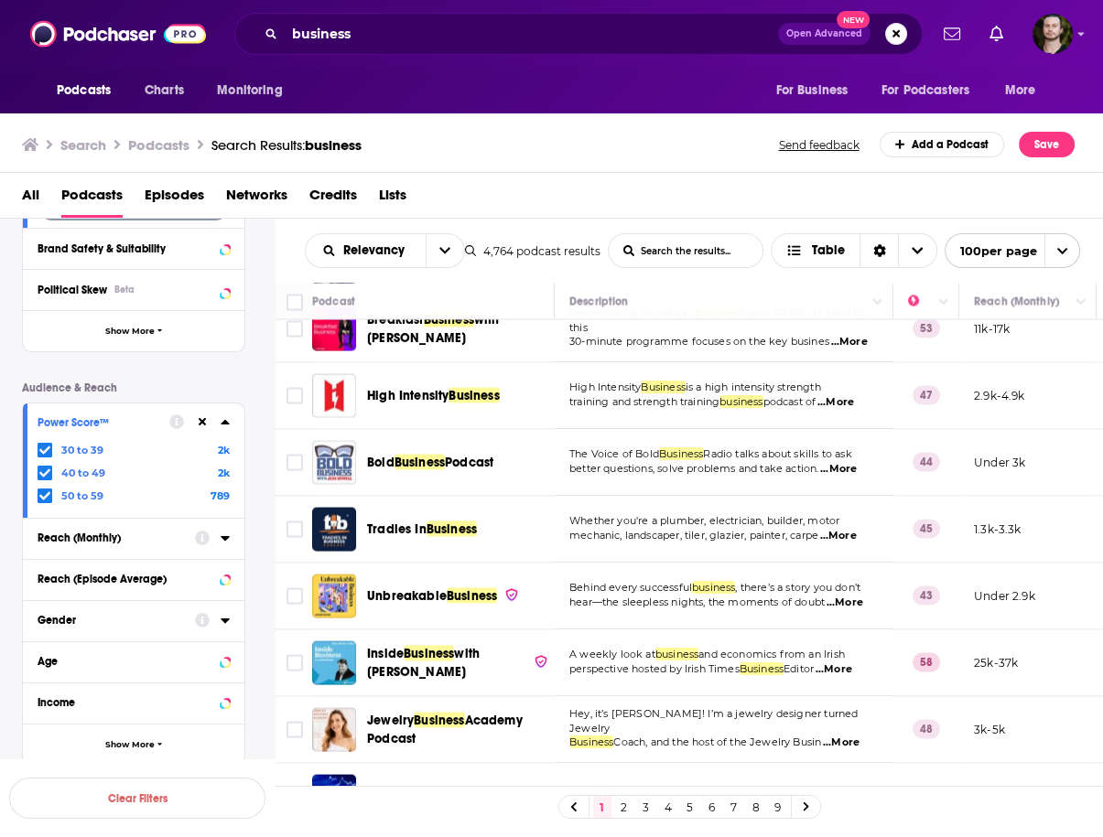
click at [853, 596] on span "...More" at bounding box center [844, 603] width 37 height 15
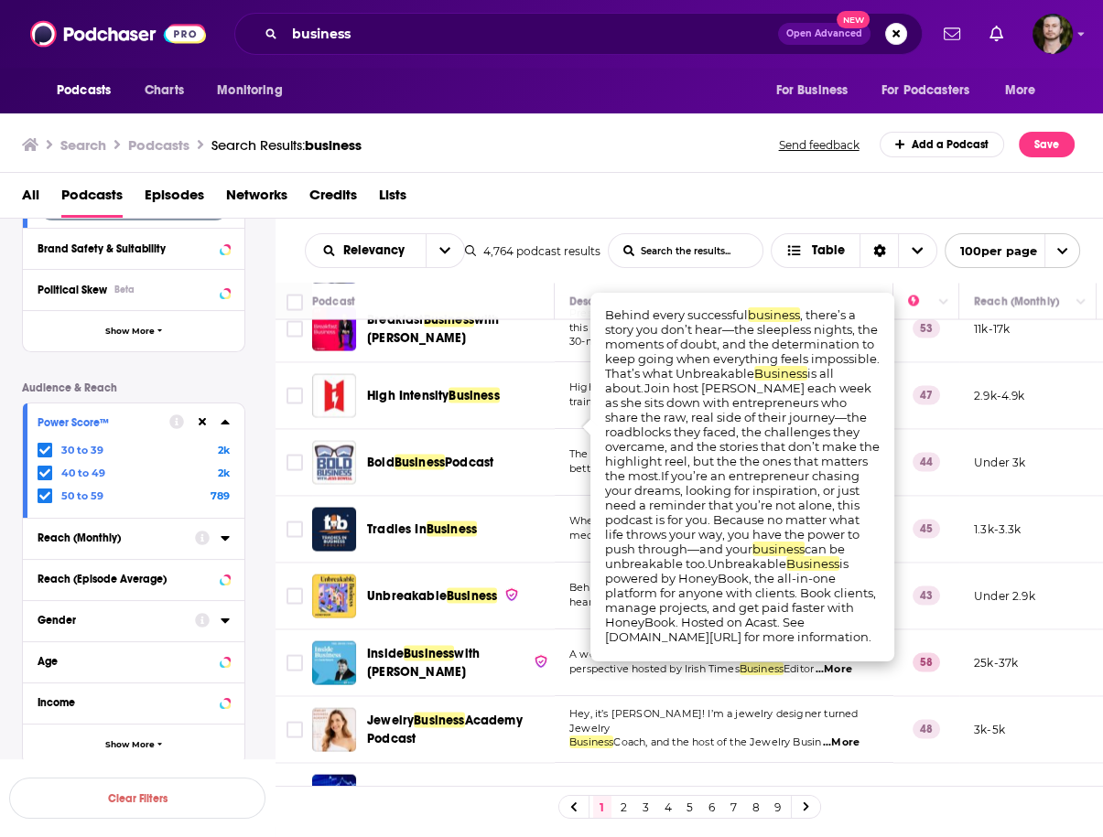
click at [567, 563] on td "Behind every successful business , there’s a story you don’t hear—the sleepless…" at bounding box center [724, 596] width 339 height 67
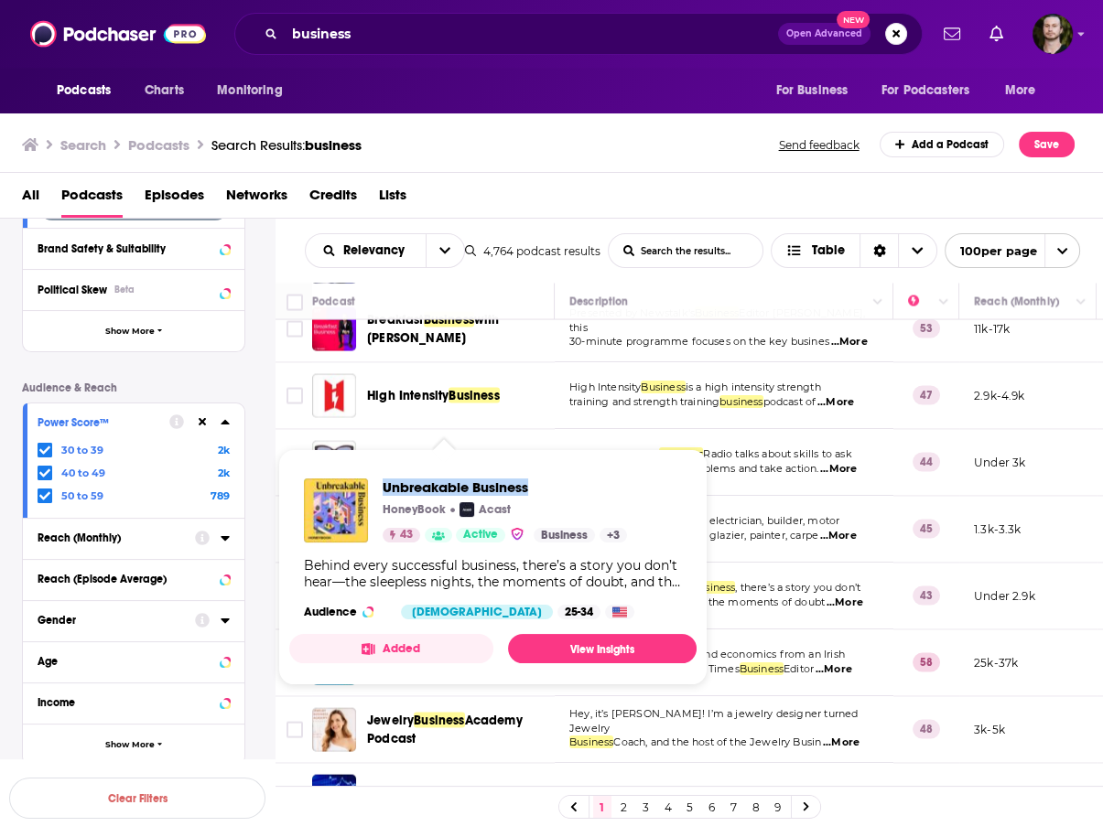
drag, startPoint x: 377, startPoint y: 486, endPoint x: 546, endPoint y: 489, distance: 169.3
click at [546, 489] on div "Unbreakable Business HoneyBook Acast 43 Active Business + 3" at bounding box center [465, 511] width 323 height 64
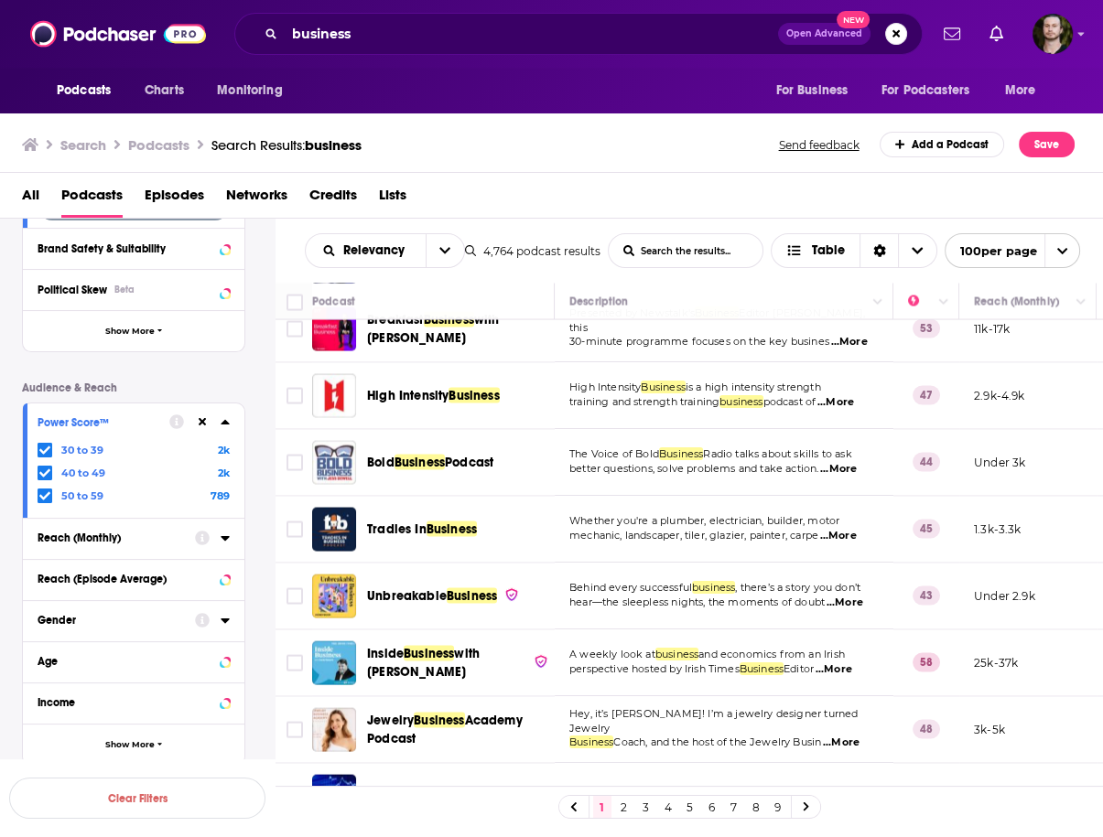
copy span "Unbreakable Business"
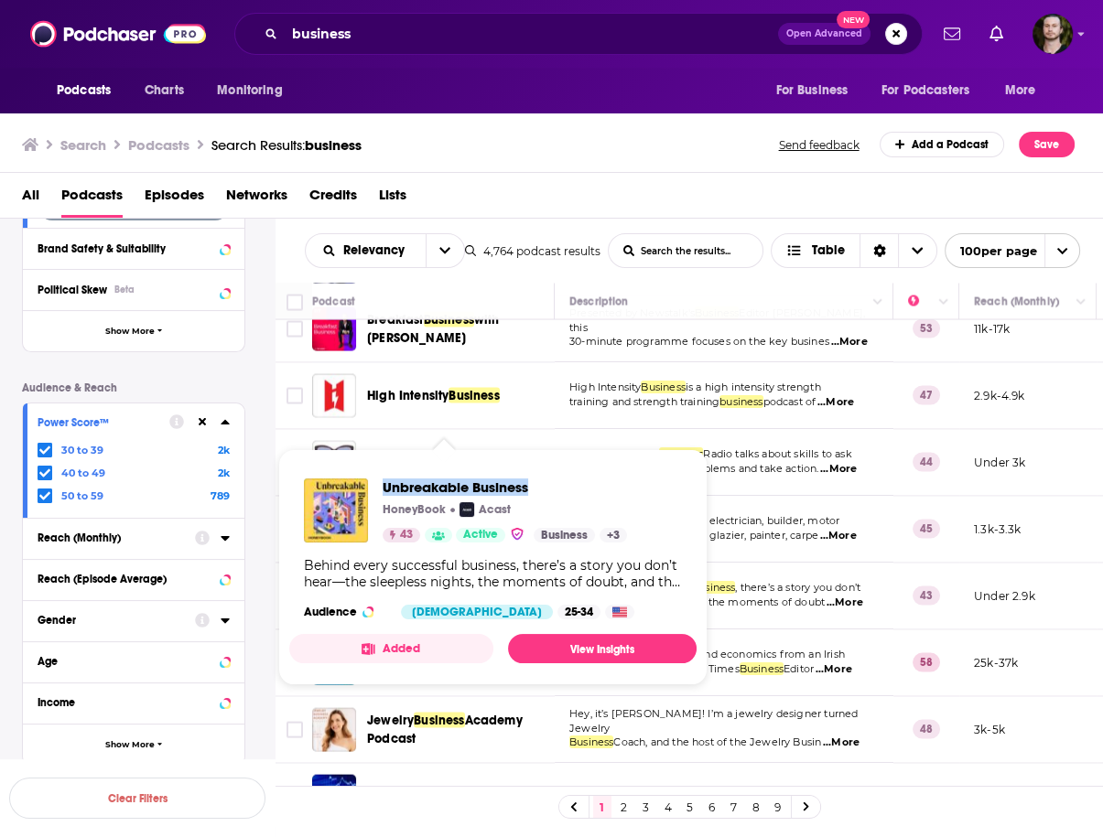
copy span "Unbreakable Business"
drag, startPoint x: 380, startPoint y: 485, endPoint x: 535, endPoint y: 488, distance: 155.6
click at [535, 488] on div "Unbreakable Business HoneyBook Acast 43 Active Business + 3" at bounding box center [465, 511] width 323 height 64
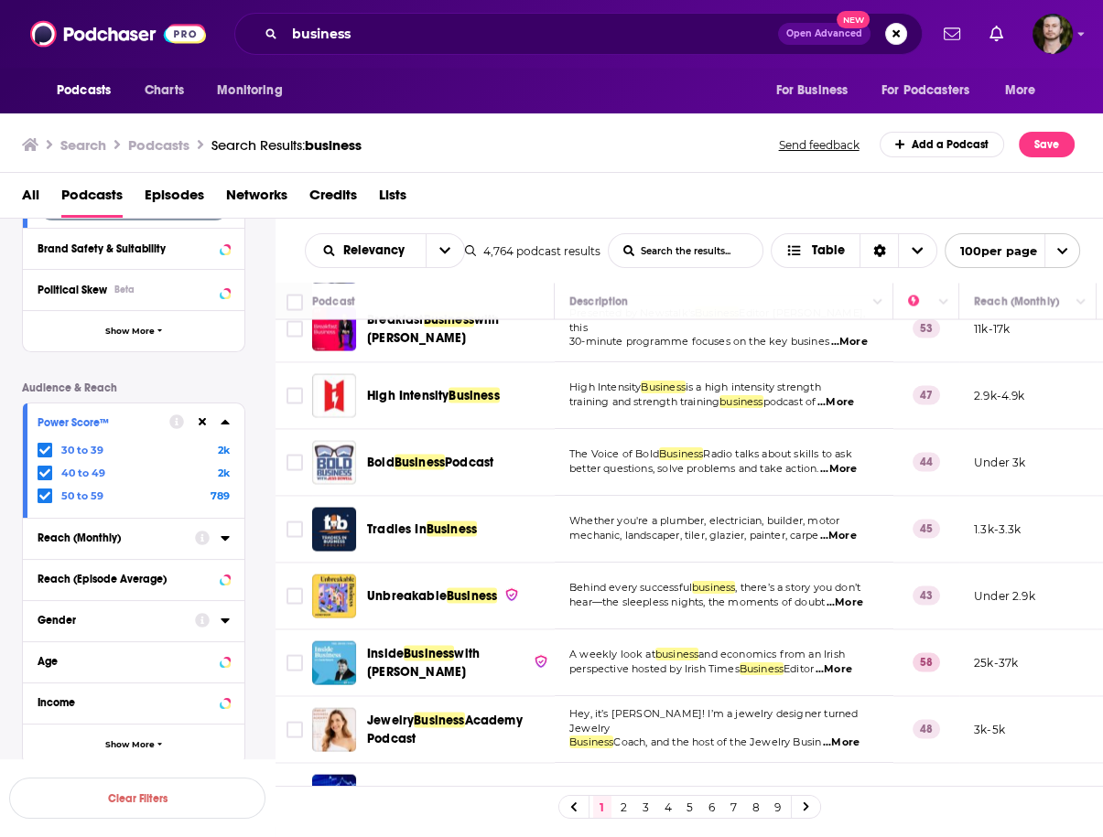
click at [846, 663] on span "...More" at bounding box center [833, 670] width 37 height 15
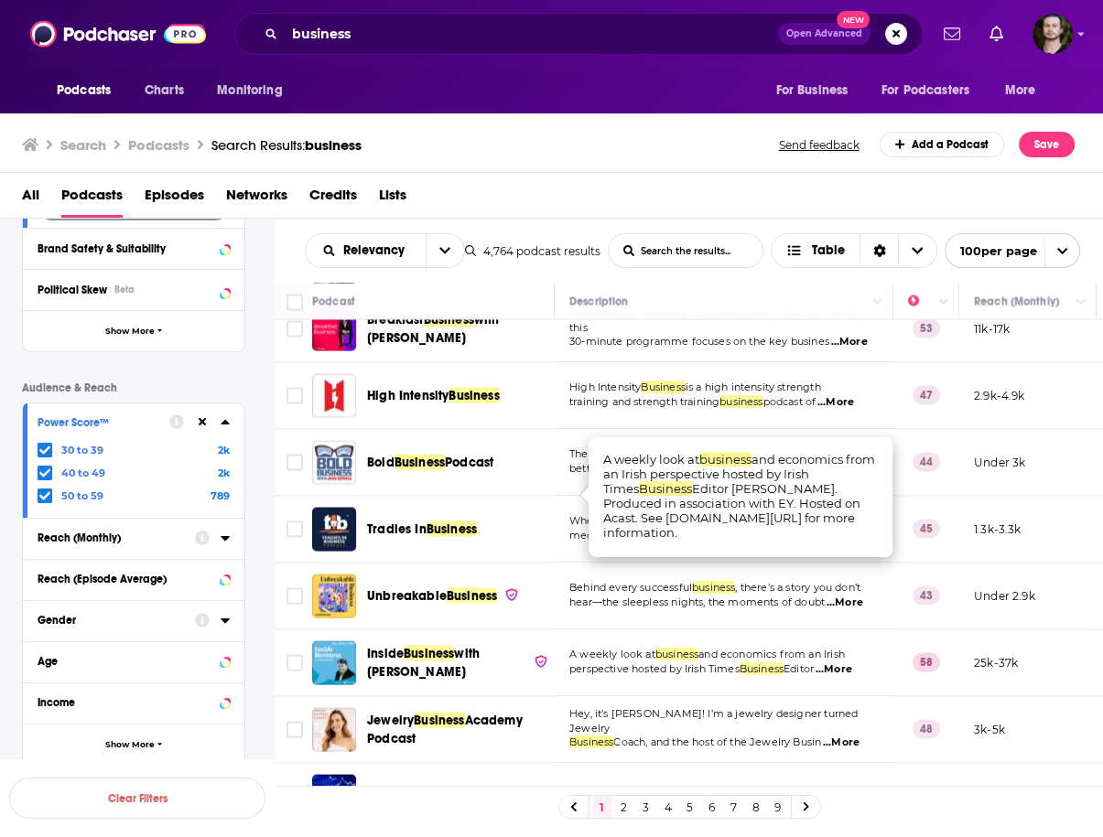
click at [583, 696] on td "Hey, it’s Robyn Clark! I’m a jewelry designer turned Jewelry Business Coach, an…" at bounding box center [724, 729] width 339 height 67
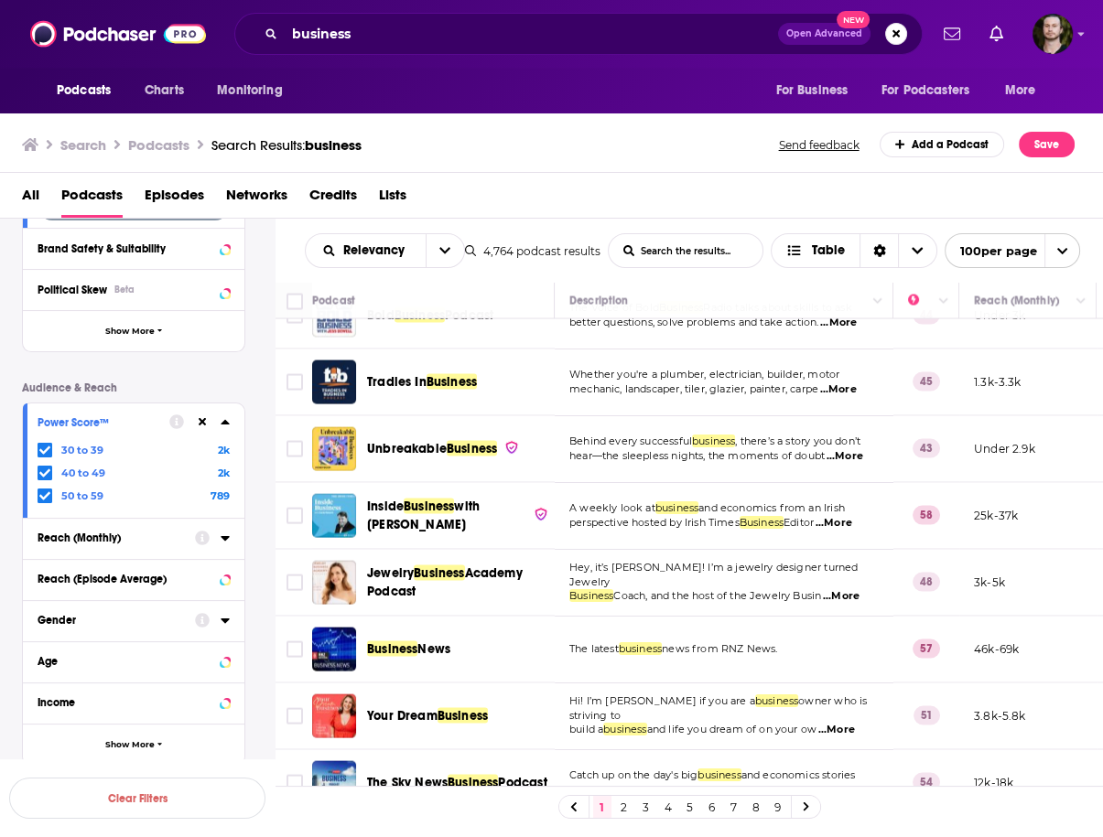
scroll to position [4026, 0]
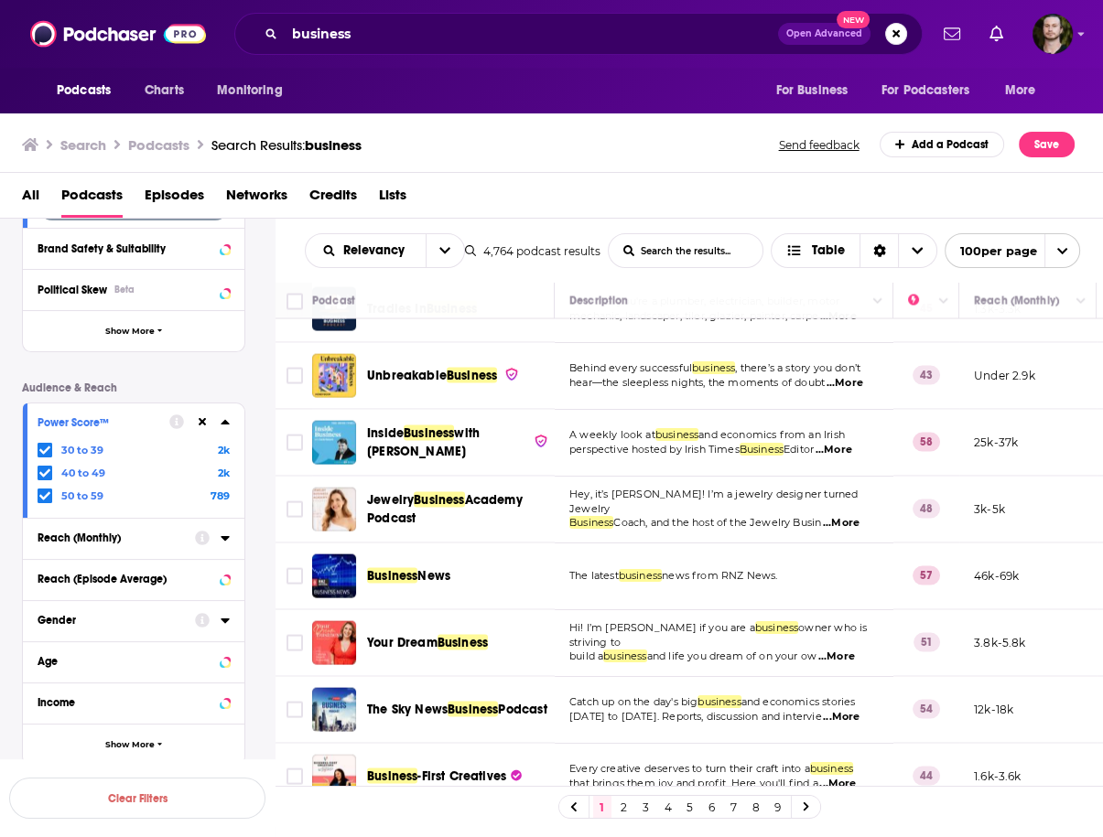
click at [836, 650] on span "...More" at bounding box center [836, 657] width 37 height 15
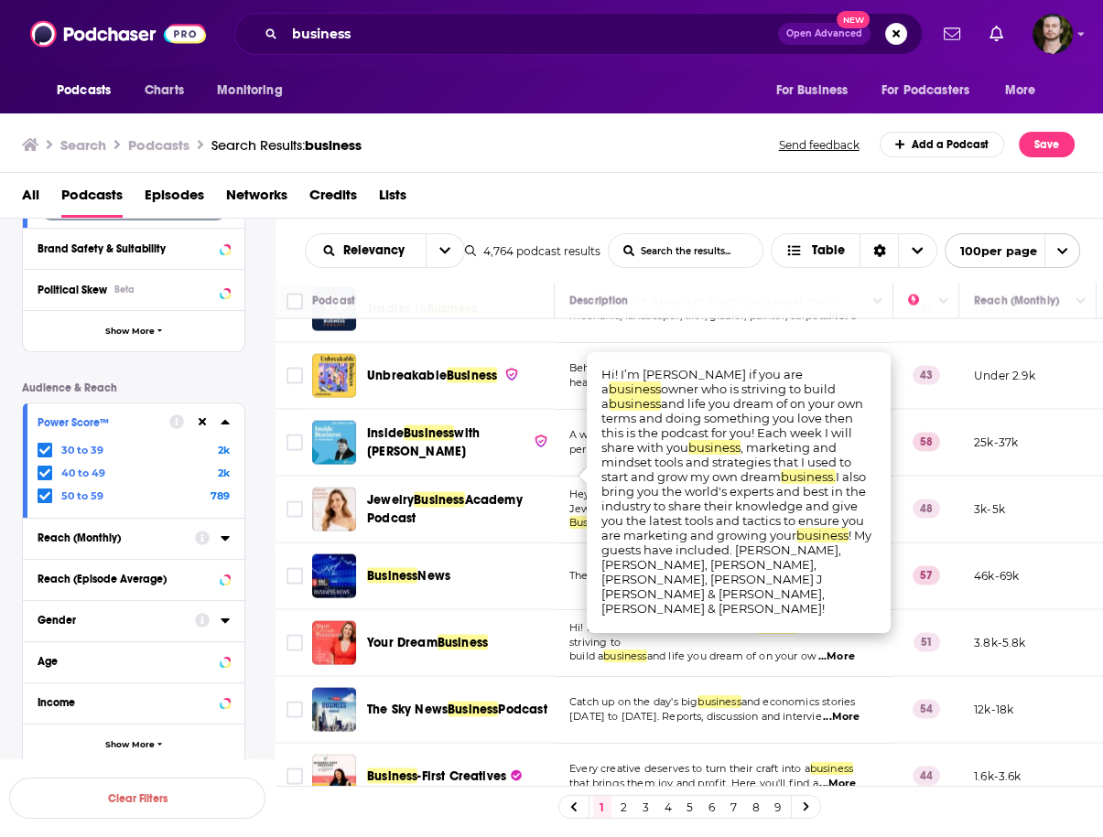
click at [568, 677] on td "Catch up on the day's big business and economics stories Monday to Friday. Repo…" at bounding box center [724, 710] width 339 height 67
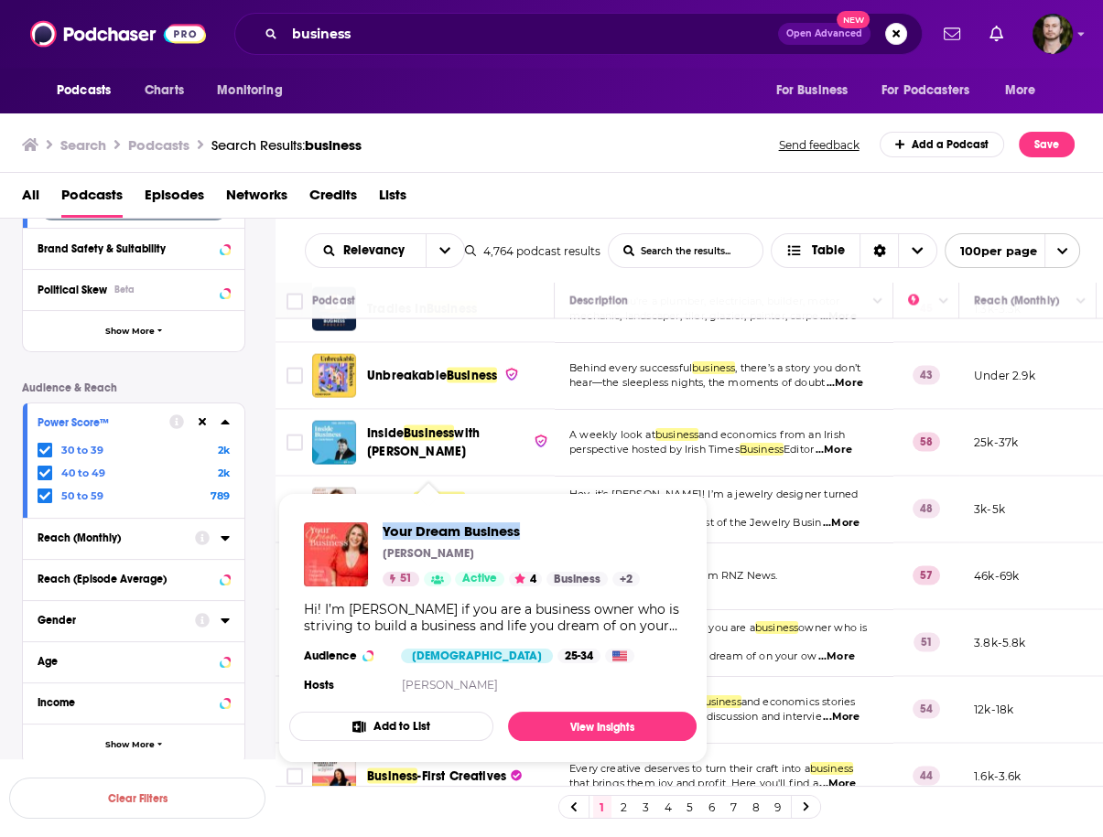
drag, startPoint x: 378, startPoint y: 532, endPoint x: 576, endPoint y: 521, distance: 198.0
click at [576, 521] on div "Your Dream Business Teresa Heath-Wareing 51 Active 4 Business + 2 Hi! I’m Teres…" at bounding box center [492, 610] width 407 height 204
copy span "Your Dream Business"
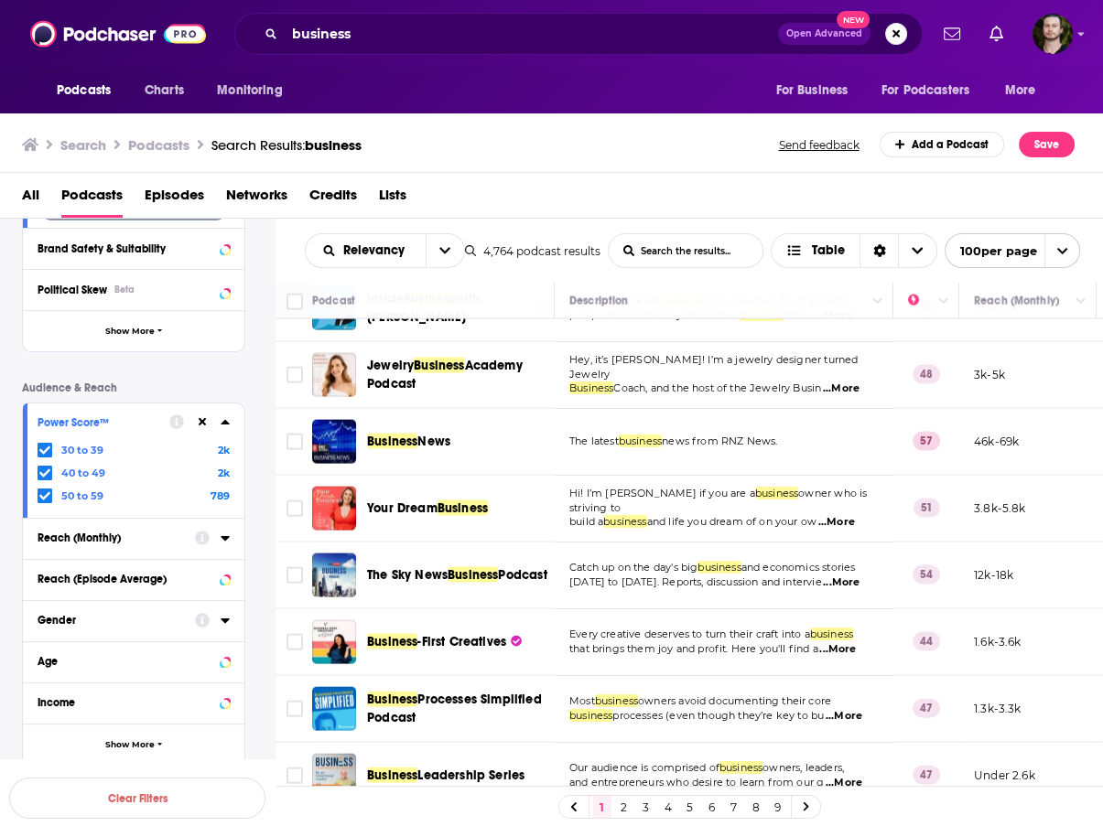
scroll to position [4173, 0]
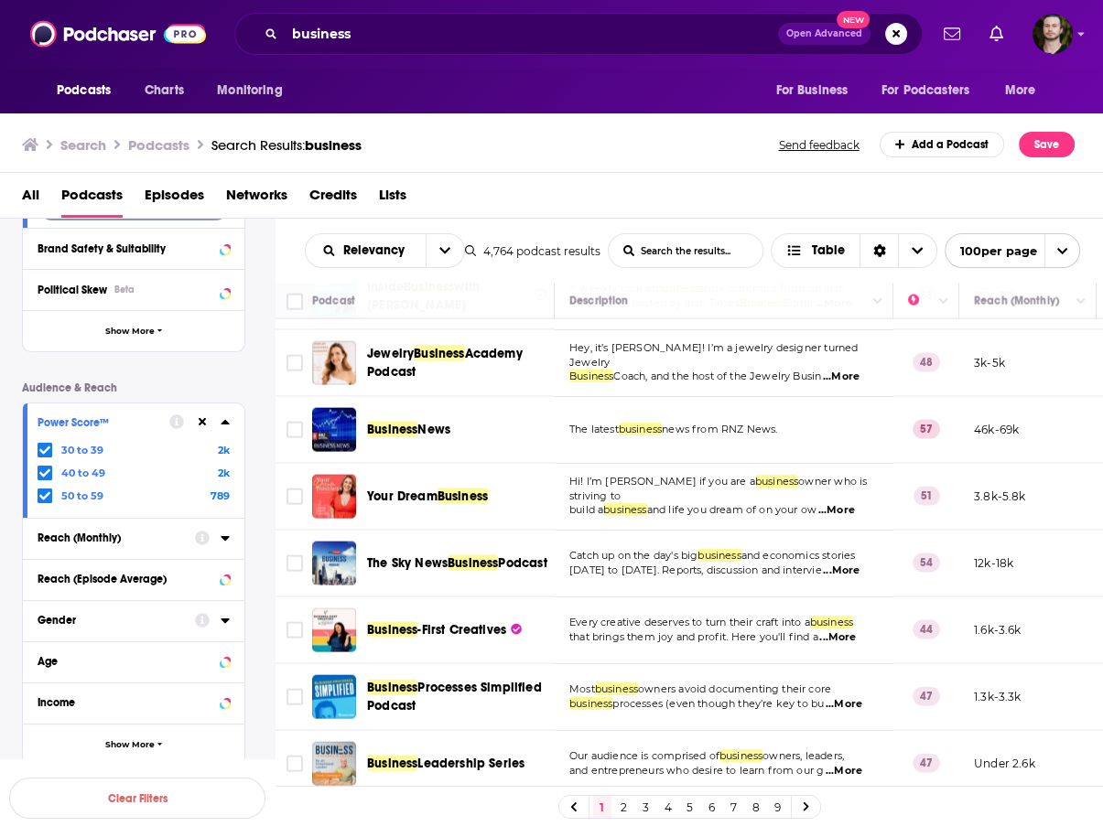
click at [852, 630] on span "...More" at bounding box center [837, 637] width 37 height 15
drag, startPoint x: 654, startPoint y: 421, endPoint x: 813, endPoint y: 417, distance: 158.3
click at [770, 598] on td "Every creative deserves to turn their craft into a business that brings them jo…" at bounding box center [724, 631] width 339 height 67
click at [846, 630] on span "...More" at bounding box center [837, 637] width 37 height 15
click at [561, 664] on td "Most business owners avoid documenting their core business processes (even thou…" at bounding box center [724, 697] width 339 height 67
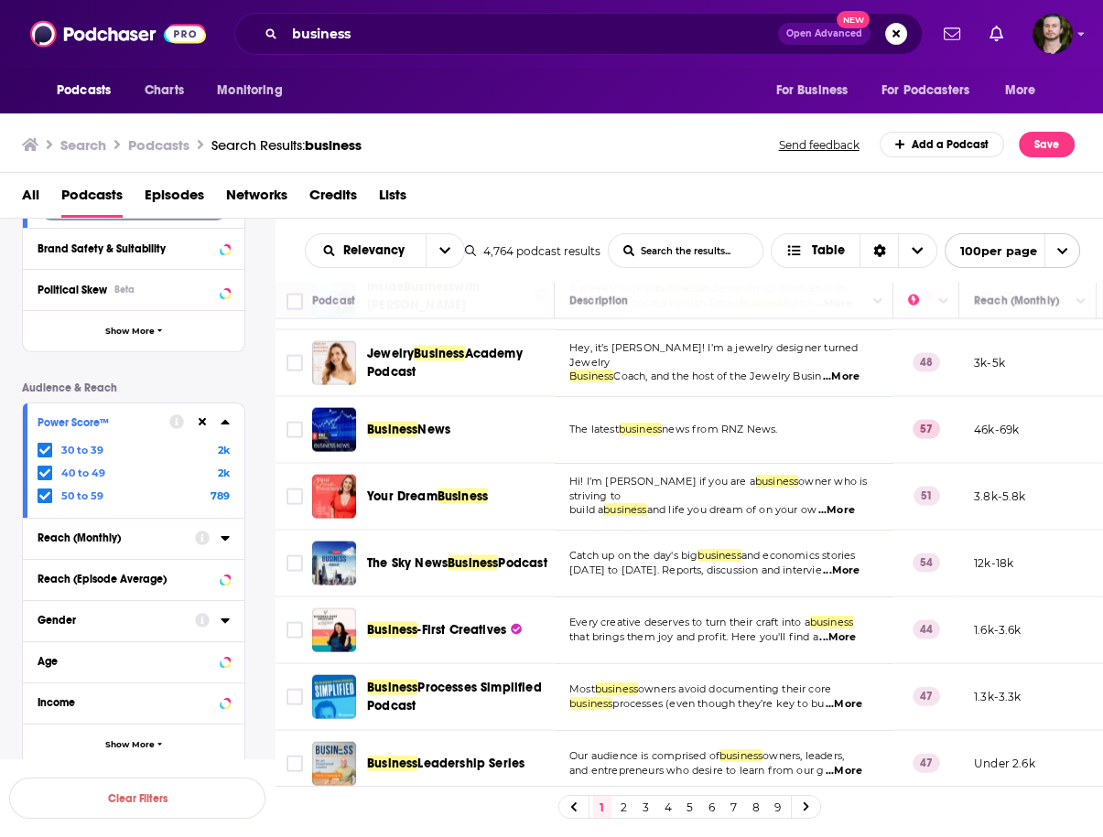
scroll to position [4319, 0]
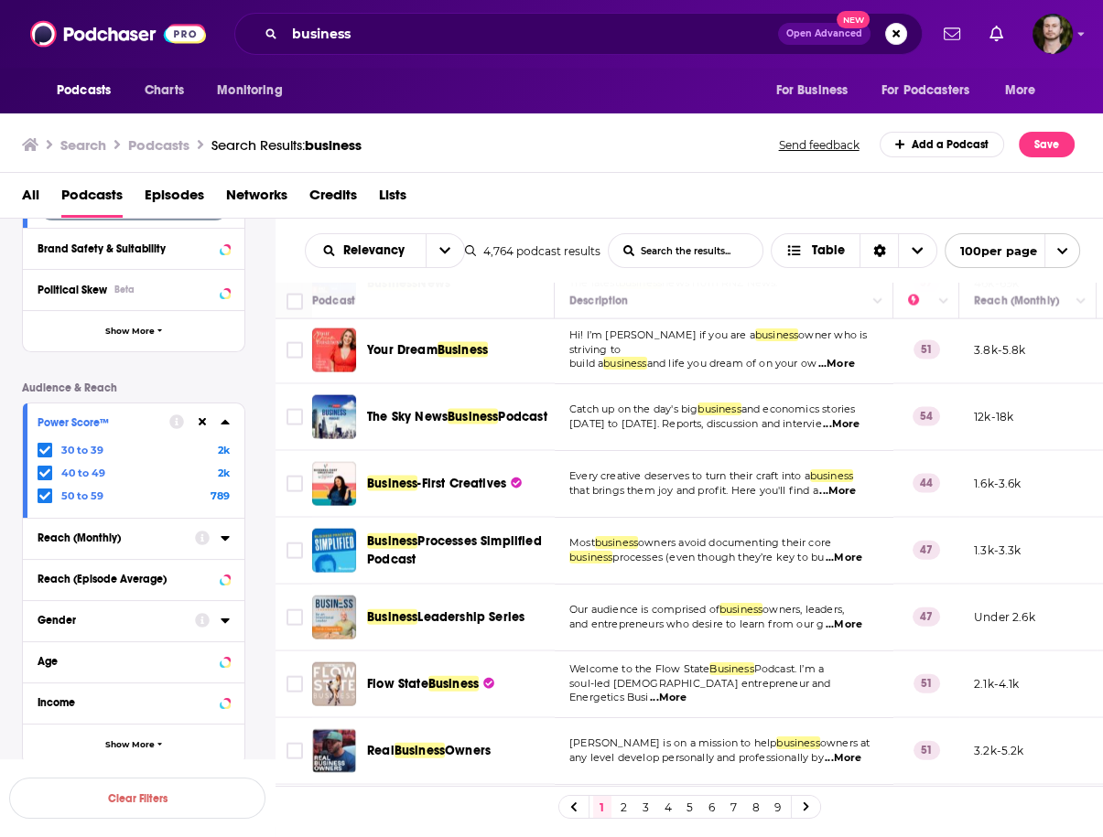
click at [862, 551] on span "...More" at bounding box center [843, 558] width 37 height 15
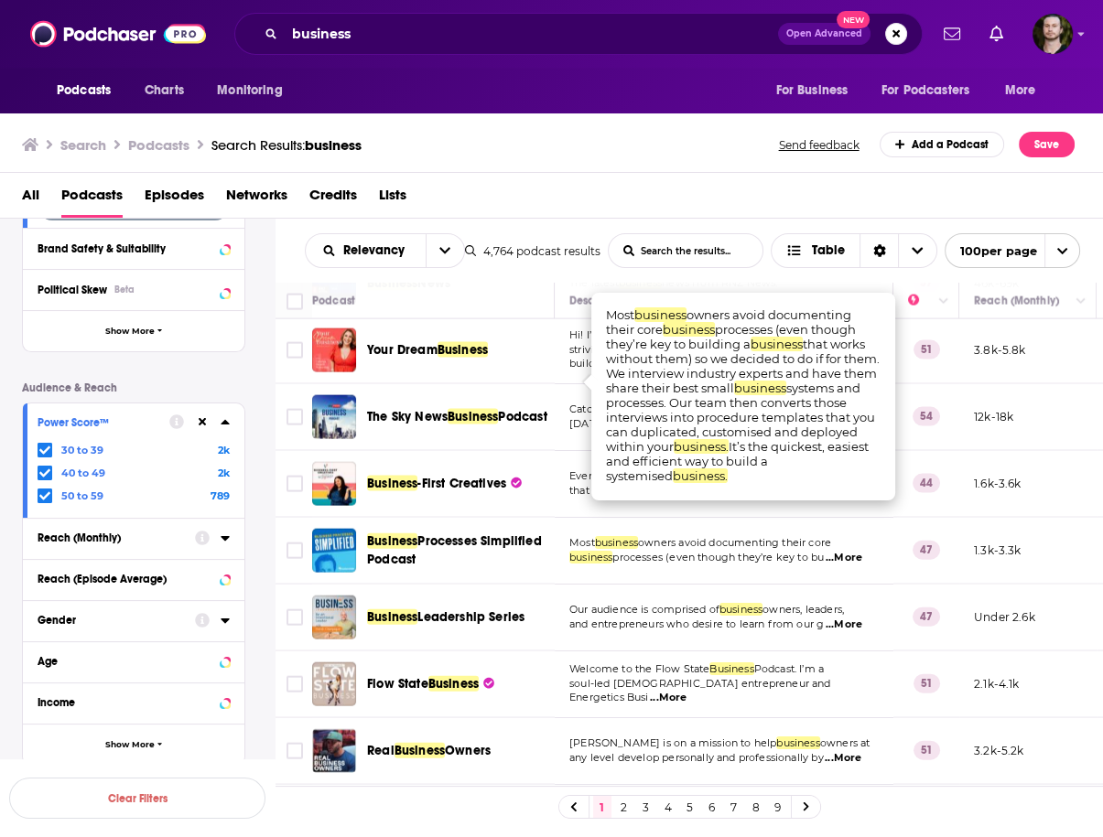
click at [566, 518] on td "Most business owners avoid documenting their core business processes (even thou…" at bounding box center [724, 551] width 339 height 67
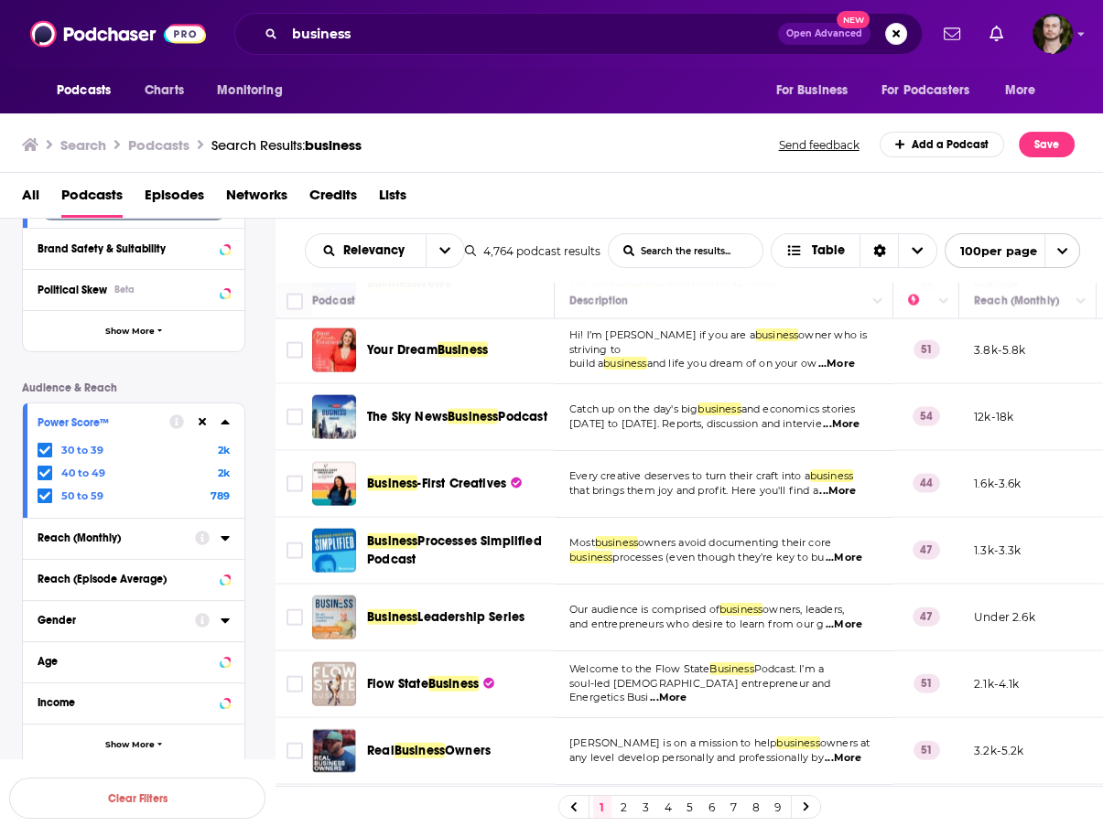
scroll to position [4392, 0]
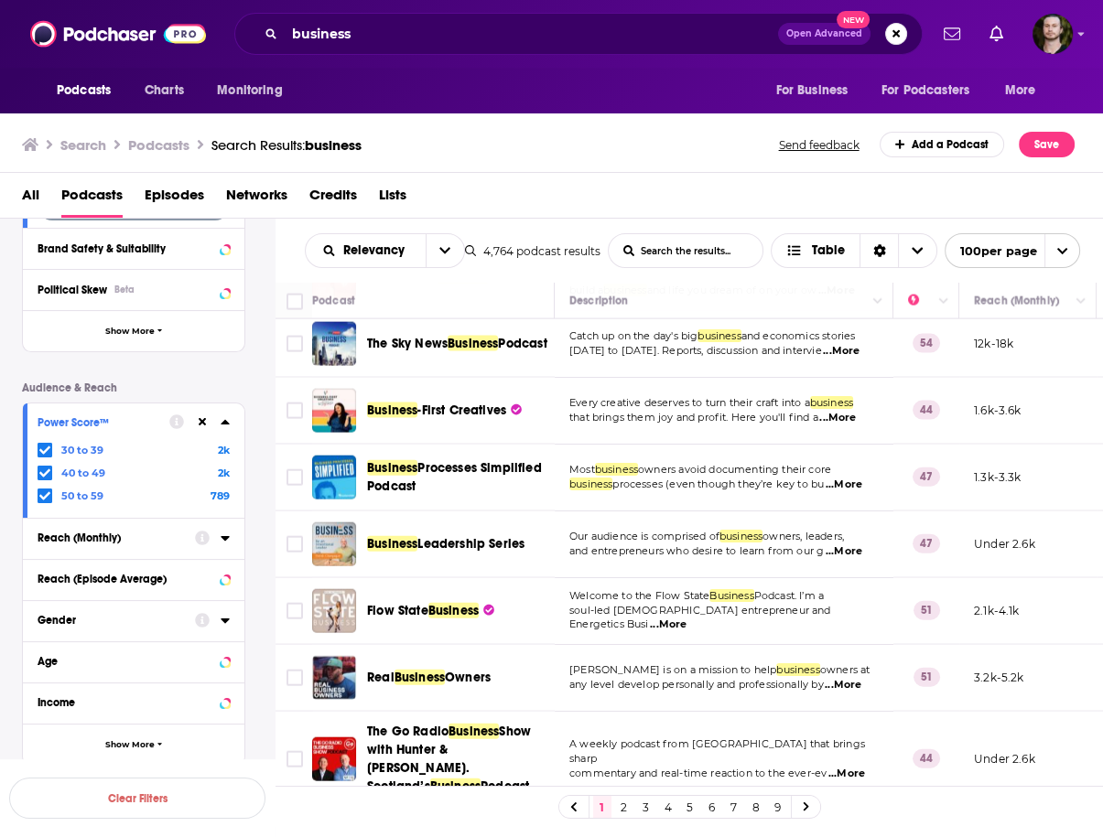
click at [855, 544] on span "...More" at bounding box center [843, 551] width 37 height 15
click at [545, 512] on td "Business Leadership Series" at bounding box center [433, 545] width 242 height 67
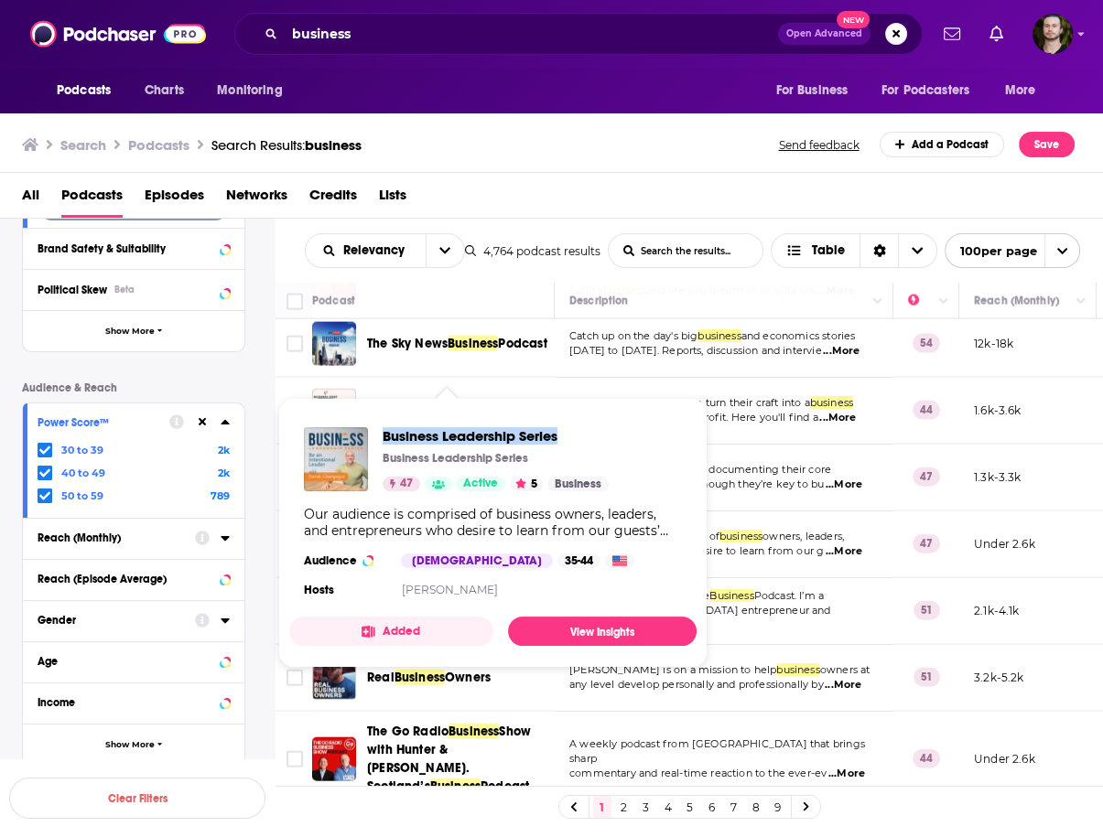
drag, startPoint x: 380, startPoint y: 429, endPoint x: 563, endPoint y: 439, distance: 183.3
click at [563, 439] on div "Business Leadership Series Business Leadership Series 47 Active 5 Business" at bounding box center [456, 459] width 305 height 64
copy span "Business Leadership Series"
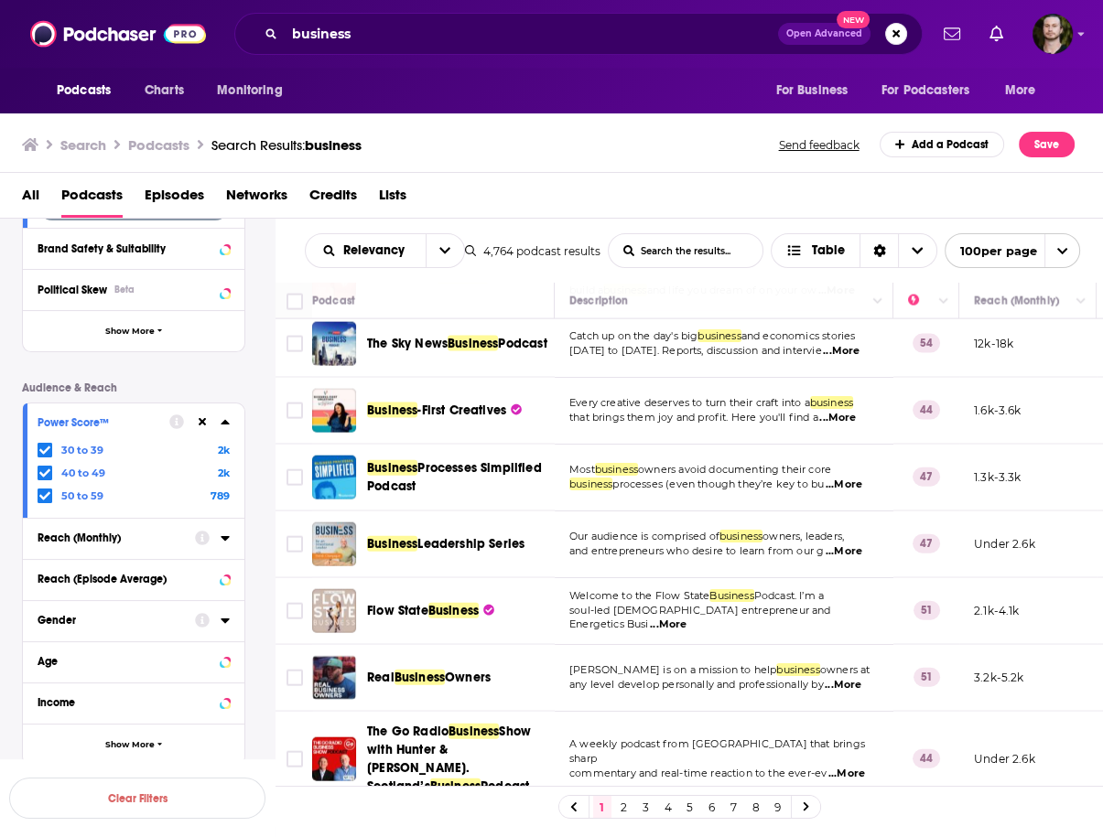
click at [842, 678] on span "...More" at bounding box center [842, 685] width 37 height 15
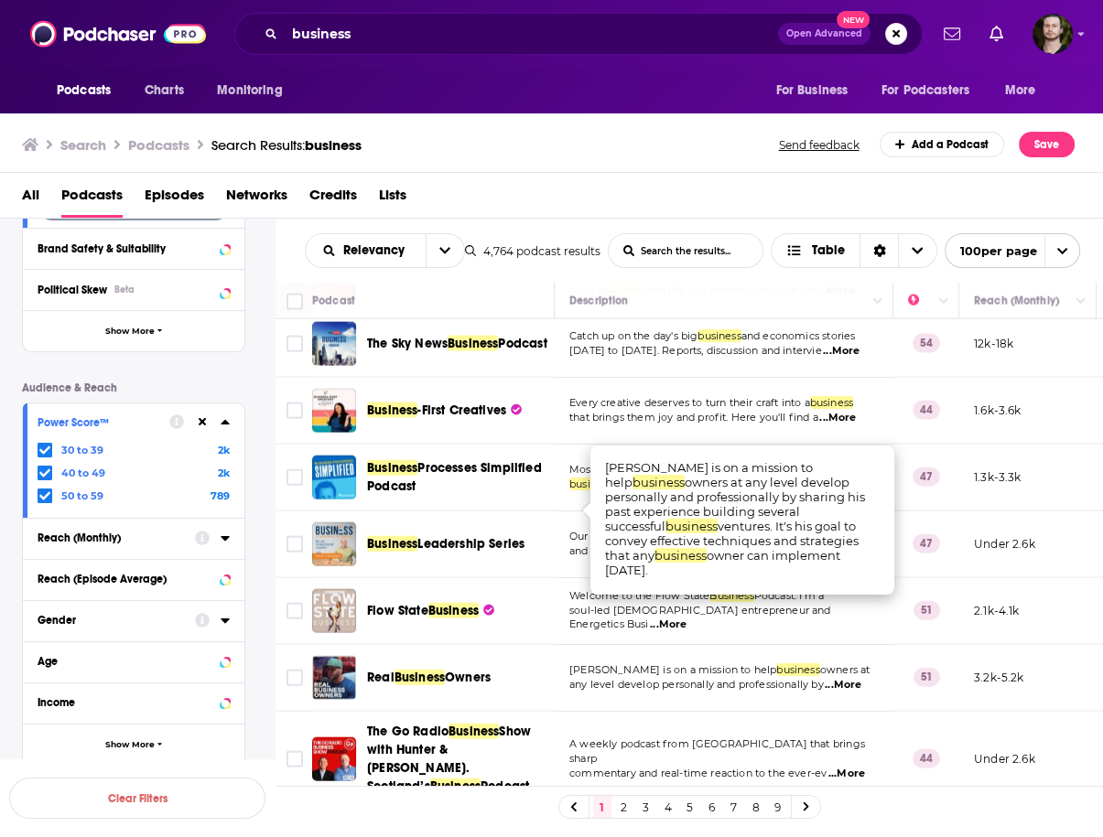
click at [567, 645] on td "Trevor Cowley is on a mission to help business owners at any level develop pers…" at bounding box center [724, 678] width 339 height 67
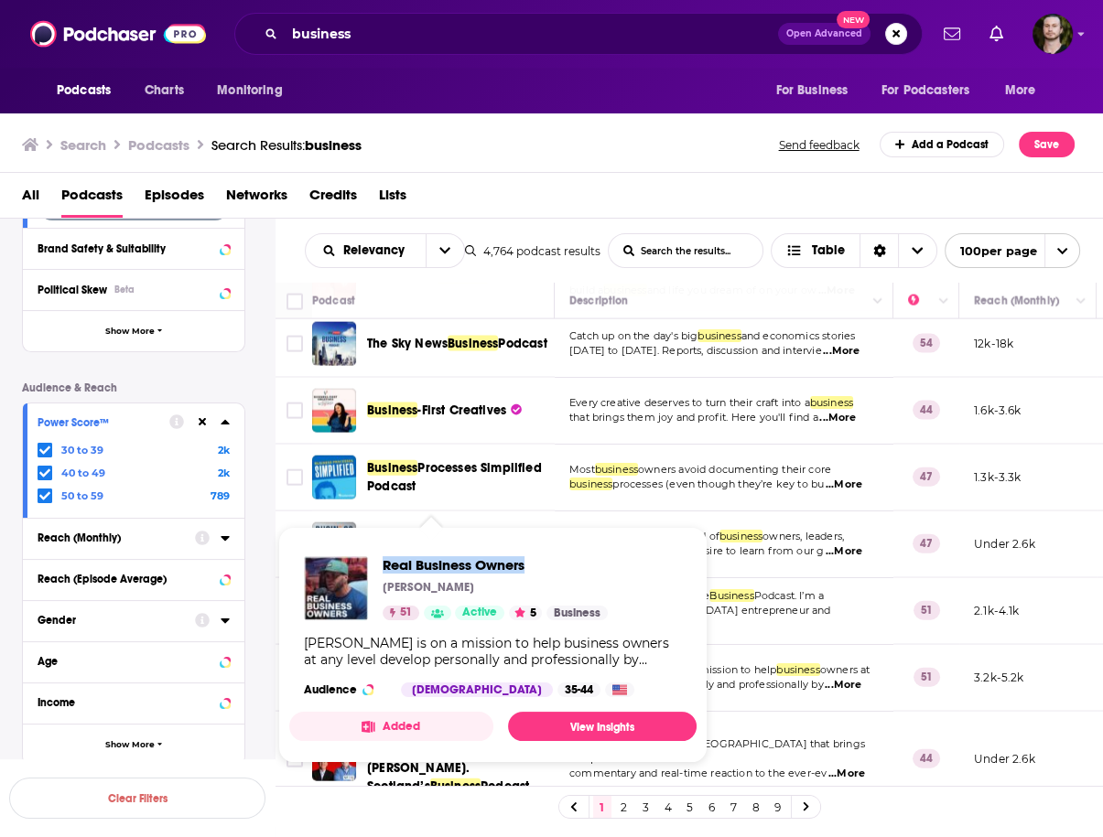
drag, startPoint x: 381, startPoint y: 566, endPoint x: 572, endPoint y: 560, distance: 191.3
click at [572, 560] on div "Real Business Owners Trevor Cowley 51 Active 5 Business" at bounding box center [456, 588] width 304 height 64
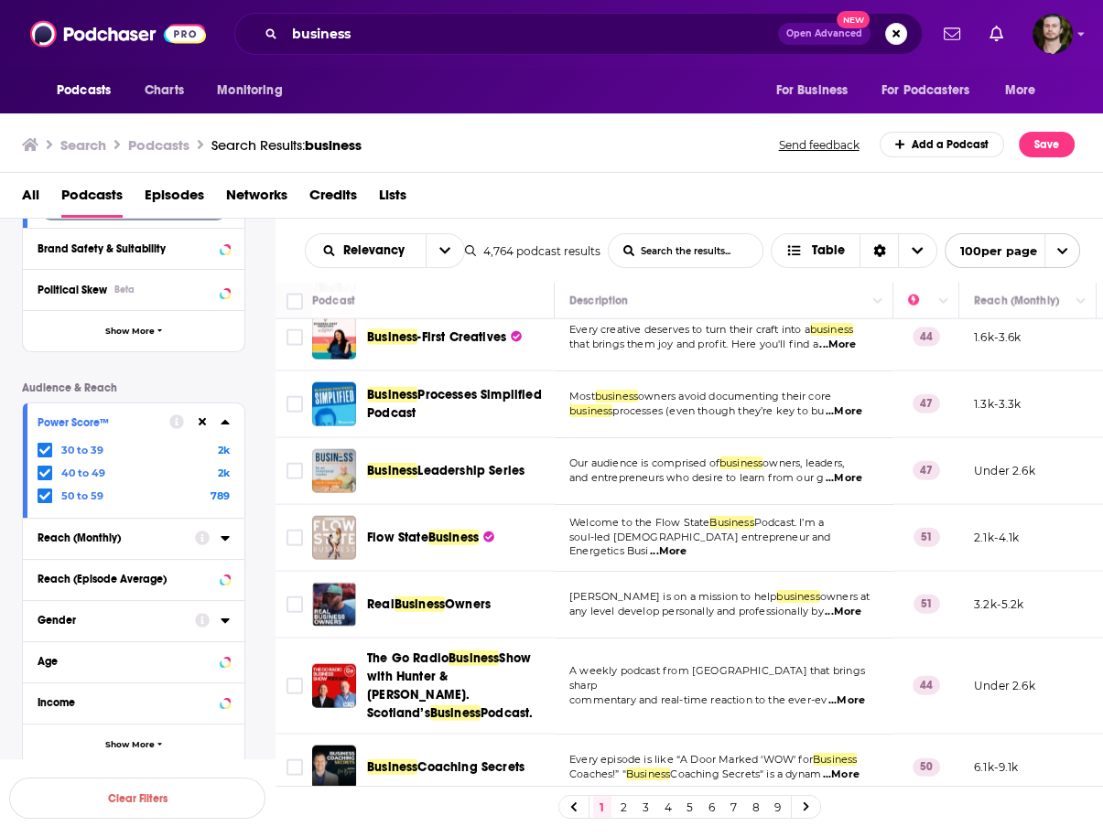
scroll to position [4612, 0]
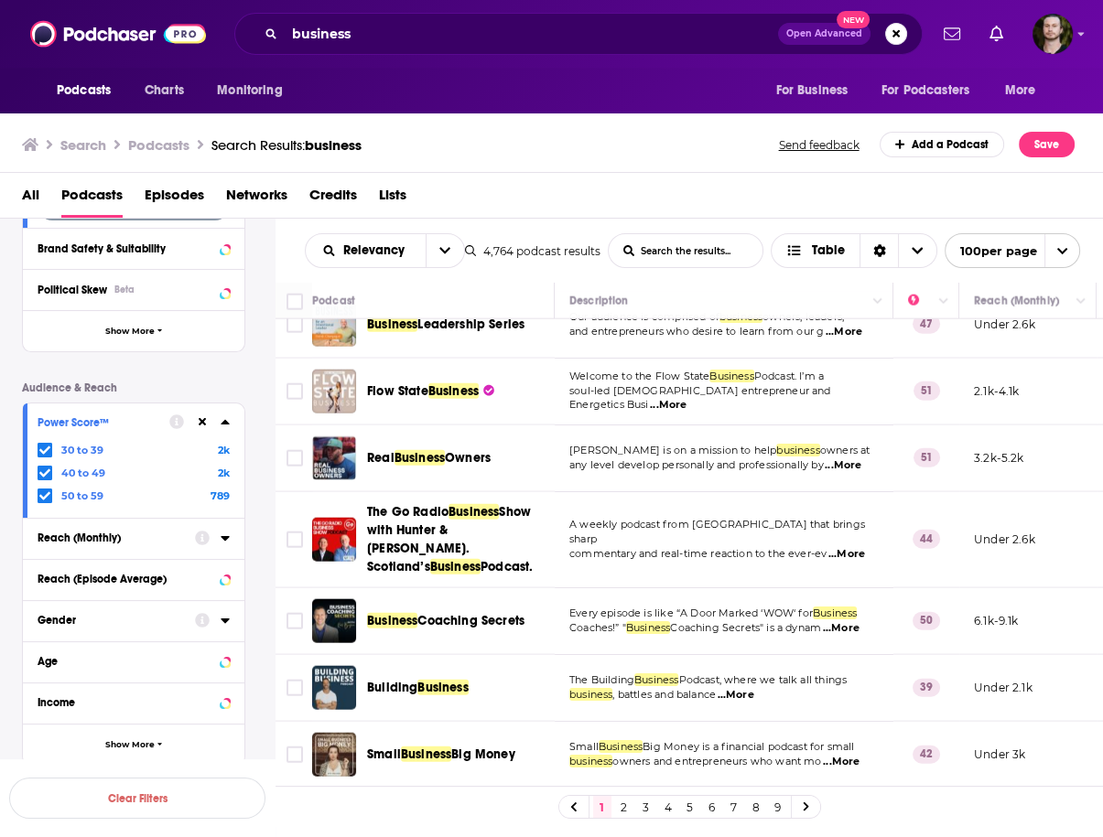
click at [740, 688] on span "...More" at bounding box center [734, 695] width 37 height 15
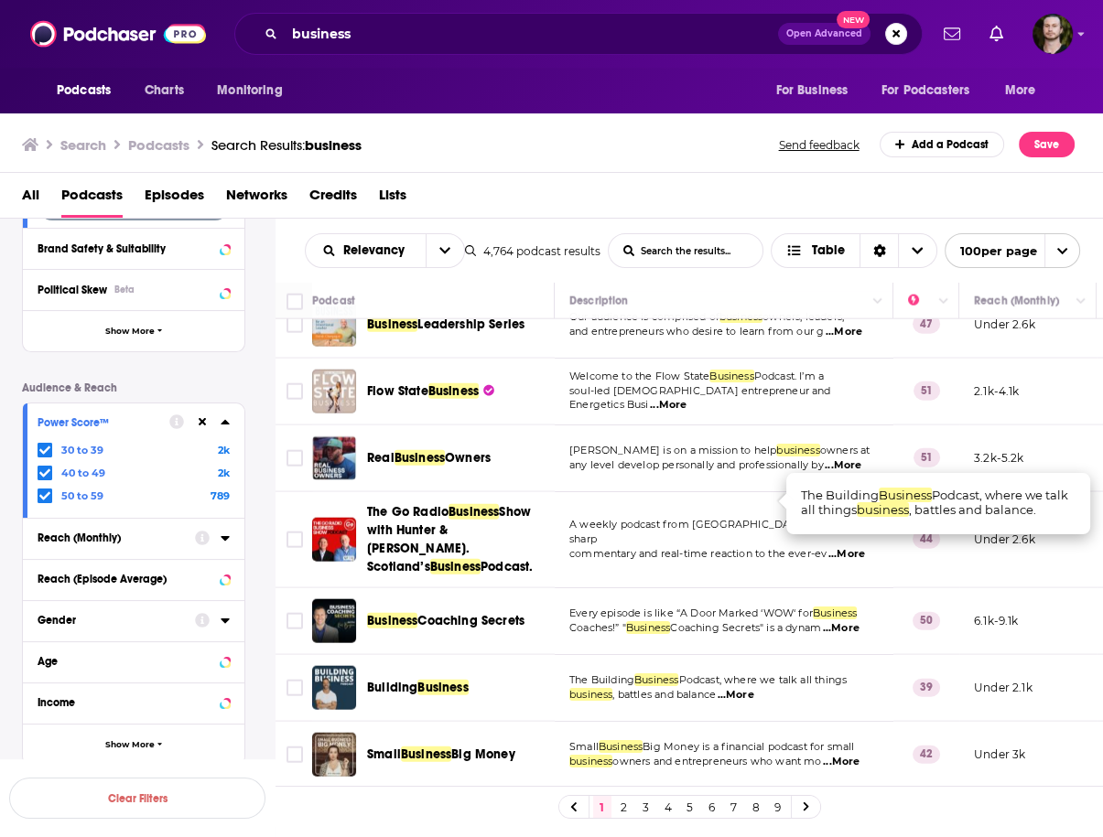
click at [740, 688] on span "...More" at bounding box center [734, 695] width 37 height 15
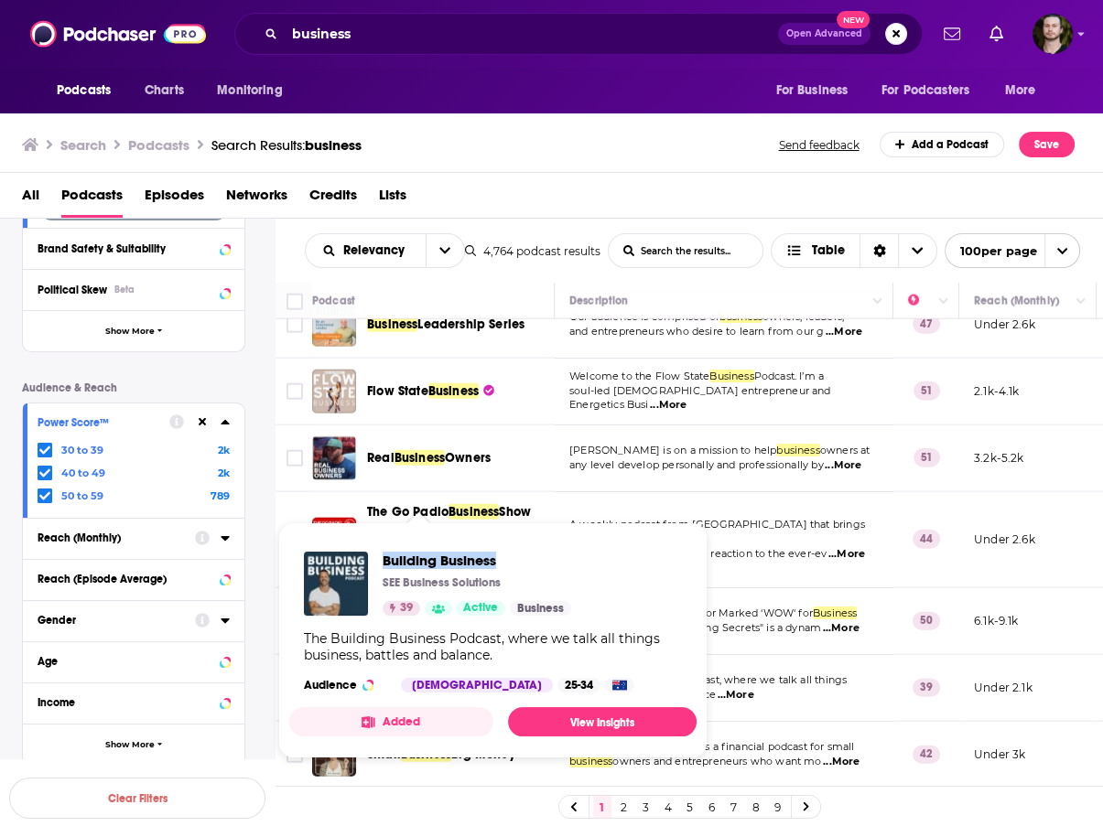
drag, startPoint x: 378, startPoint y: 559, endPoint x: 522, endPoint y: 564, distance: 143.7
click at [522, 564] on div "Building Business SEE Business Solutions 39 Active Business" at bounding box center [437, 584] width 267 height 64
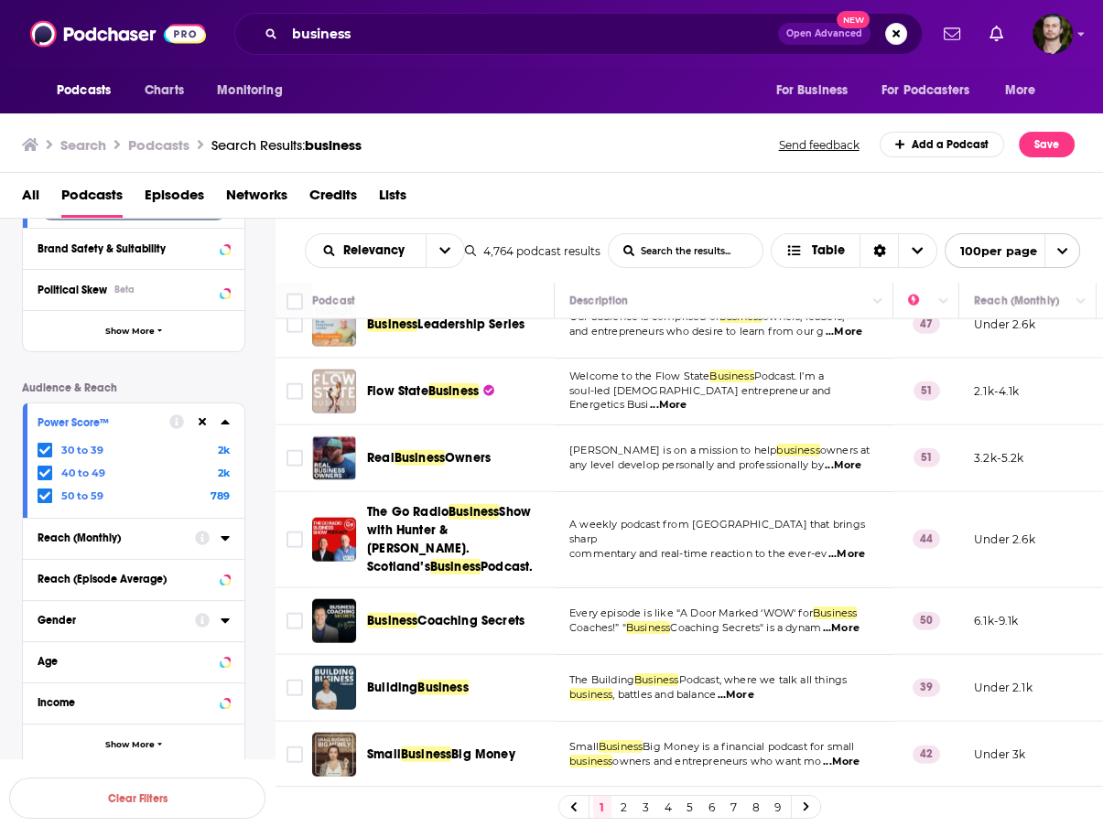
click at [846, 755] on span "...More" at bounding box center [841, 762] width 37 height 15
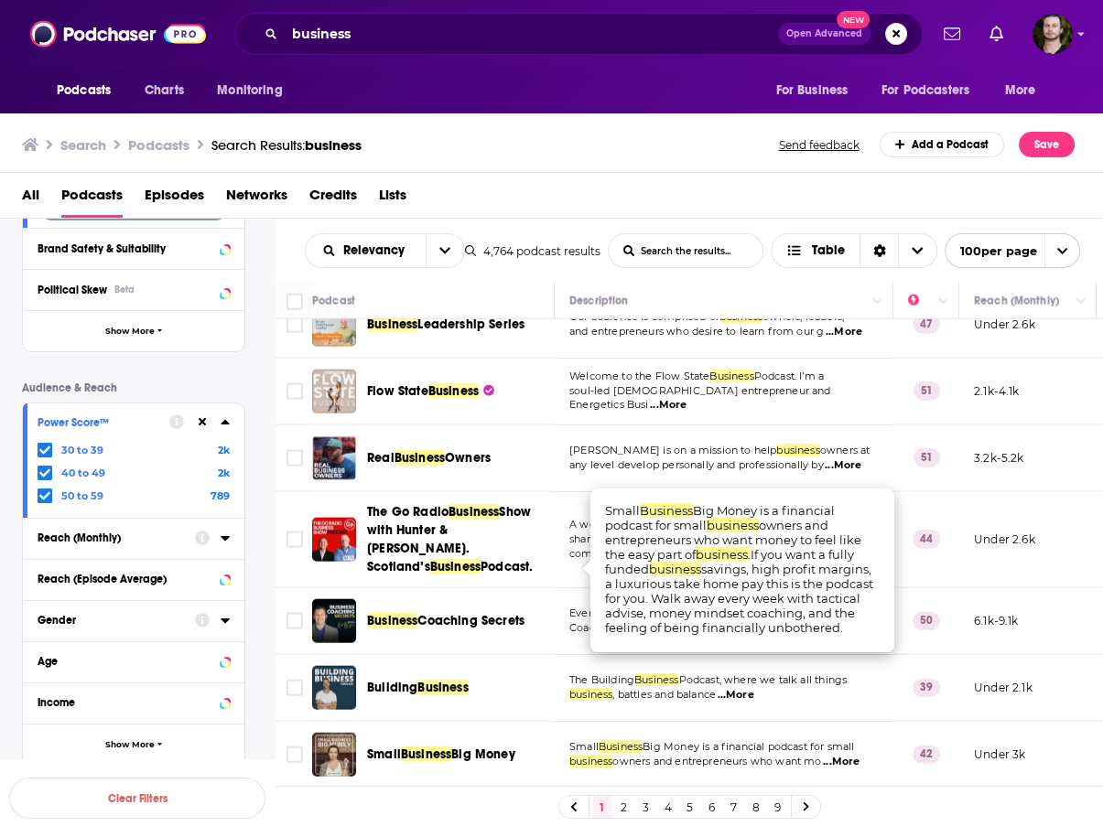
click at [537, 789] on td "Black to Business" at bounding box center [433, 822] width 242 height 67
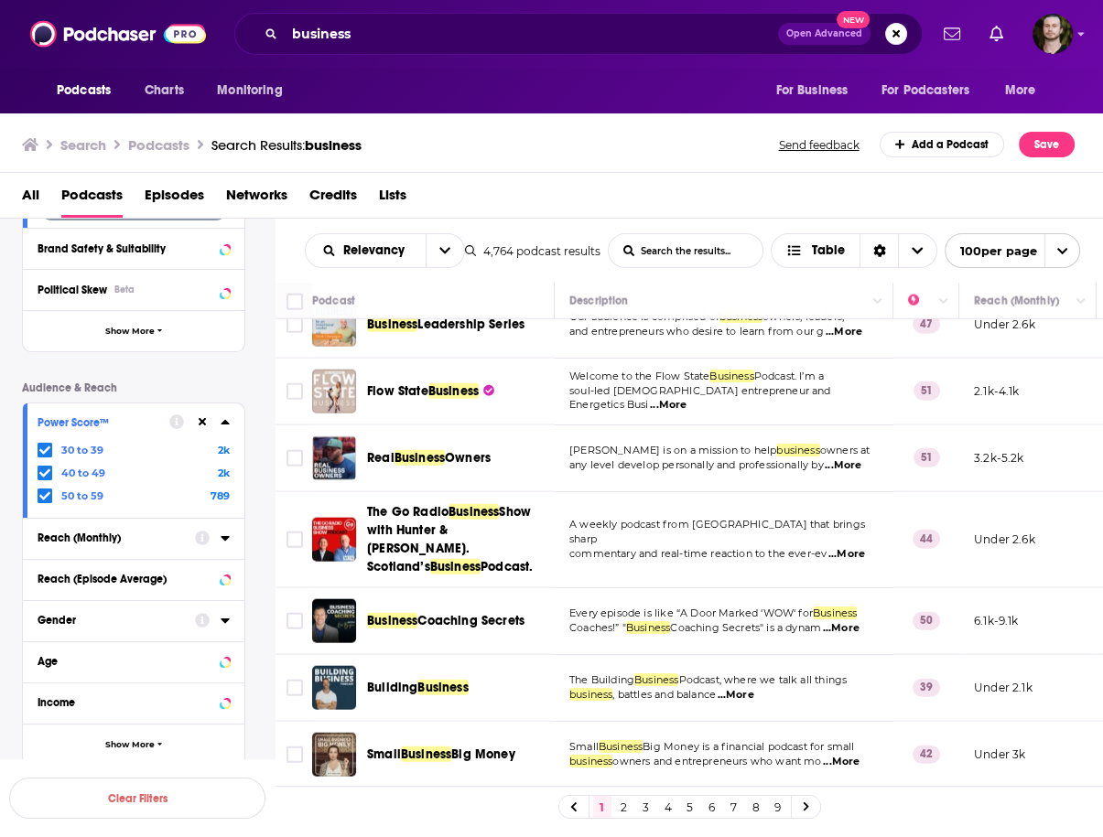
scroll to position [4758, 0]
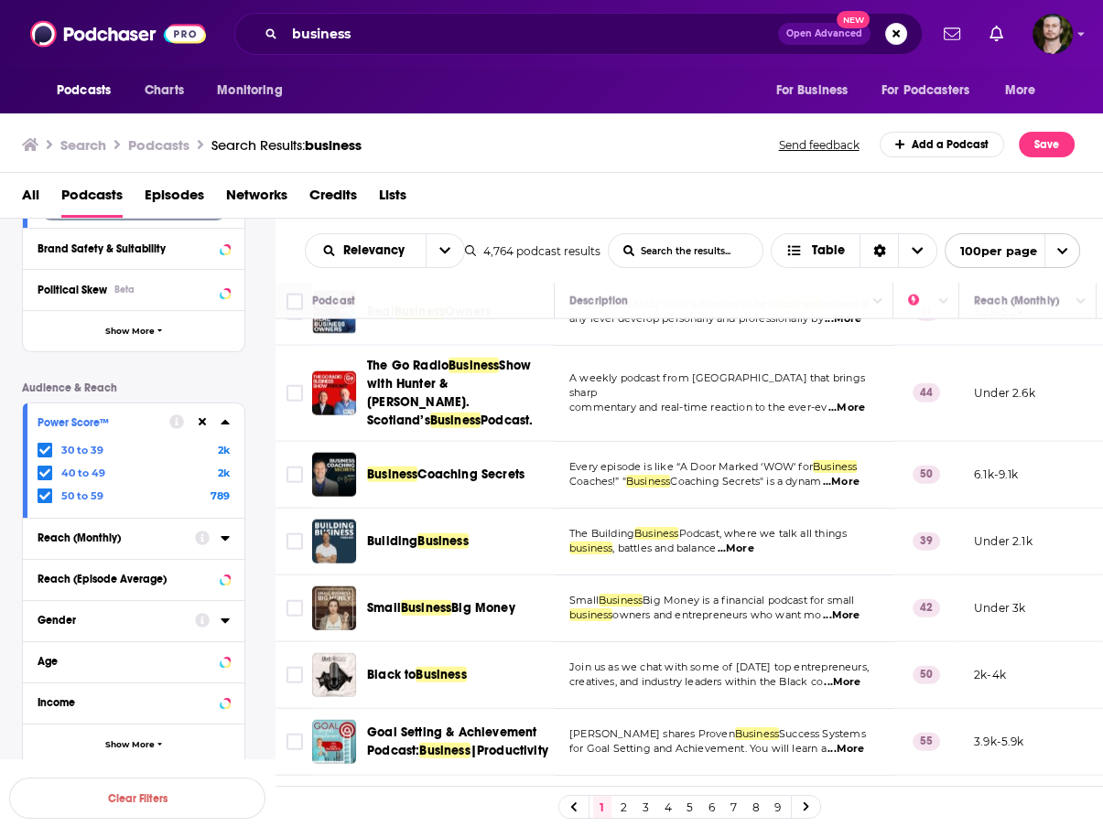
click at [853, 675] on span "...More" at bounding box center [842, 682] width 37 height 15
drag, startPoint x: 625, startPoint y: 510, endPoint x: 745, endPoint y: 508, distance: 119.9
click at [851, 675] on span "...More" at bounding box center [842, 682] width 37 height 15
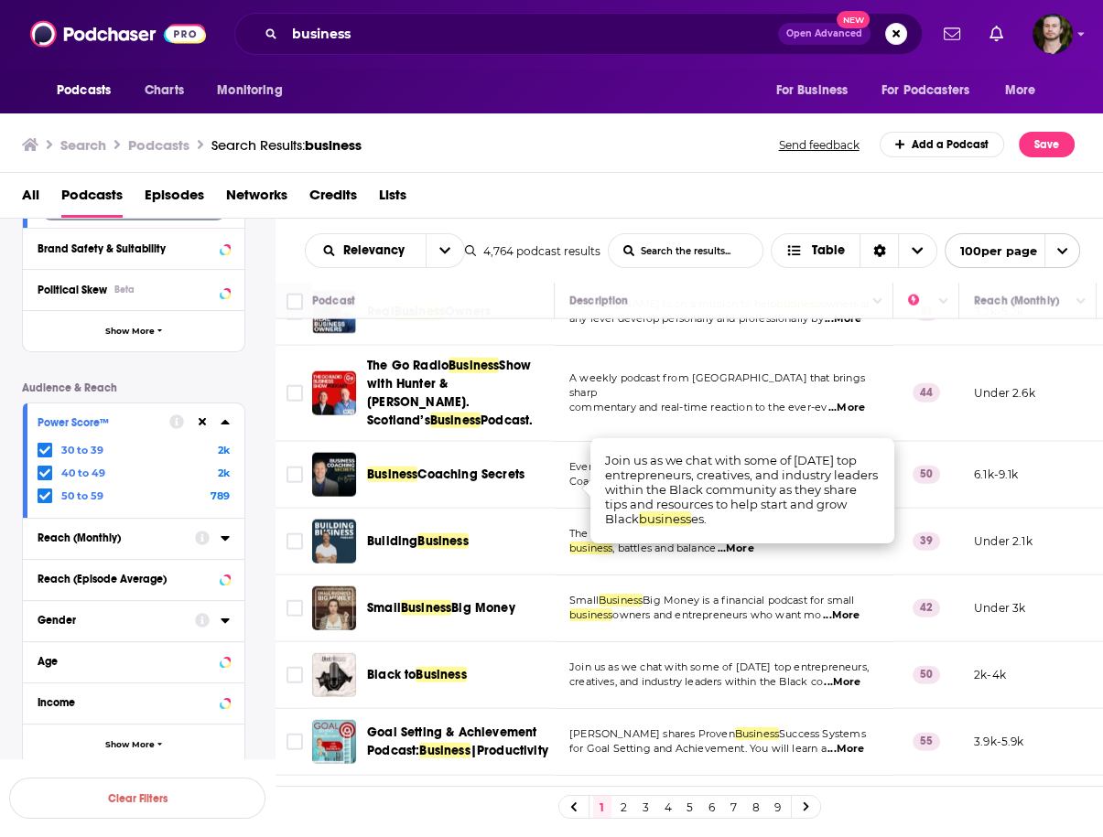
click at [571, 642] on td "Join us as we chat with some of today's top entrepreneurs, creatives, and indus…" at bounding box center [724, 675] width 339 height 67
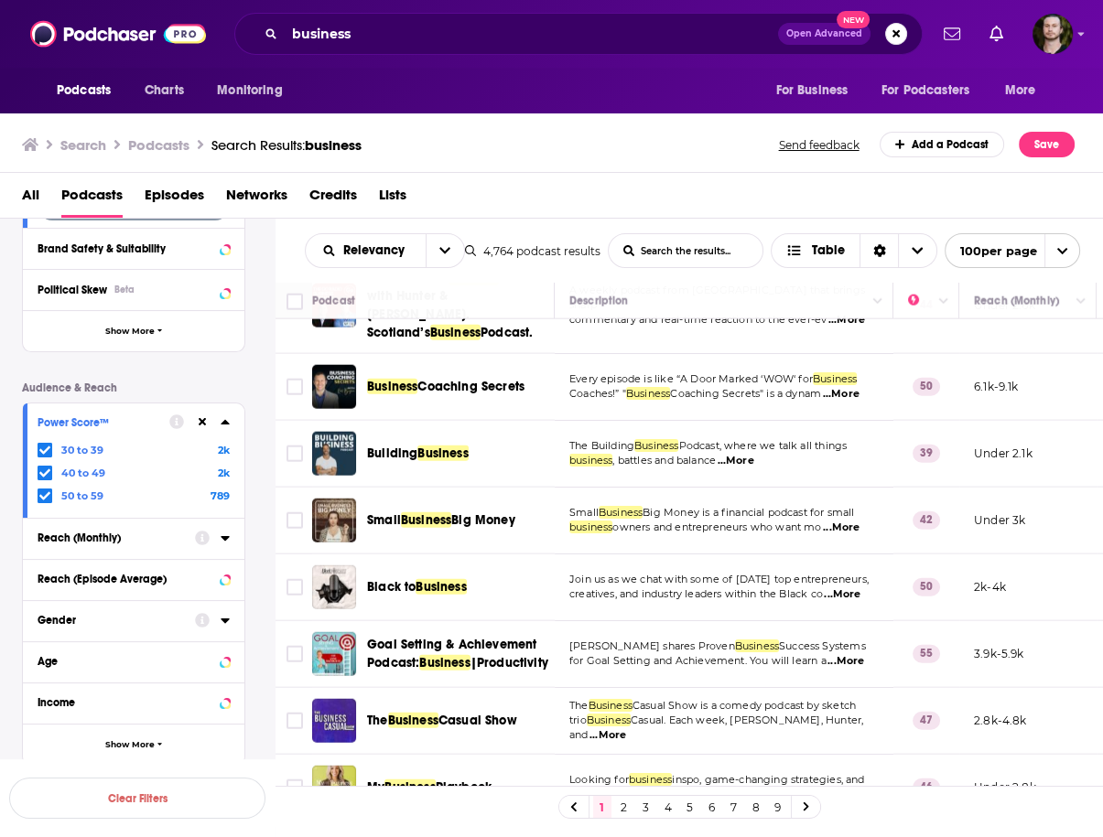
scroll to position [4905, 0]
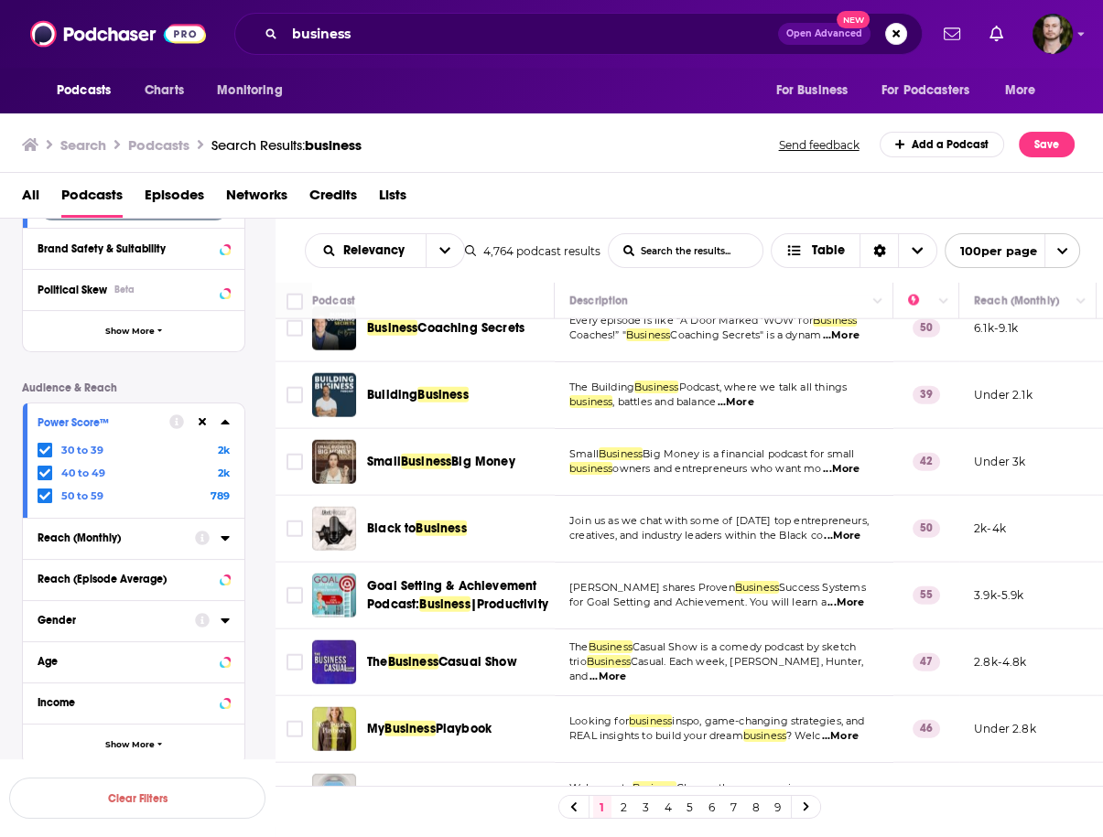
drag, startPoint x: 42, startPoint y: 498, endPoint x: 121, endPoint y: 597, distance: 126.3
click at [42, 498] on icon at bounding box center [44, 496] width 11 height 8
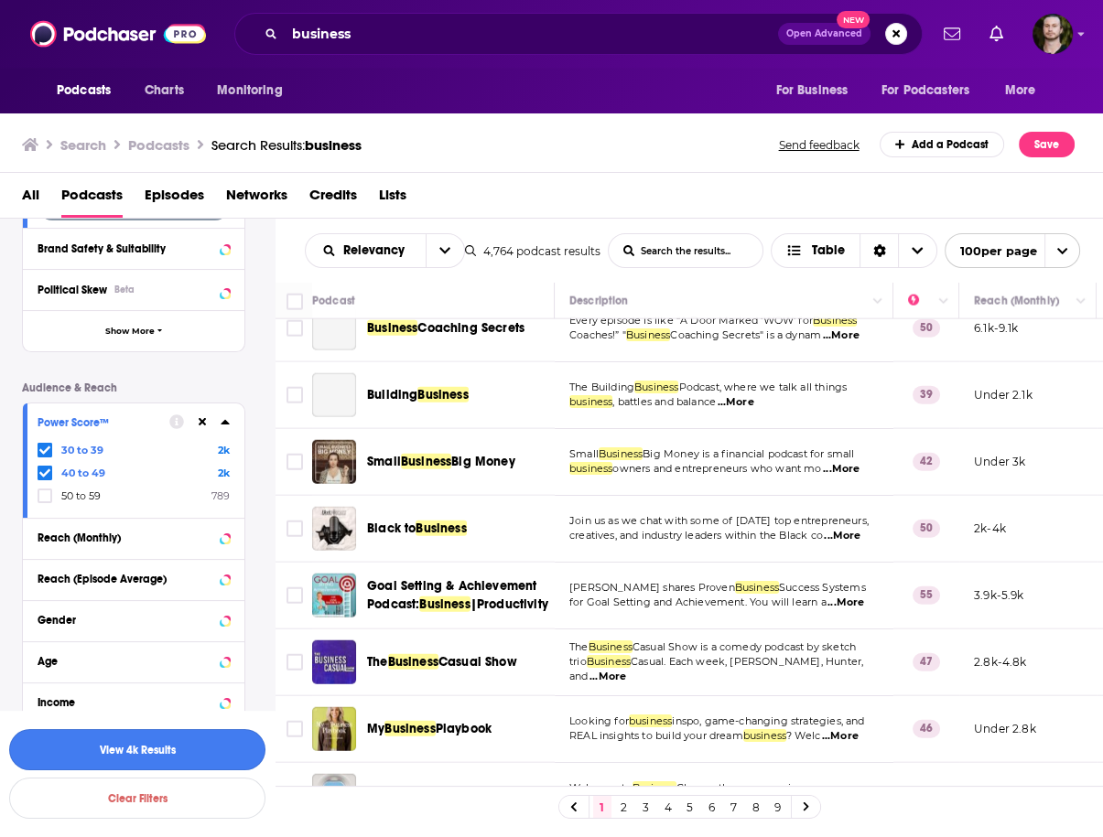
click at [152, 750] on button "View 4k Results" at bounding box center [137, 749] width 256 height 41
